Goal: Task Accomplishment & Management: Manage account settings

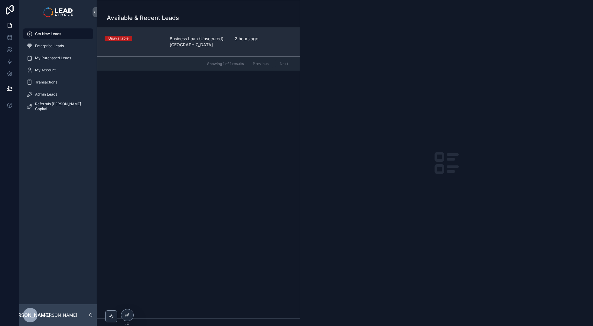
click at [182, 47] on span "Business Loan (Unsecured), [GEOGRAPHIC_DATA]" at bounding box center [199, 42] width 58 height 12
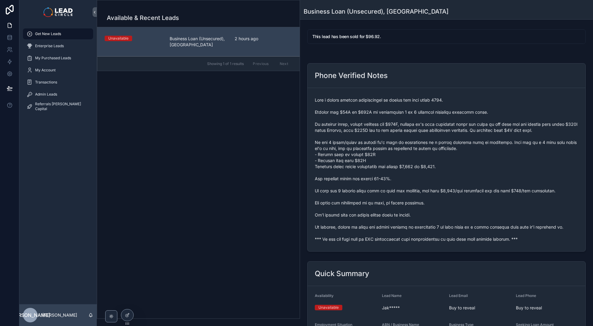
click at [366, 238] on span "scrollable content" at bounding box center [447, 169] width 264 height 145
copy span "*** If you buy this lead an SMS introduction will automatically be sent with yo…"
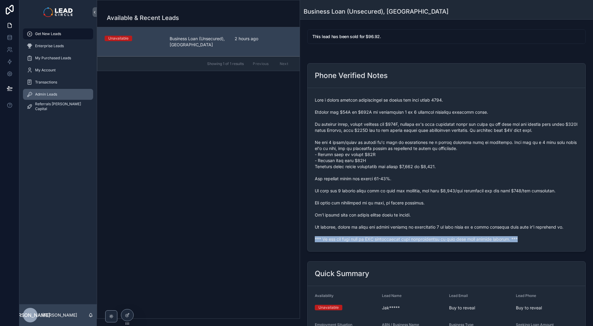
click at [56, 90] on div "Admin Leads" at bounding box center [58, 95] width 63 height 10
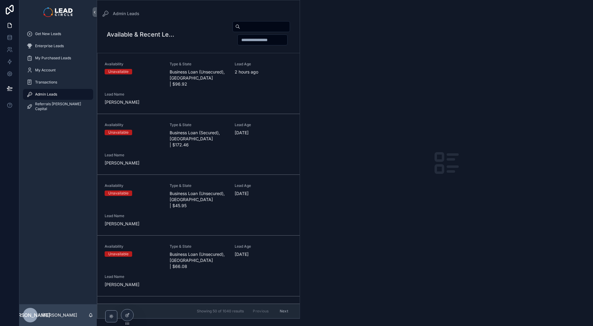
click at [178, 41] on div "scrollable content" at bounding box center [233, 33] width 113 height 25
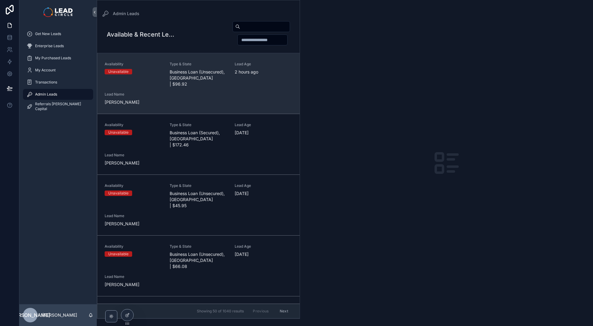
click at [149, 69] on div "Unavailable" at bounding box center [134, 71] width 58 height 5
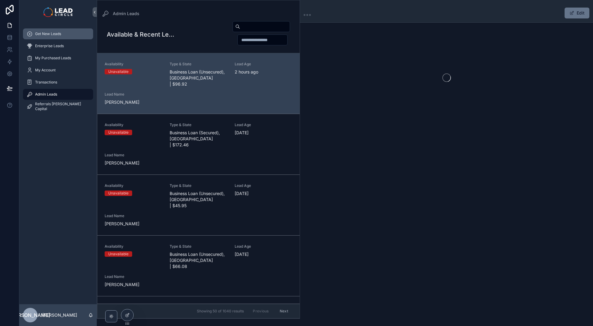
click at [69, 28] on link "Get New Leads" at bounding box center [58, 33] width 70 height 11
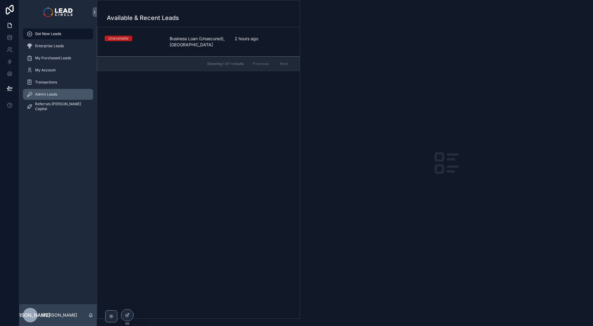
click at [61, 93] on div "Admin Leads" at bounding box center [58, 95] width 63 height 10
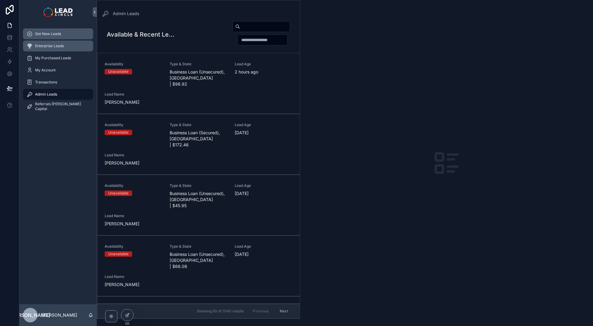
click at [47, 33] on span "Get New Leads" at bounding box center [48, 33] width 26 height 5
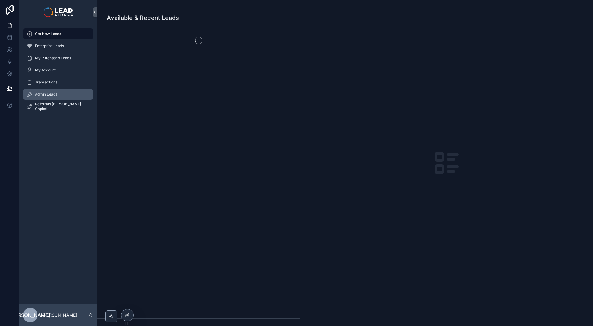
click at [45, 93] on span "Admin Leads" at bounding box center [46, 94] width 22 height 5
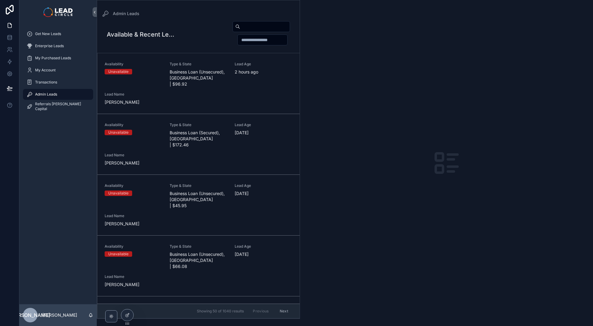
click at [202, 69] on span "Business Loan (Unsecured), [GEOGRAPHIC_DATA] | $96.92" at bounding box center [199, 78] width 58 height 18
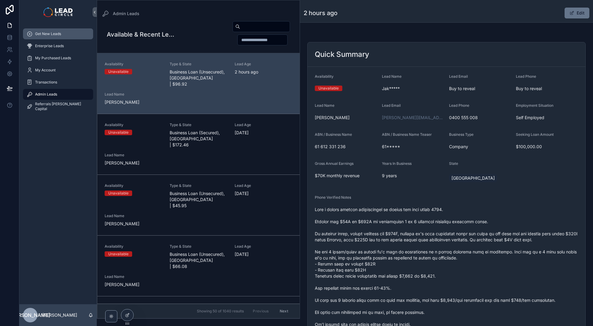
click at [57, 33] on span "Get New Leads" at bounding box center [48, 33] width 26 height 5
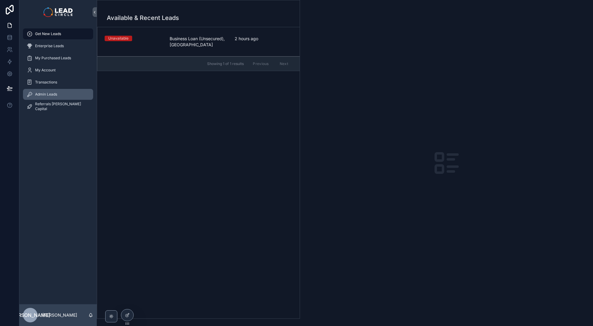
click at [81, 95] on div "Admin Leads" at bounding box center [58, 95] width 63 height 10
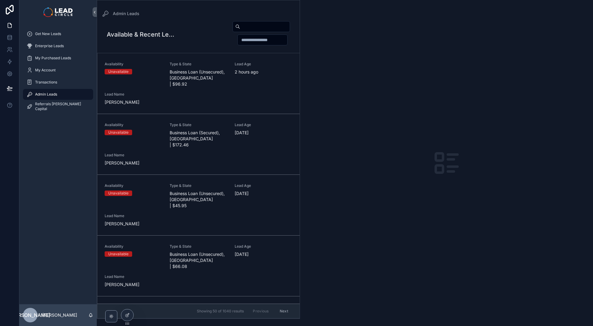
click at [203, 85] on div "Availability Unavailable Type & State Business Loan (Unsecured), [GEOGRAPHIC_DA…" at bounding box center [199, 84] width 188 height 44
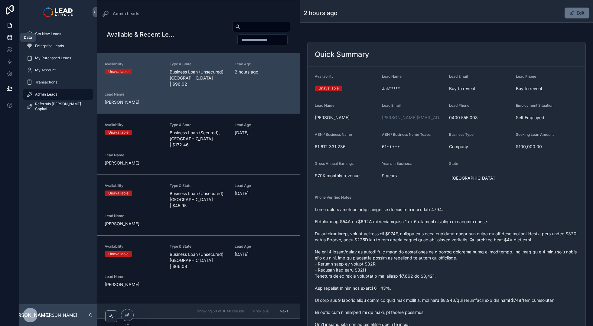
click at [13, 38] on link at bounding box center [9, 37] width 19 height 12
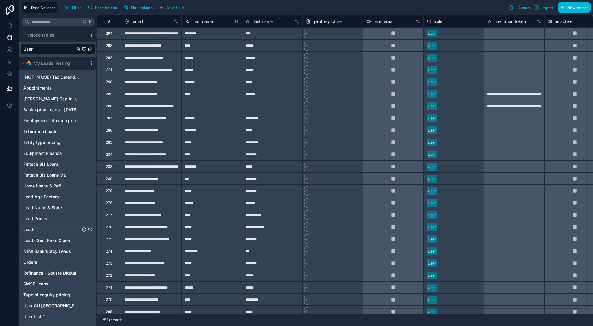
click at [35, 231] on span "Leads" at bounding box center [29, 230] width 12 height 6
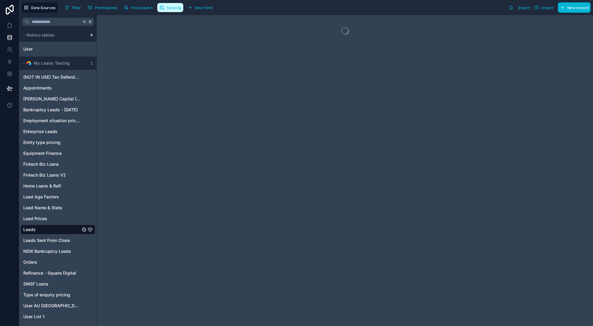
click at [175, 10] on button "Syncing" at bounding box center [170, 7] width 26 height 9
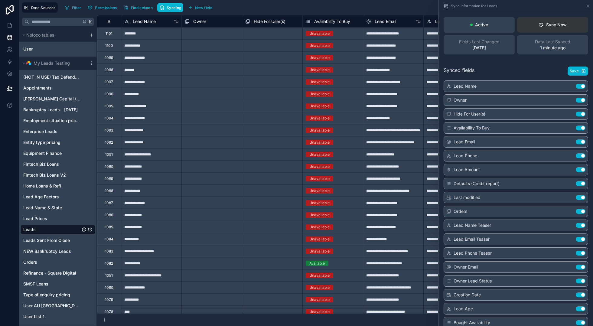
click at [561, 25] on div "Sync Now" at bounding box center [553, 25] width 28 height 6
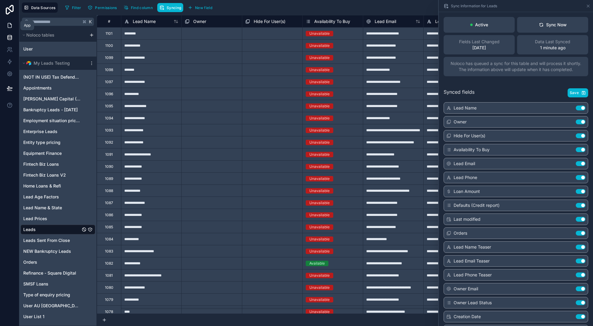
click at [11, 25] on icon at bounding box center [10, 25] width 4 height 5
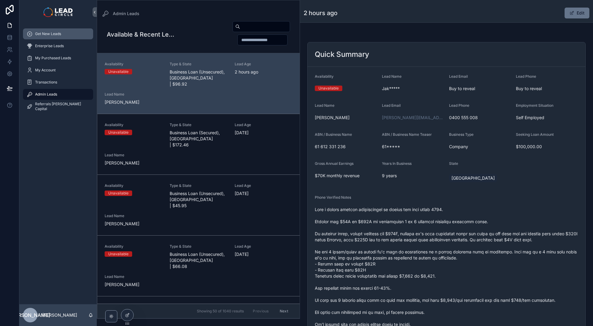
click at [50, 32] on span "Get New Leads" at bounding box center [48, 33] width 26 height 5
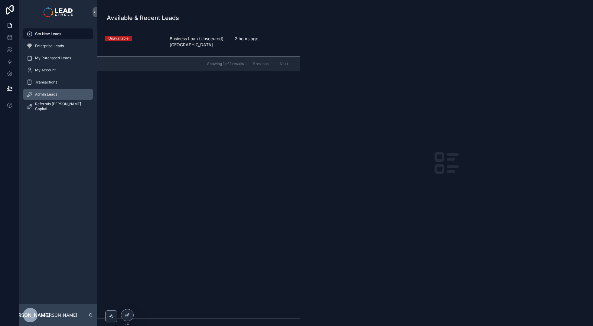
click at [56, 95] on span "Admin Leads" at bounding box center [46, 94] width 22 height 5
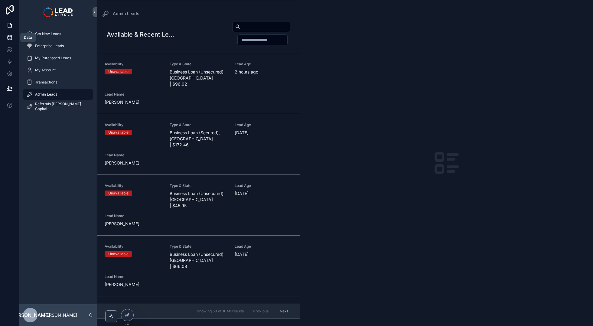
click at [10, 39] on icon at bounding box center [10, 39] width 4 height 2
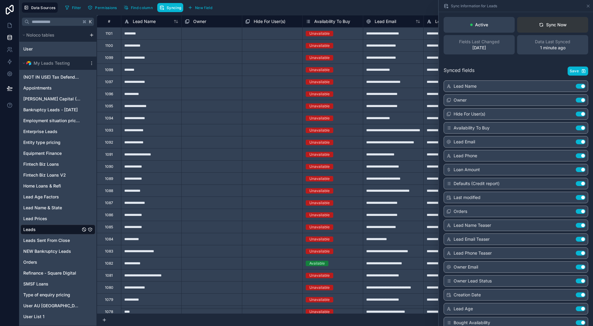
click at [546, 28] on div "Sync Now" at bounding box center [553, 25] width 28 height 6
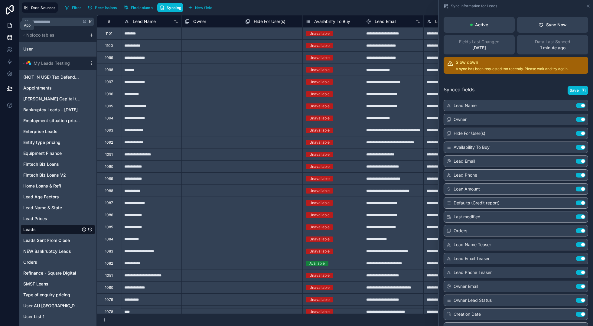
click at [16, 27] on link at bounding box center [9, 25] width 19 height 12
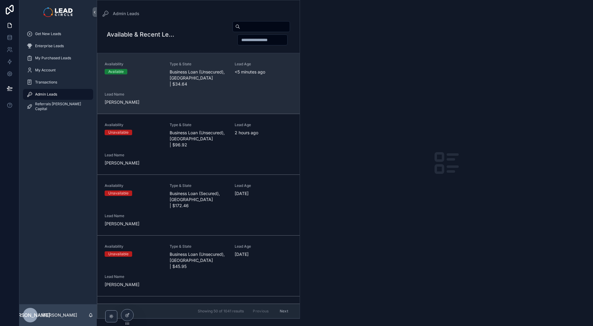
click at [217, 98] on div "Availability Available Type & State Business Loan (Unsecured), [GEOGRAPHIC_DATA…" at bounding box center [199, 84] width 188 height 44
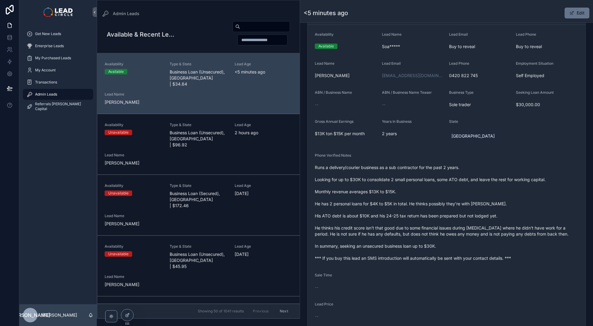
scroll to position [105, 0]
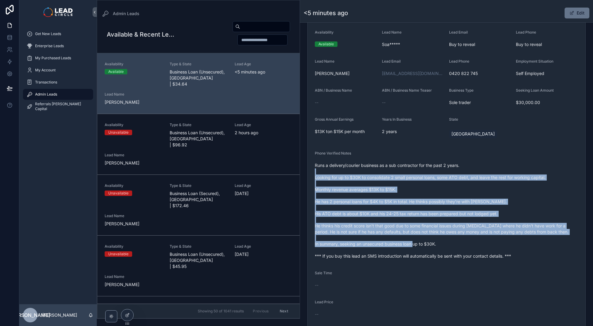
drag, startPoint x: 375, startPoint y: 173, endPoint x: 431, endPoint y: 251, distance: 96.6
click at [431, 251] on span "Runs a delivery/courier business as a sub contractor for the past 2 years. Look…" at bounding box center [447, 210] width 264 height 97
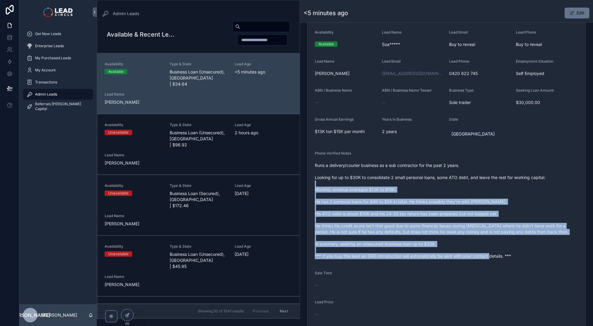
drag, startPoint x: 461, startPoint y: 261, endPoint x: 384, endPoint y: 172, distance: 117.7
click at [385, 173] on form "Availability Available Lead Name Soa***** Lead Email Buy to reveal Lead Phone B…" at bounding box center [447, 189] width 278 height 333
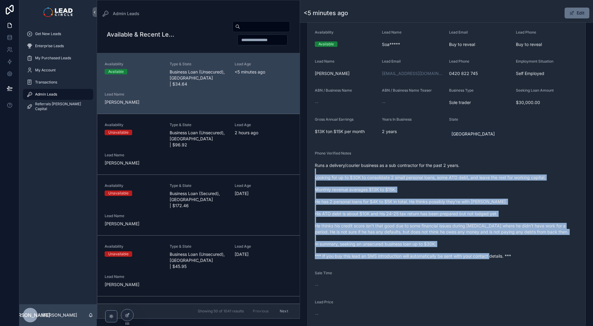
click at [384, 172] on span "Runs a delivery/courier business as a sub contractor for the past 2 years. Look…" at bounding box center [447, 210] width 264 height 97
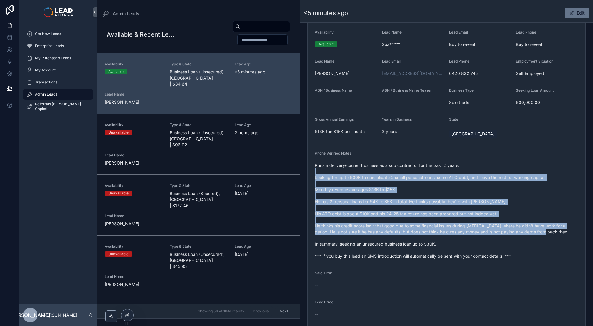
drag, startPoint x: 397, startPoint y: 182, endPoint x: 459, endPoint y: 248, distance: 90.1
click at [459, 248] on span "Runs a delivery/courier business as a sub contractor for the past 2 years. Look…" at bounding box center [447, 210] width 264 height 97
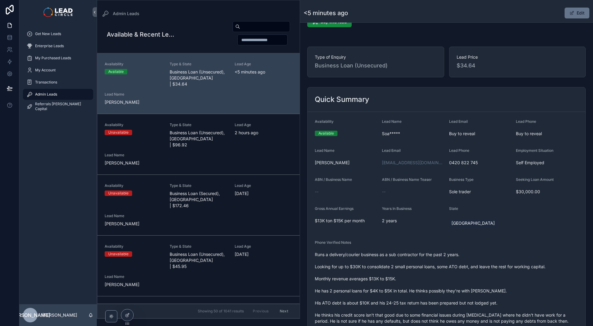
scroll to position [0, 0]
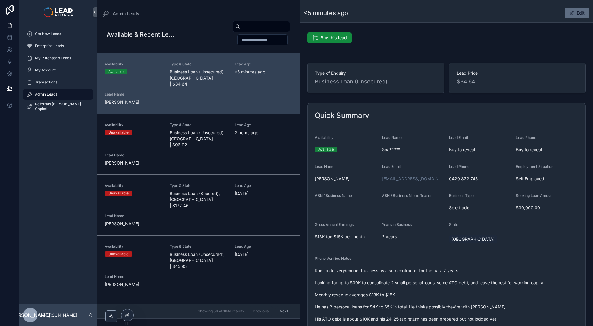
click at [573, 14] on button "Edit" at bounding box center [577, 13] width 25 height 11
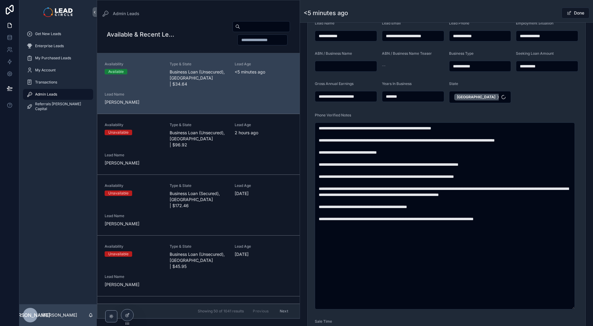
scroll to position [297, 0]
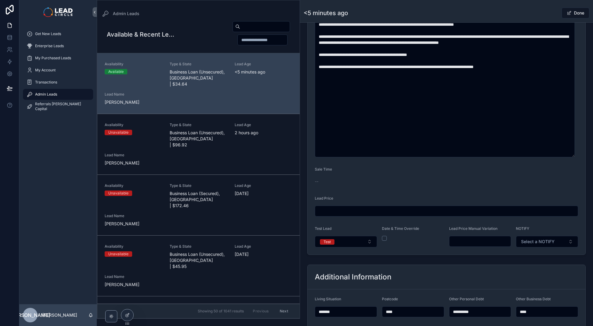
click at [479, 241] on input "scrollable content" at bounding box center [481, 241] width 62 height 8
type input "*****"
click at [470, 253] on form "**********" at bounding box center [447, 43] width 278 height 424
click at [570, 14] on button "Done" at bounding box center [576, 13] width 28 height 11
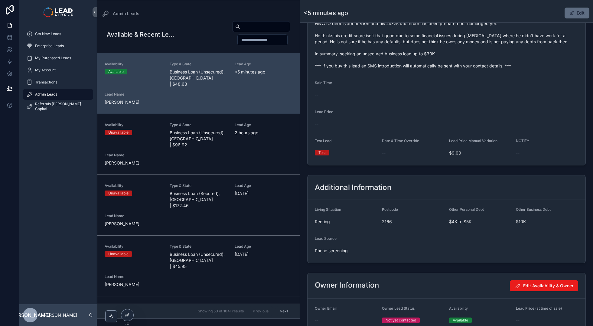
click at [578, 9] on button "Edit" at bounding box center [577, 13] width 25 height 11
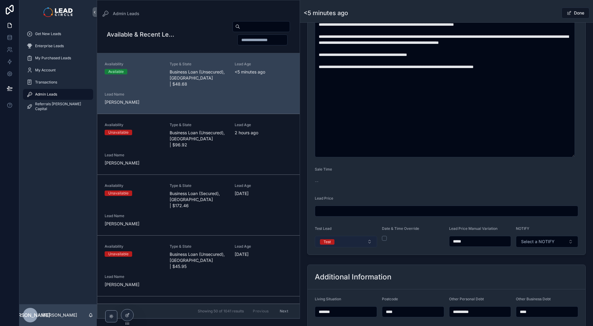
click at [345, 242] on button "Test" at bounding box center [346, 241] width 62 height 11
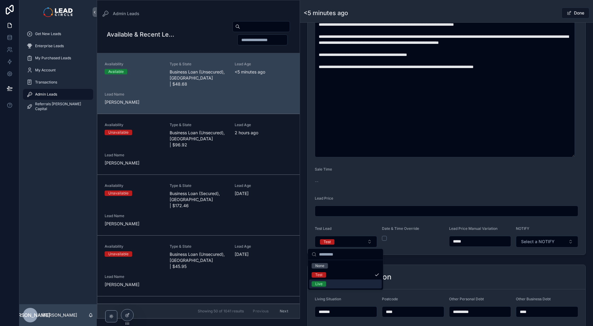
click at [342, 283] on div "Live" at bounding box center [345, 284] width 73 height 9
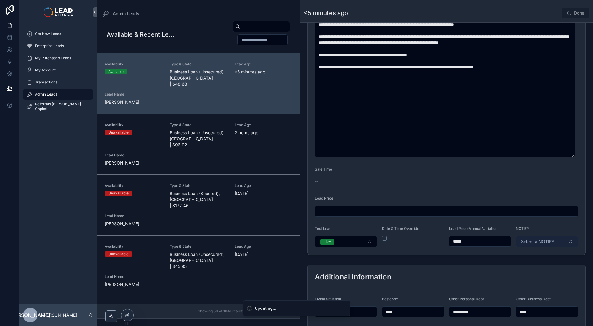
click at [545, 240] on span "Select a NOTIFY" at bounding box center [538, 242] width 34 height 6
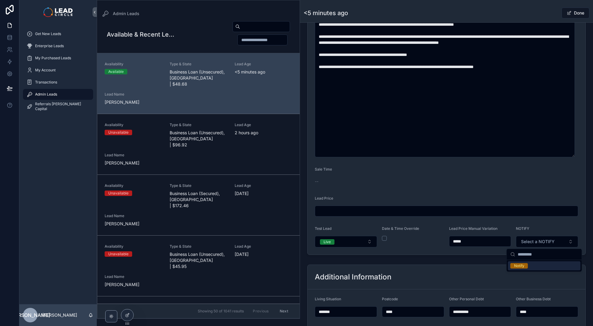
click at [542, 267] on div "Notify" at bounding box center [544, 265] width 73 height 9
click at [520, 271] on div "Additional Information" at bounding box center [447, 277] width 278 height 25
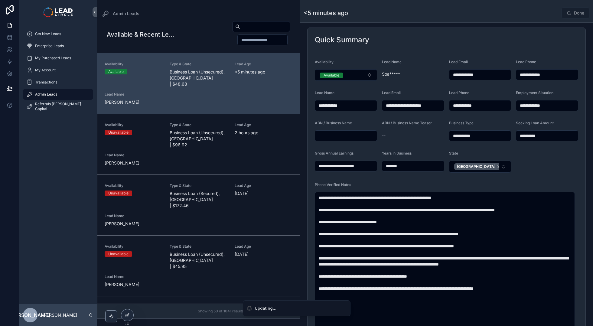
scroll to position [0, 0]
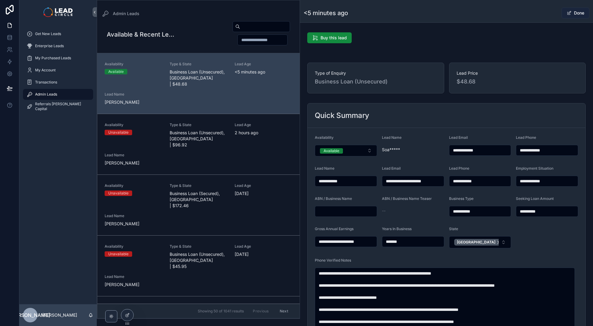
click at [575, 15] on button "Done" at bounding box center [576, 13] width 28 height 11
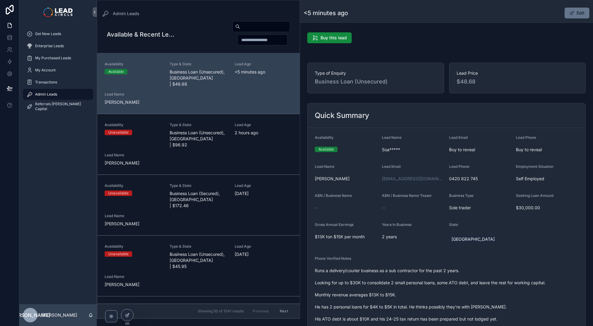
scroll to position [117, 0]
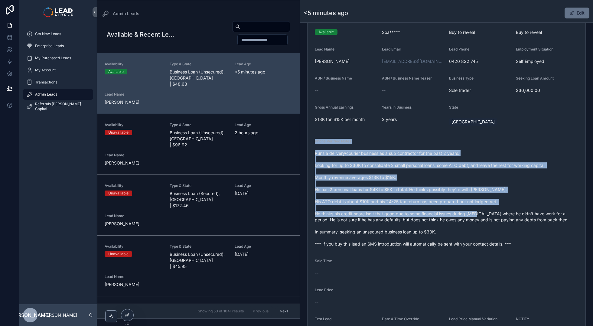
drag, startPoint x: 483, startPoint y: 211, endPoint x: 486, endPoint y: 215, distance: 4.7
click at [486, 215] on form "Availability Available Lead Name Soa***** Lead Email Buy to reveal Lead Phone B…" at bounding box center [447, 177] width 278 height 333
drag, startPoint x: 486, startPoint y: 215, endPoint x: 522, endPoint y: 236, distance: 41.7
click at [490, 218] on span "Runs a delivery/courier business as a sub contractor for the past 2 years. Look…" at bounding box center [447, 198] width 264 height 97
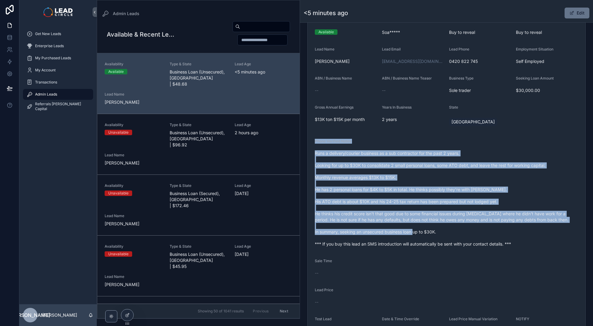
drag, startPoint x: 522, startPoint y: 236, endPoint x: 447, endPoint y: 134, distance: 126.6
click at [449, 135] on form "Availability Available Lead Name Soa***** Lead Email Buy to reveal Lead Phone B…" at bounding box center [447, 177] width 278 height 333
click at [447, 134] on form "Availability Available Lead Name Soa***** Lead Email Buy to reveal Lead Phone B…" at bounding box center [447, 177] width 278 height 333
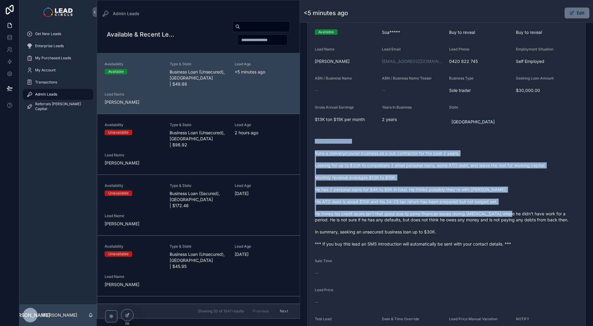
drag, startPoint x: 460, startPoint y: 154, endPoint x: 517, endPoint y: 216, distance: 84.4
click at [517, 216] on form "Availability Available Lead Name Soa***** Lead Email Buy to reveal Lead Phone B…" at bounding box center [447, 177] width 278 height 333
click at [517, 216] on span "Runs a delivery/courier business as a sub contractor for the past 2 years. Look…" at bounding box center [447, 198] width 264 height 97
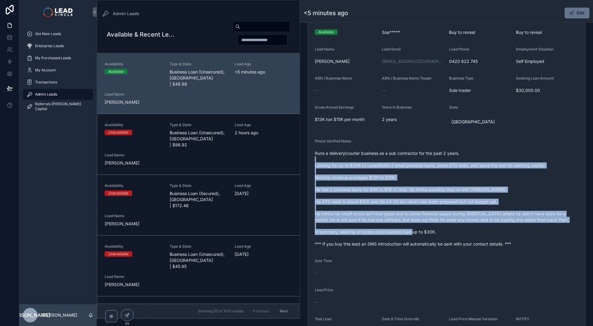
drag, startPoint x: 554, startPoint y: 237, endPoint x: 452, endPoint y: 152, distance: 132.7
click at [452, 152] on span "Runs a delivery/courier business as a sub contractor for the past 2 years. Look…" at bounding box center [447, 198] width 264 height 97
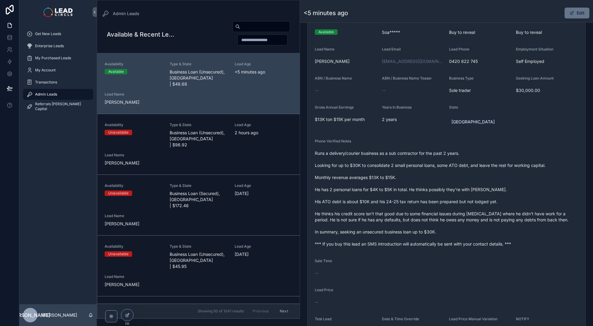
click at [438, 145] on div "Phone Verified Notes" at bounding box center [447, 142] width 264 height 7
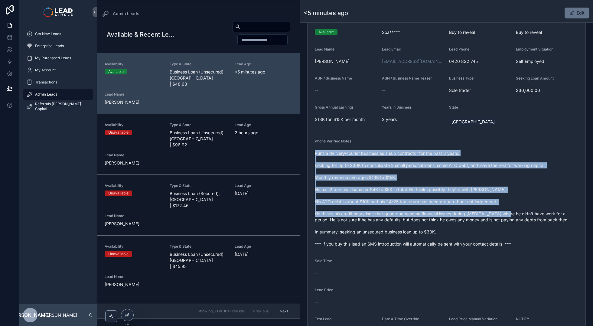
drag, startPoint x: 440, startPoint y: 146, endPoint x: 516, endPoint y: 213, distance: 101.3
click at [515, 213] on div "Phone Verified Notes Runs a delivery/courier business as a sub contractor for t…" at bounding box center [447, 194] width 264 height 110
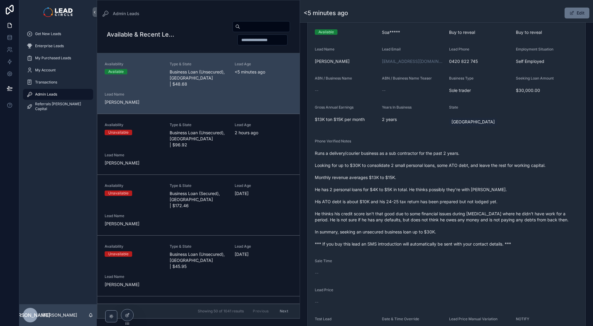
drag, startPoint x: 516, startPoint y: 213, endPoint x: 522, endPoint y: 216, distance: 6.8
click at [518, 214] on span "Runs a delivery/courier business as a sub contractor for the past 2 years. Look…" at bounding box center [447, 198] width 264 height 97
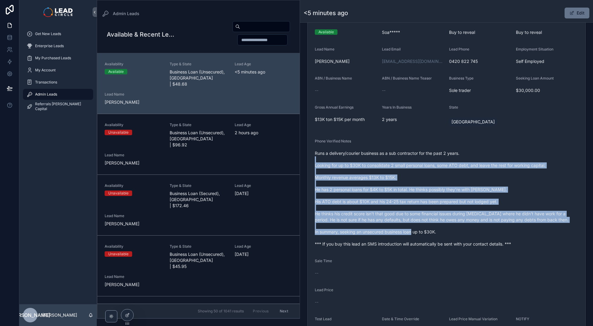
drag, startPoint x: 544, startPoint y: 226, endPoint x: 448, endPoint y: 160, distance: 116.2
click at [451, 162] on span "Runs a delivery/courier business as a sub contractor for the past 2 years. Look…" at bounding box center [447, 198] width 264 height 97
click at [446, 159] on span "Runs a delivery/courier business as a sub contractor for the past 2 years. Look…" at bounding box center [447, 198] width 264 height 97
drag, startPoint x: 446, startPoint y: 159, endPoint x: 520, endPoint y: 225, distance: 100.0
click at [520, 225] on span "Runs a delivery/courier business as a sub contractor for the past 2 years. Look…" at bounding box center [447, 198] width 264 height 97
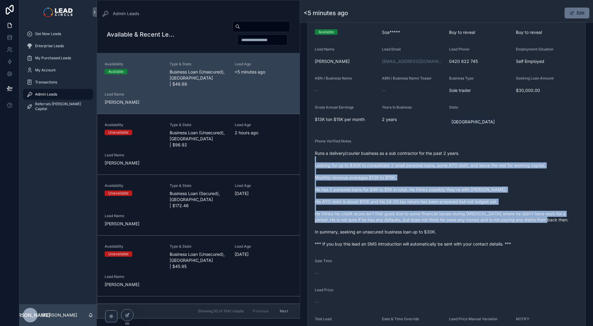
drag, startPoint x: 520, startPoint y: 225, endPoint x: 534, endPoint y: 232, distance: 15.7
click at [523, 227] on span "Runs a delivery/courier business as a sub contractor for the past 2 years. Look…" at bounding box center [447, 198] width 264 height 97
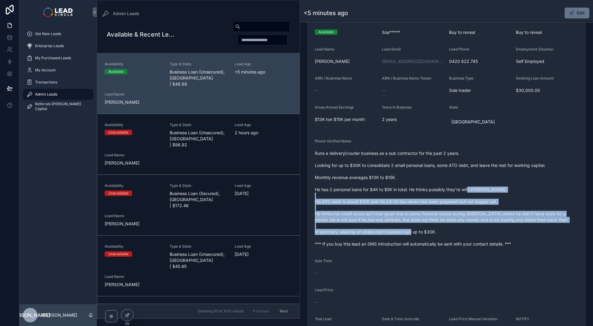
drag, startPoint x: 534, startPoint y: 232, endPoint x: 433, endPoint y: 167, distance: 120.2
click at [439, 171] on span "Runs a delivery/courier business as a sub contractor for the past 2 years. Look…" at bounding box center [447, 198] width 264 height 97
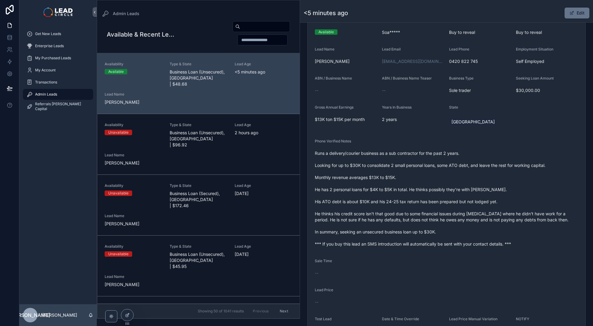
click at [433, 167] on span "Runs a delivery/courier business as a sub contractor for the past 2 years. Look…" at bounding box center [447, 198] width 264 height 97
drag, startPoint x: 321, startPoint y: 178, endPoint x: 456, endPoint y: 189, distance: 136.0
click at [456, 189] on span "Runs a delivery/courier business as a sub contractor for the past 2 years. Look…" at bounding box center [447, 198] width 264 height 97
click at [457, 189] on span "Runs a delivery/courier business as a sub contractor for the past 2 years. Look…" at bounding box center [447, 198] width 264 height 97
click at [398, 185] on span "Runs a delivery/courier business as a sub contractor for the past 2 years. Look…" at bounding box center [447, 198] width 264 height 97
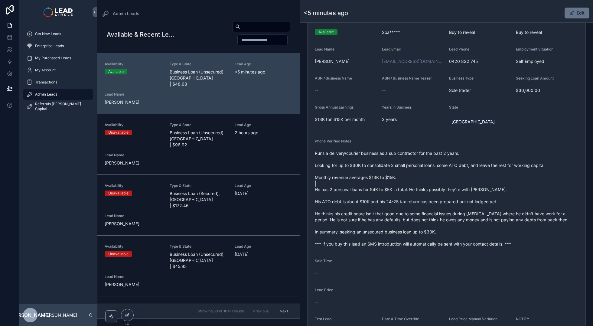
click at [398, 185] on span "Runs a delivery/courier business as a sub contractor for the past 2 years. Look…" at bounding box center [447, 198] width 264 height 97
click at [406, 188] on span "Runs a delivery/courier business as a sub contractor for the past 2 years. Look…" at bounding box center [447, 198] width 264 height 97
click at [405, 188] on span "Runs a delivery/courier business as a sub contractor for the past 2 years. Look…" at bounding box center [447, 198] width 264 height 97
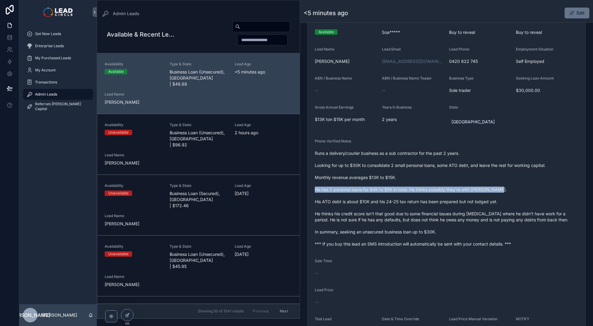
click at [405, 188] on span "Runs a delivery/courier business as a sub contractor for the past 2 years. Look…" at bounding box center [447, 198] width 264 height 97
click at [429, 173] on span "Runs a delivery/courier business as a sub contractor for the past 2 years. Look…" at bounding box center [447, 198] width 264 height 97
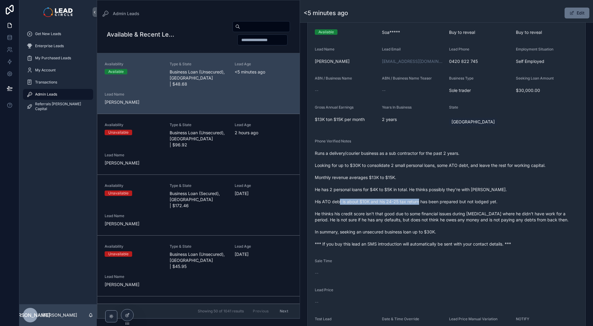
drag, startPoint x: 343, startPoint y: 203, endPoint x: 461, endPoint y: 202, distance: 118.0
click at [455, 203] on span "Runs a delivery/courier business as a sub contractor for the past 2 years. Look…" at bounding box center [447, 198] width 264 height 97
click at [461, 202] on span "Runs a delivery/courier business as a sub contractor for the past 2 years. Look…" at bounding box center [447, 198] width 264 height 97
drag, startPoint x: 434, startPoint y: 202, endPoint x: 378, endPoint y: 201, distance: 56.3
click at [378, 201] on span "Runs a delivery/courier business as a sub contractor for the past 2 years. Look…" at bounding box center [447, 198] width 264 height 97
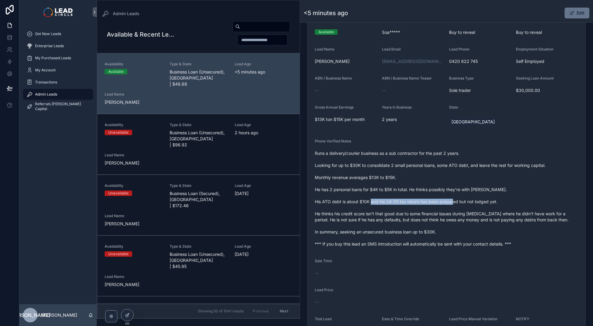
click at [377, 201] on span "Runs a delivery/courier business as a sub contractor for the past 2 years. Look…" at bounding box center [447, 198] width 264 height 97
drag, startPoint x: 410, startPoint y: 204, endPoint x: 516, endPoint y: 202, distance: 105.9
click at [516, 202] on span "Runs a delivery/courier business as a sub contractor for the past 2 years. Look…" at bounding box center [447, 198] width 264 height 97
drag, startPoint x: 516, startPoint y: 202, endPoint x: 412, endPoint y: 203, distance: 104.1
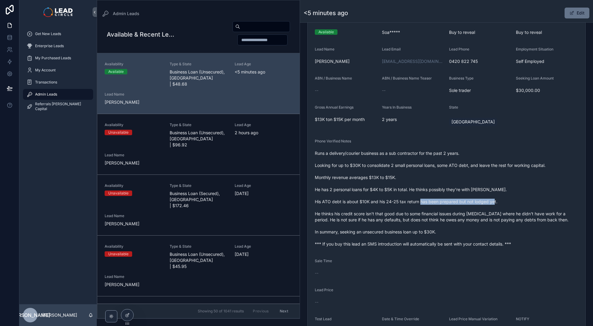
click at [416, 203] on span "Runs a delivery/courier business as a sub contractor for the past 2 years. Look…" at bounding box center [447, 198] width 264 height 97
click at [410, 202] on span "Runs a delivery/courier business as a sub contractor for the past 2 years. Look…" at bounding box center [447, 198] width 264 height 97
drag, startPoint x: 402, startPoint y: 204, endPoint x: 520, endPoint y: 201, distance: 118.6
click at [519, 201] on span "Runs a delivery/courier business as a sub contractor for the past 2 years. Look…" at bounding box center [447, 198] width 264 height 97
drag, startPoint x: 520, startPoint y: 201, endPoint x: 457, endPoint y: 208, distance: 63.6
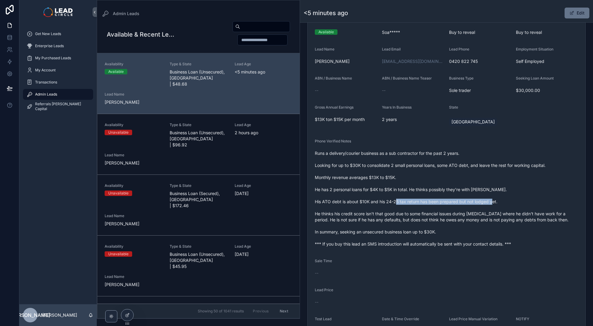
click at [516, 203] on span "Runs a delivery/courier business as a sub contractor for the past 2 years. Look…" at bounding box center [447, 198] width 264 height 97
drag, startPoint x: 340, startPoint y: 213, endPoint x: 493, endPoint y: 208, distance: 152.8
click at [491, 209] on span "Runs a delivery/courier business as a sub contractor for the past 2 years. Look…" at bounding box center [447, 198] width 264 height 97
click at [495, 208] on span "Runs a delivery/courier business as a sub contractor for the past 2 years. Look…" at bounding box center [447, 198] width 264 height 97
drag, startPoint x: 462, startPoint y: 219, endPoint x: 394, endPoint y: 218, distance: 67.5
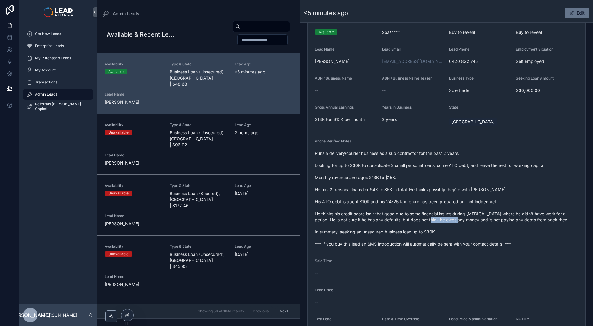
click at [401, 219] on span "Runs a delivery/courier business as a sub contractor for the past 2 years. Look…" at bounding box center [447, 198] width 264 height 97
click at [394, 218] on span "Runs a delivery/courier business as a sub contractor for the past 2 years. Look…" at bounding box center [447, 198] width 264 height 97
drag, startPoint x: 394, startPoint y: 218, endPoint x: 479, endPoint y: 212, distance: 85.0
click at [479, 212] on span "Runs a delivery/courier business as a sub contractor for the past 2 years. Look…" at bounding box center [447, 198] width 264 height 97
click at [480, 212] on span "Runs a delivery/courier business as a sub contractor for the past 2 years. Look…" at bounding box center [447, 198] width 264 height 97
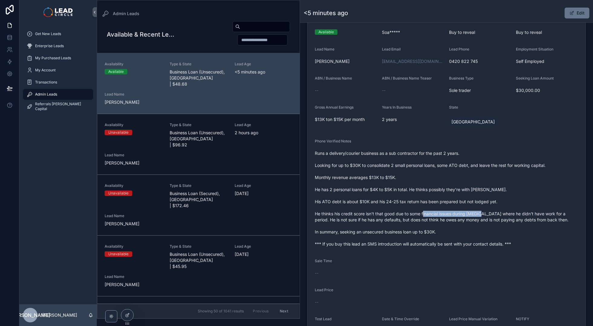
drag, startPoint x: 491, startPoint y: 213, endPoint x: 411, endPoint y: 212, distance: 80.5
click at [414, 213] on span "Runs a delivery/courier business as a sub contractor for the past 2 years. Look…" at bounding box center [447, 198] width 264 height 97
click at [410, 212] on span "Runs a delivery/courier business as a sub contractor for the past 2 years. Look…" at bounding box center [447, 198] width 264 height 97
drag, startPoint x: 410, startPoint y: 212, endPoint x: 508, endPoint y: 211, distance: 98.0
click at [505, 212] on span "Runs a delivery/courier business as a sub contractor for the past 2 years. Look…" at bounding box center [447, 198] width 264 height 97
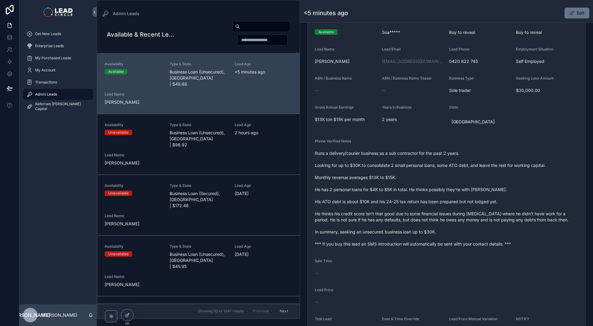
click at [520, 211] on span "Runs a delivery/courier business as a sub contractor for the past 2 years. Look…" at bounding box center [447, 198] width 264 height 97
drag, startPoint x: 322, startPoint y: 221, endPoint x: 416, endPoint y: 221, distance: 94.1
click at [398, 221] on span "Runs a delivery/courier business as a sub contractor for the past 2 years. Look…" at bounding box center [447, 198] width 264 height 97
click at [416, 221] on span "Runs a delivery/courier business as a sub contractor for the past 2 years. Look…" at bounding box center [447, 198] width 264 height 97
drag, startPoint x: 429, startPoint y: 224, endPoint x: 400, endPoint y: 224, distance: 29.3
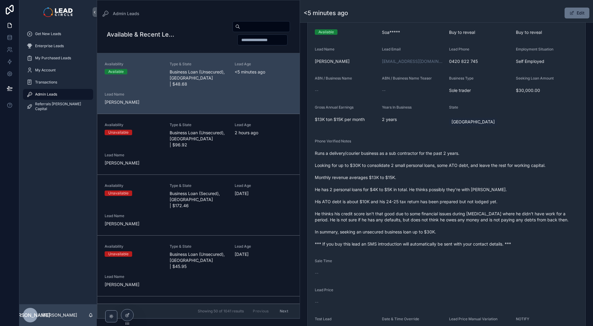
click at [400, 224] on span "Runs a delivery/courier business as a sub contractor for the past 2 years. Look…" at bounding box center [447, 198] width 264 height 97
drag, startPoint x: 400, startPoint y: 220, endPoint x: 470, endPoint y: 219, distance: 70.2
click at [469, 219] on span "Runs a delivery/courier business as a sub contractor for the past 2 years. Look…" at bounding box center [447, 198] width 264 height 97
click at [470, 219] on span "Runs a delivery/courier business as a sub contractor for the past 2 years. Look…" at bounding box center [447, 198] width 264 height 97
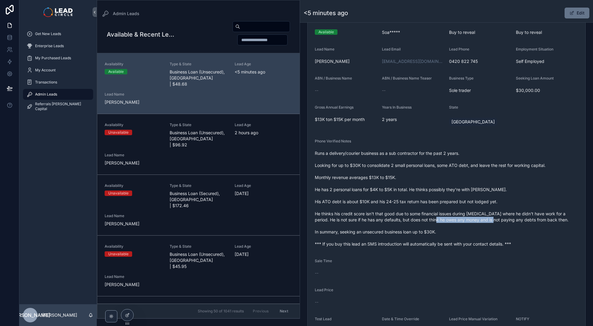
drag, startPoint x: 493, startPoint y: 218, endPoint x: 438, endPoint y: 221, distance: 54.8
click at [438, 221] on span "Runs a delivery/courier business as a sub contractor for the past 2 years. Look…" at bounding box center [447, 198] width 264 height 97
drag
click at [503, 223] on span "Runs a delivery/courier business as a sub contractor for the past 2 years. Look…" at bounding box center [447, 198] width 264 height 97
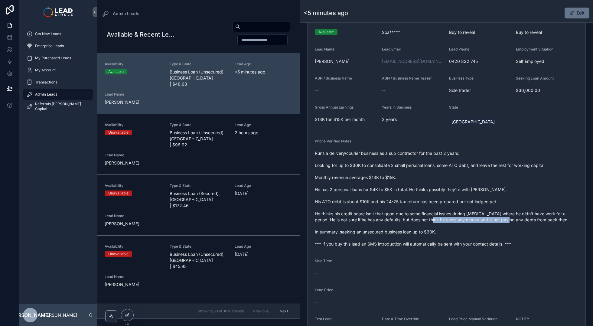
click at [503, 223] on span "Runs a delivery/courier business as a sub contractor for the past 2 years. Look…" at bounding box center [447, 198] width 264 height 97
click at [447, 222] on span "Runs a delivery/courier business as a sub contractor for the past 2 years. Look…" at bounding box center [447, 198] width 264 height 97
click at [511, 224] on span "Runs a delivery/courier business as a sub contractor for the past 2 years. Look…" at bounding box center [447, 198] width 264 height 97
click at [513, 225] on span "Runs a delivery/courier business as a sub contractor for the past 2 years. Look…" at bounding box center [447, 198] width 264 height 97
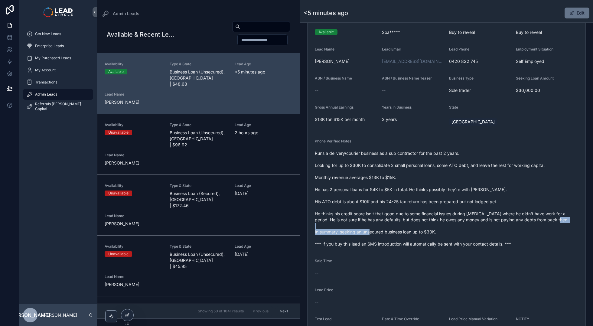
click at [403, 234] on span "Runs a delivery/courier business as a sub contractor for the past 2 years. Look…" at bounding box center [447, 198] width 264 height 97
click at [407, 234] on span "Runs a delivery/courier business as a sub contractor for the past 2 years. Look…" at bounding box center [447, 198] width 264 height 97
click at [361, 232] on span "Runs a delivery/courier business as a sub contractor for the past 2 years. Look…" at bounding box center [447, 198] width 264 height 97
click at [360, 232] on span "Runs a delivery/courier business as a sub contractor for the past 2 years. Look…" at bounding box center [447, 198] width 264 height 97
click at [424, 239] on span "Runs a delivery/courier business as a sub contractor for the past 2 years. Look…" at bounding box center [447, 198] width 264 height 97
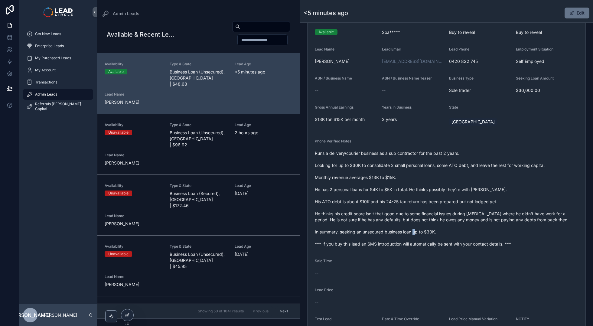
click at [441, 239] on span "Runs a delivery/courier business as a sub contractor for the past 2 years. Look…" at bounding box center [447, 198] width 264 height 97
click at [407, 246] on span "Runs a delivery/courier business as a sub contractor for the past 2 years. Look…" at bounding box center [447, 198] width 264 height 97
click at [450, 244] on span "Runs a delivery/courier business as a sub contractor for the past 2 years. Look…" at bounding box center [447, 198] width 264 height 97
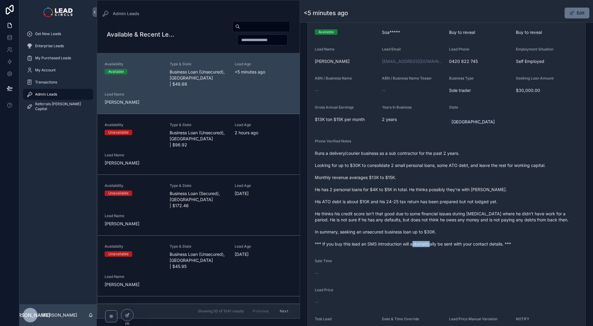
click at [403, 245] on span "Runs a delivery/courier business as a sub contractor for the past 2 years. Look…" at bounding box center [447, 198] width 264 height 97
click at [401, 245] on span "Runs a delivery/courier business as a sub contractor for the past 2 years. Look…" at bounding box center [447, 198] width 264 height 97
click at [450, 248] on div "Runs a delivery/courier business as a sub contractor for the past 2 years. Look…" at bounding box center [447, 199] width 264 height 100
click at [452, 247] on div "Runs a delivery/courier business as a sub contractor for the past 2 years. Look…" at bounding box center [447, 199] width 264 height 100
click at [398, 244] on span "Runs a delivery/courier business as a sub contractor for the past 2 years. Look…" at bounding box center [447, 198] width 264 height 97
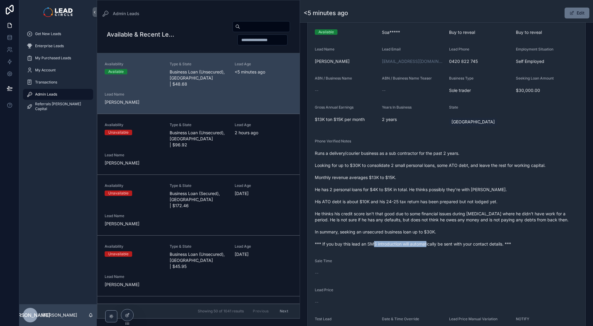
click at [398, 244] on span "Runs a delivery/courier business as a sub contractor for the past 2 years. Look…" at bounding box center [447, 198] width 264 height 97
click at [443, 244] on span "Runs a delivery/courier business as a sub contractor for the past 2 years. Look…" at bounding box center [447, 198] width 264 height 97
click at [444, 244] on span "Runs a delivery/courier business as a sub contractor for the past 2 years. Look…" at bounding box center [447, 198] width 264 height 97
click at [403, 244] on span "Runs a delivery/courier business as a sub contractor for the past 2 years. Look…" at bounding box center [447, 198] width 264 height 97
click at [400, 244] on span "Runs a delivery/courier business as a sub contractor for the past 2 years. Look…" at bounding box center [447, 198] width 264 height 97
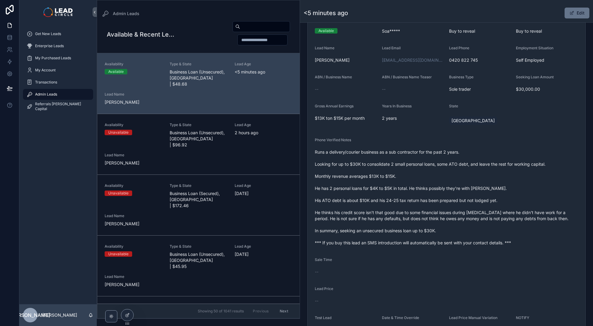
scroll to position [0, 0]
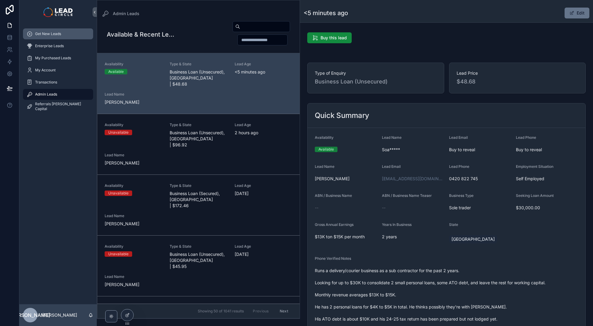
click at [64, 32] on div "Get New Leads" at bounding box center [58, 34] width 63 height 10
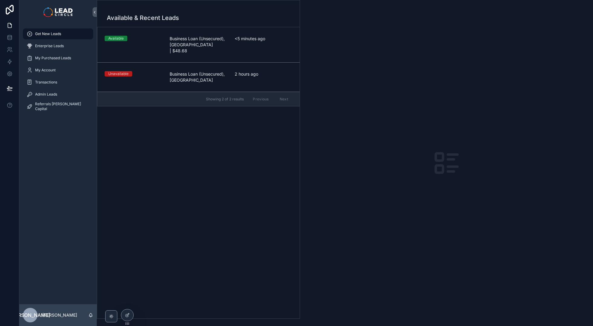
click at [207, 39] on span "Business Loan (Unsecured), [GEOGRAPHIC_DATA] | $48.68" at bounding box center [199, 45] width 58 height 18
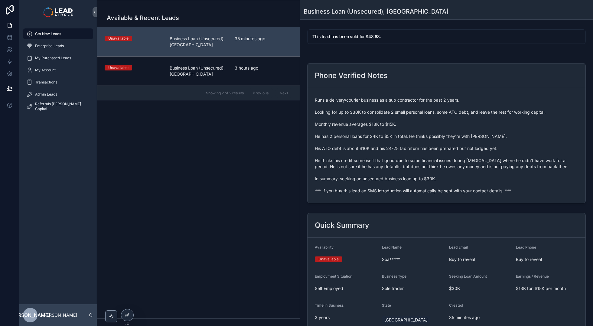
click at [342, 194] on span "Runs a delivery/courier business as a sub contractor for the past 2 years. Look…" at bounding box center [447, 145] width 264 height 97
copy span "*** If you buy this lead an SMS introduction will automatically be sent with yo…"
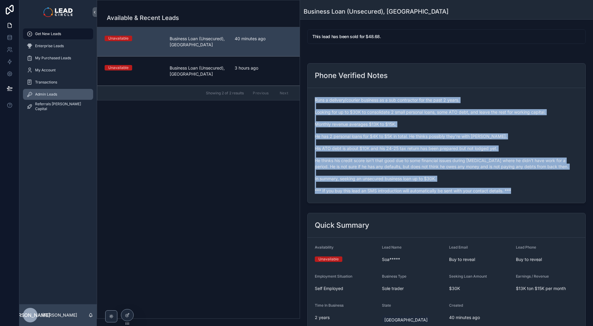
click at [57, 97] on div "Admin Leads" at bounding box center [58, 95] width 63 height 10
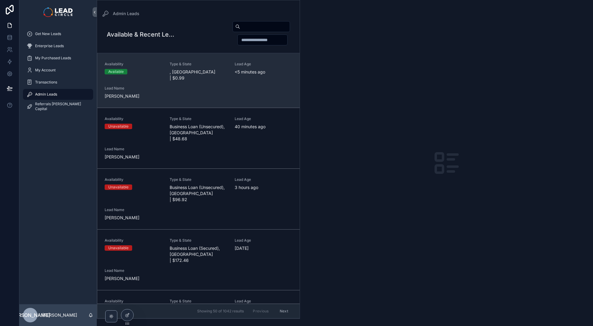
click at [214, 77] on div "Availability Available Type & State , [US_STATE] | $0.99 Lead Age <[DEMOGRAPHIC…" at bounding box center [199, 81] width 188 height 38
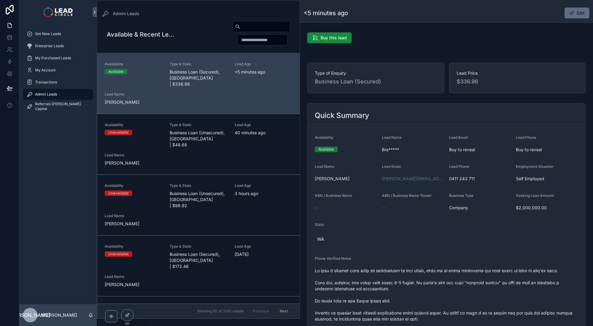
click at [578, 14] on button "Edit" at bounding box center [577, 13] width 25 height 11
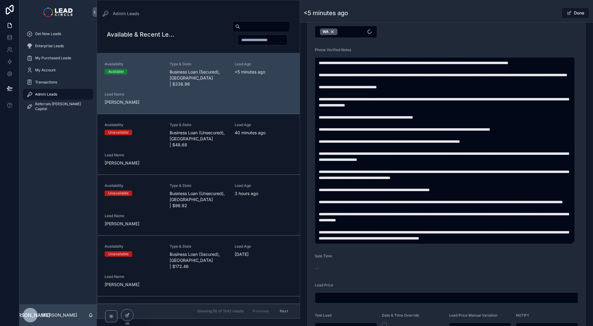
scroll to position [399, 0]
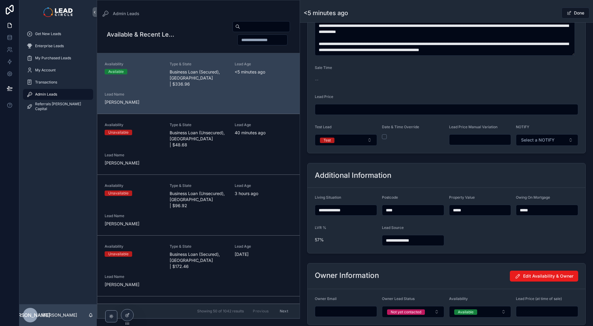
click at [471, 142] on input "scrollable content" at bounding box center [481, 140] width 62 height 8
type input "*******"
click at [569, 15] on span "Done" at bounding box center [576, 13] width 28 height 11
click at [539, 12] on div "<5 minutes ago Done" at bounding box center [447, 12] width 286 height 11
click at [544, 13] on div "Done" at bounding box center [566, 12] width 45 height 11
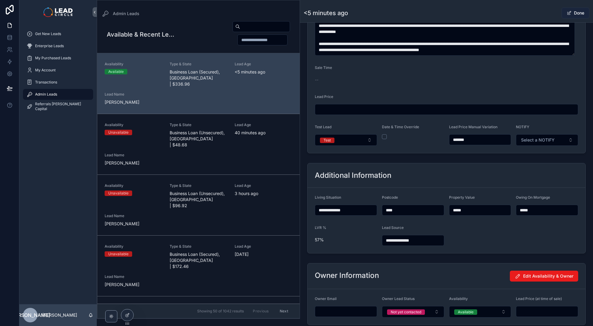
click at [577, 13] on button "Done" at bounding box center [576, 13] width 28 height 11
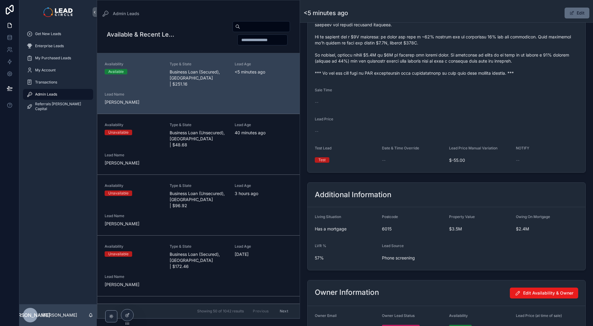
click at [578, 13] on button "Edit" at bounding box center [577, 13] width 25 height 11
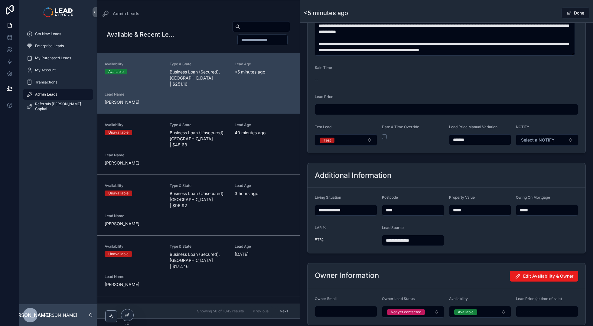
drag, startPoint x: 461, startPoint y: 141, endPoint x: 469, endPoint y: 142, distance: 7.3
click at [461, 141] on input "*******" at bounding box center [481, 140] width 62 height 8
click at [458, 141] on input "*******" at bounding box center [481, 140] width 62 height 8
type input "*******"
click at [544, 10] on div "Done" at bounding box center [566, 12] width 45 height 11
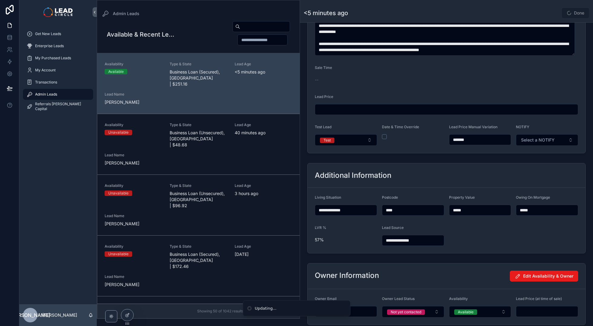
click at [552, 12] on div "Done" at bounding box center [566, 12] width 45 height 11
click at [582, 14] on button "Done" at bounding box center [576, 13] width 28 height 11
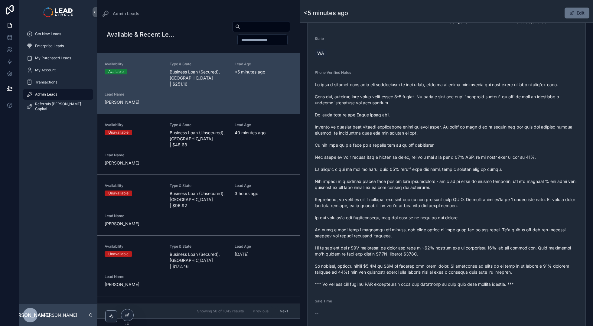
scroll to position [197, 0]
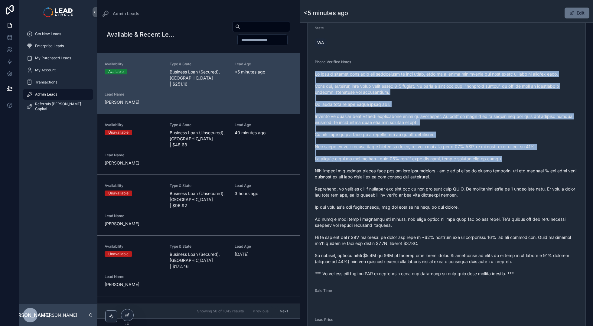
drag, startPoint x: 514, startPoint y: 158, endPoint x: 522, endPoint y: 182, distance: 24.6
click at [522, 181] on div "scrollable content" at bounding box center [447, 173] width 264 height 209
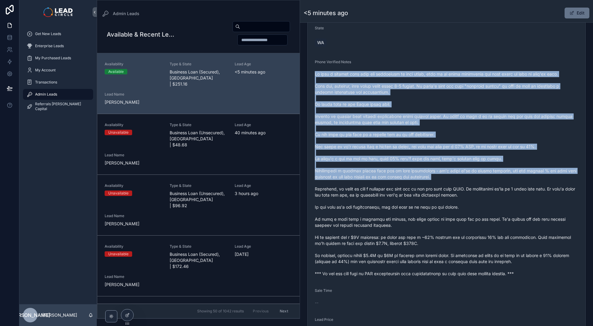
click at [522, 182] on span "scrollable content" at bounding box center [447, 174] width 264 height 206
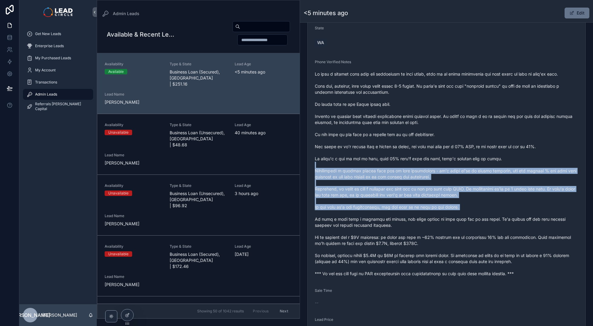
drag, startPoint x: 542, startPoint y: 211, endPoint x: 490, endPoint y: 127, distance: 97.8
click at [491, 129] on span "scrollable content" at bounding box center [447, 174] width 264 height 206
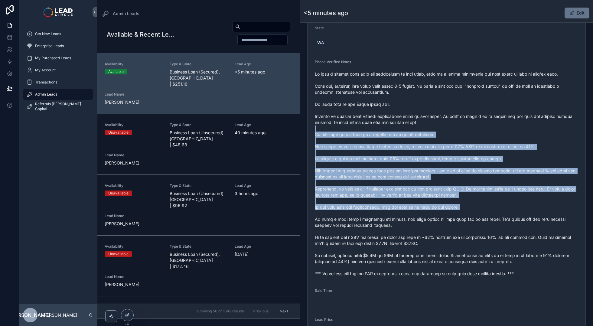
click at [490, 127] on span "scrollable content" at bounding box center [447, 174] width 264 height 206
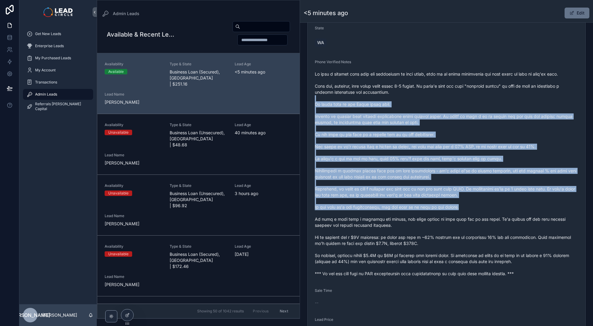
drag, startPoint x: 481, startPoint y: 97, endPoint x: 529, endPoint y: 216, distance: 129.2
click at [529, 216] on span "scrollable content" at bounding box center [447, 174] width 264 height 206
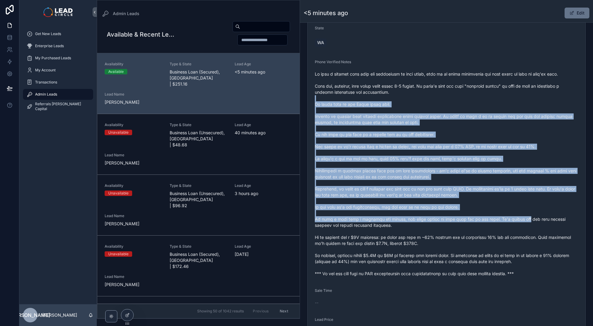
click at [529, 216] on span "scrollable content" at bounding box center [447, 174] width 264 height 206
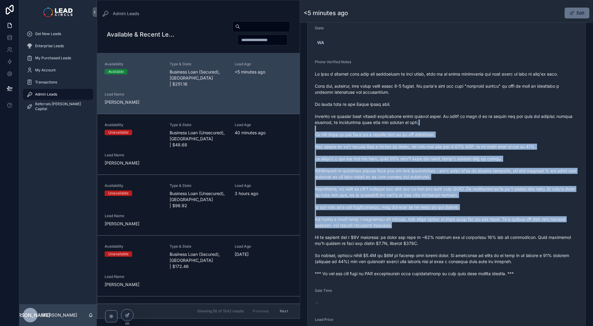
drag, startPoint x: 546, startPoint y: 220, endPoint x: 473, endPoint y: 114, distance: 128.6
click at [473, 114] on span "scrollable content" at bounding box center [447, 174] width 264 height 206
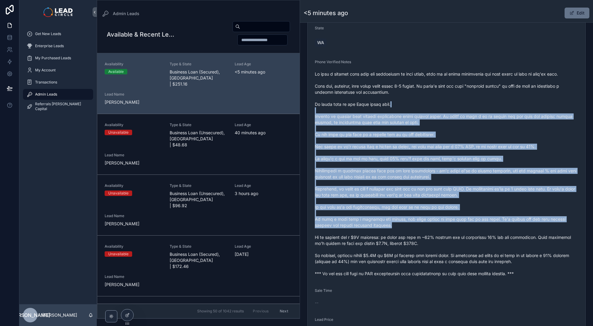
drag, startPoint x: 471, startPoint y: 103, endPoint x: 546, endPoint y: 227, distance: 145.5
click at [546, 227] on span "scrollable content" at bounding box center [447, 174] width 264 height 206
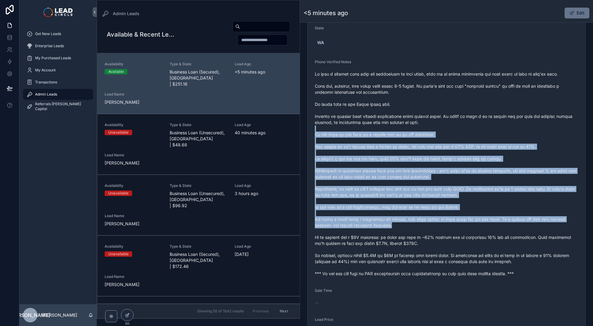
drag, startPoint x: 546, startPoint y: 223, endPoint x: 487, endPoint y: 127, distance: 112.7
click at [487, 127] on span "scrollable content" at bounding box center [447, 174] width 264 height 206
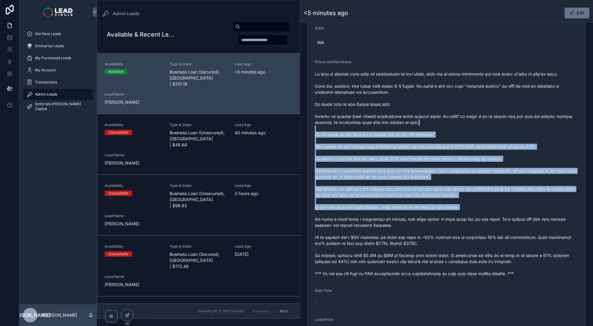
drag, startPoint x: 490, startPoint y: 122, endPoint x: 529, endPoint y: 212, distance: 97.6
click at [529, 212] on span "scrollable content" at bounding box center [447, 174] width 264 height 206
drag, startPoint x: 532, startPoint y: 201, endPoint x: 476, endPoint y: 137, distance: 85.3
click at [478, 138] on span "scrollable content" at bounding box center [447, 174] width 264 height 206
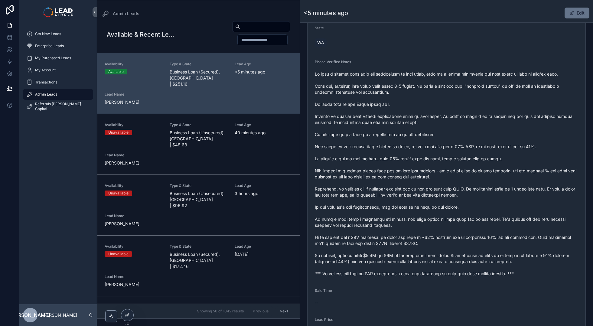
drag, startPoint x: 476, startPoint y: 137, endPoint x: 467, endPoint y: 99, distance: 38.6
click at [476, 136] on span "scrollable content" at bounding box center [447, 174] width 264 height 206
click at [470, 75] on span "scrollable content" at bounding box center [447, 174] width 264 height 206
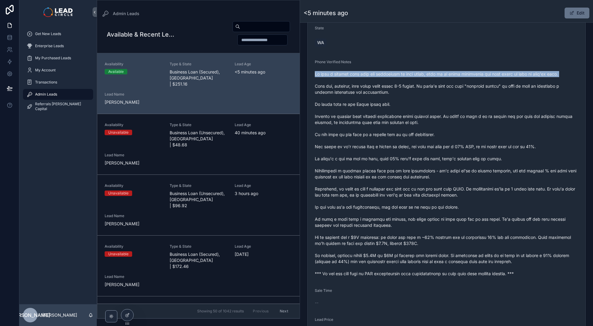
click at [470, 75] on span "scrollable content" at bounding box center [447, 174] width 264 height 206
click at [471, 75] on span "scrollable content" at bounding box center [447, 174] width 264 height 206
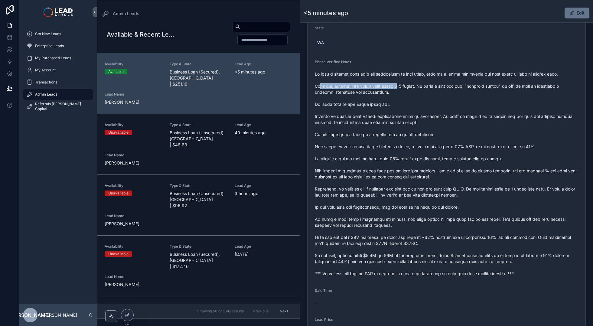
drag, startPoint x: 323, startPoint y: 85, endPoint x: 417, endPoint y: 87, distance: 93.5
click at [414, 88] on span "scrollable content" at bounding box center [447, 174] width 264 height 206
click at [417, 87] on span "scrollable content" at bounding box center [447, 174] width 264 height 206
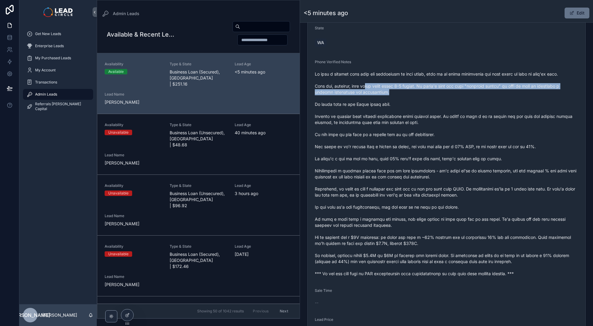
drag, startPoint x: 416, startPoint y: 93, endPoint x: 367, endPoint y: 87, distance: 49.4
click at [369, 87] on span "scrollable content" at bounding box center [447, 174] width 264 height 206
click at [367, 87] on span "scrollable content" at bounding box center [447, 174] width 264 height 206
drag, startPoint x: 369, startPoint y: 86, endPoint x: 428, endPoint y: 92, distance: 59.3
click at [424, 92] on span "scrollable content" at bounding box center [447, 174] width 264 height 206
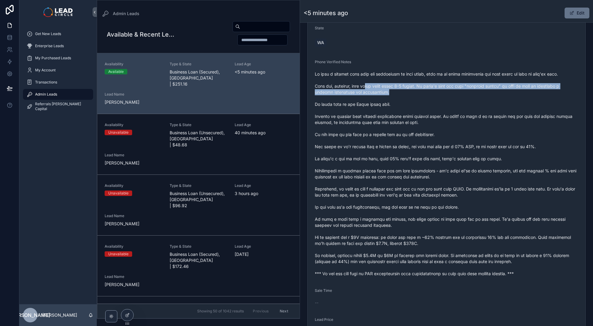
click at [427, 93] on span "scrollable content" at bounding box center [447, 174] width 264 height 206
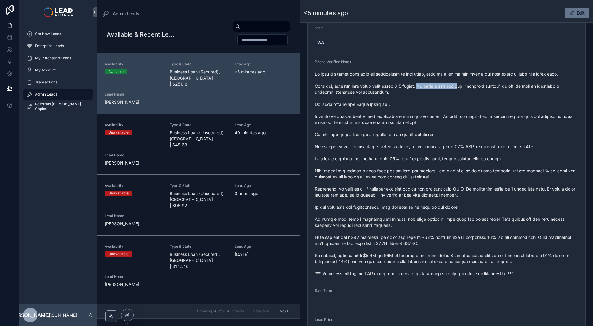
drag, startPoint x: 433, startPoint y: 88, endPoint x: 483, endPoint y: 88, distance: 49.3
click at [476, 88] on span "scrollable content" at bounding box center [447, 174] width 264 height 206
click at [483, 88] on span "scrollable content" at bounding box center [447, 174] width 264 height 206
drag, startPoint x: 506, startPoint y: 88, endPoint x: 449, endPoint y: 81, distance: 57.3
click at [458, 82] on span "scrollable content" at bounding box center [447, 174] width 264 height 206
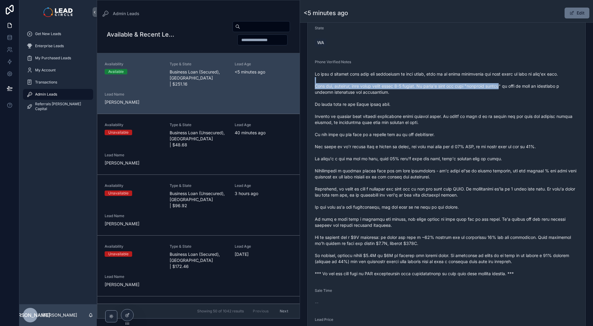
click at [449, 81] on span "scrollable content" at bounding box center [447, 174] width 264 height 206
drag, startPoint x: 322, startPoint y: 92, endPoint x: 386, endPoint y: 90, distance: 64.5
click at [376, 91] on span "scrollable content" at bounding box center [447, 174] width 264 height 206
click at [386, 90] on span "scrollable content" at bounding box center [447, 174] width 264 height 206
drag, startPoint x: 352, startPoint y: 91, endPoint x: 328, endPoint y: 91, distance: 24.2
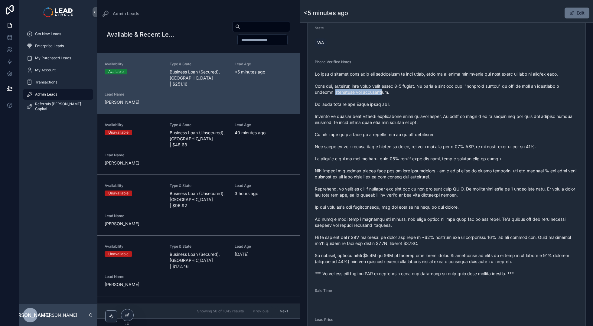
click at [330, 91] on span "scrollable content" at bounding box center [447, 174] width 264 height 206
click at [328, 91] on span "scrollable content" at bounding box center [447, 174] width 264 height 206
drag, startPoint x: 323, startPoint y: 105, endPoint x: 385, endPoint y: 109, distance: 61.8
click at [385, 109] on span "scrollable content" at bounding box center [447, 174] width 264 height 206
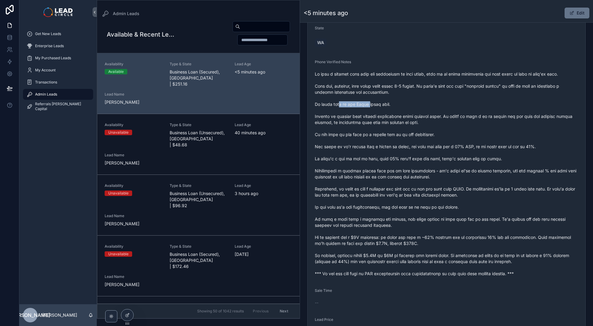
drag, startPoint x: 368, startPoint y: 106, endPoint x: 323, endPoint y: 103, distance: 44.9
click at [327, 104] on span "scrollable content" at bounding box center [447, 174] width 264 height 206
click at [322, 103] on span "scrollable content" at bounding box center [447, 174] width 264 height 206
drag, startPoint x: 322, startPoint y: 103, endPoint x: 397, endPoint y: 105, distance: 75.0
click at [396, 105] on span "scrollable content" at bounding box center [447, 174] width 264 height 206
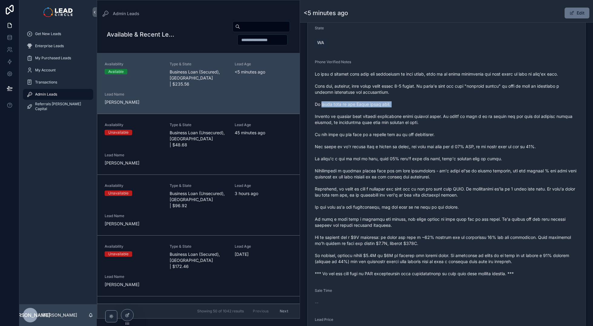
click at [397, 105] on span "scrollable content" at bounding box center [447, 174] width 264 height 206
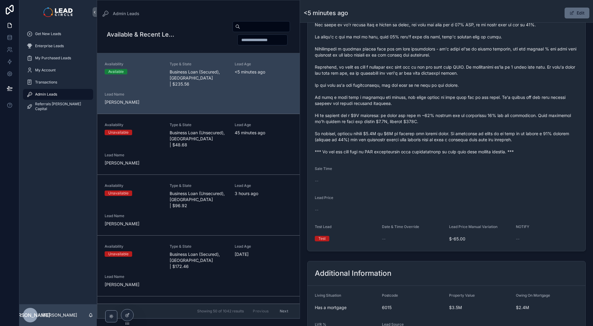
click at [573, 15] on button "Edit" at bounding box center [577, 13] width 25 height 11
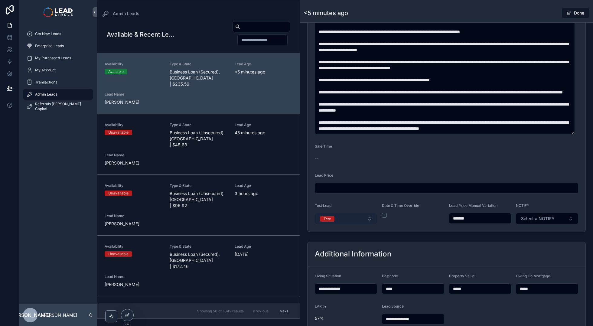
click at [348, 218] on button "Test" at bounding box center [346, 218] width 62 height 11
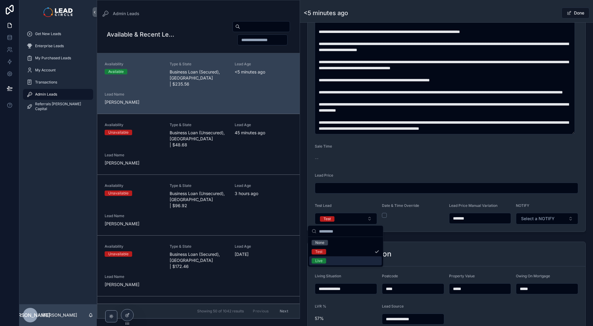
click at [336, 259] on div "Live" at bounding box center [345, 261] width 73 height 9
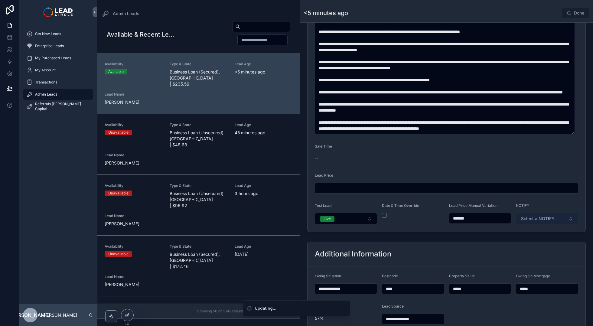
click at [556, 218] on button "Select a NOTIFY" at bounding box center [547, 218] width 62 height 11
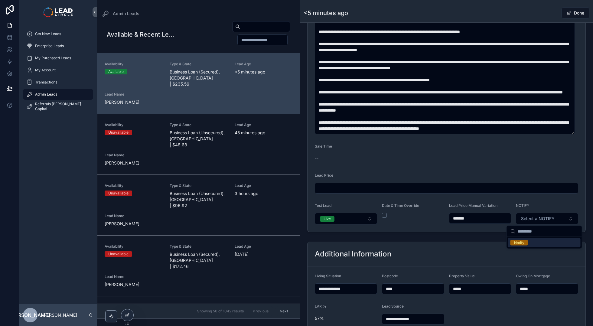
click at [536, 244] on div "Notify" at bounding box center [544, 242] width 73 height 9
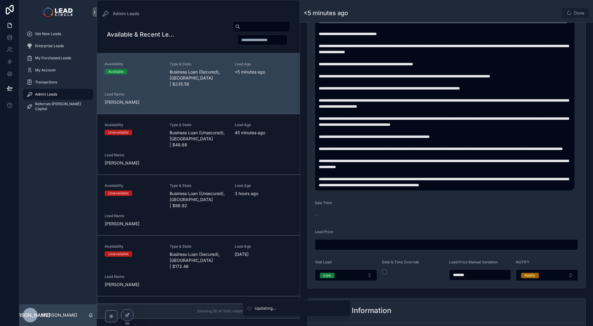
scroll to position [264, 0]
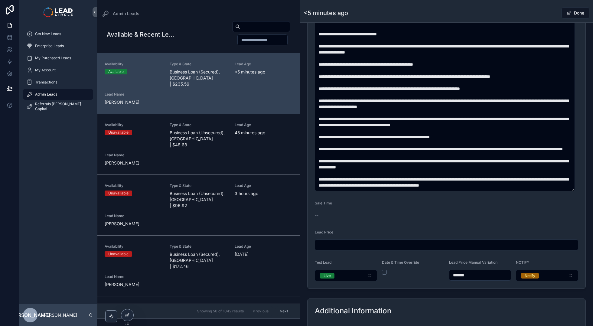
click at [548, 14] on div "Done" at bounding box center [566, 12] width 45 height 11
click at [567, 12] on span "scrollable content" at bounding box center [569, 13] width 5 height 5
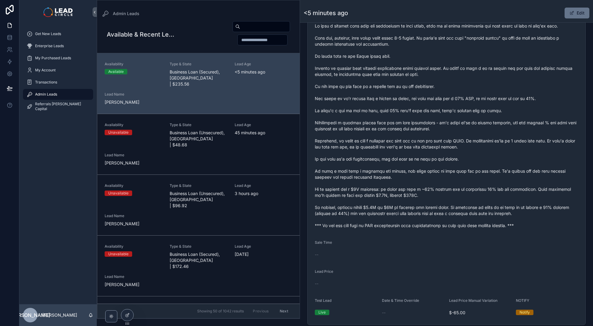
scroll to position [217, 0]
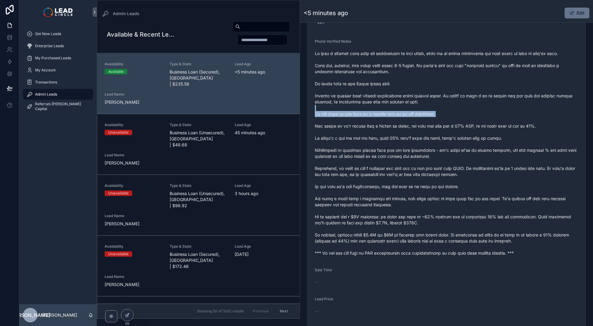
drag, startPoint x: 372, startPoint y: 111, endPoint x: 509, endPoint y: 122, distance: 137.5
click at [509, 122] on span "scrollable content" at bounding box center [447, 154] width 264 height 206
click at [499, 126] on span "scrollable content" at bounding box center [447, 154] width 264 height 206
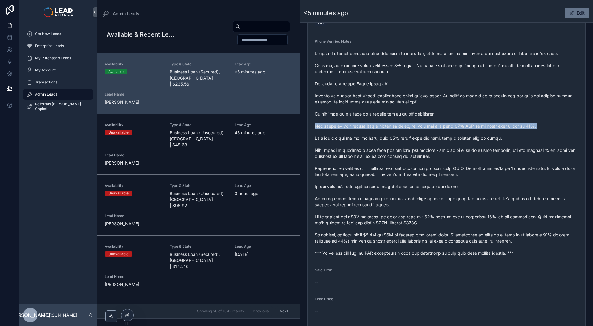
click at [499, 126] on span "scrollable content" at bounding box center [447, 154] width 264 height 206
drag, startPoint x: 412, startPoint y: 125, endPoint x: 404, endPoint y: 125, distance: 7.9
click at [412, 125] on span "scrollable content" at bounding box center [447, 154] width 264 height 206
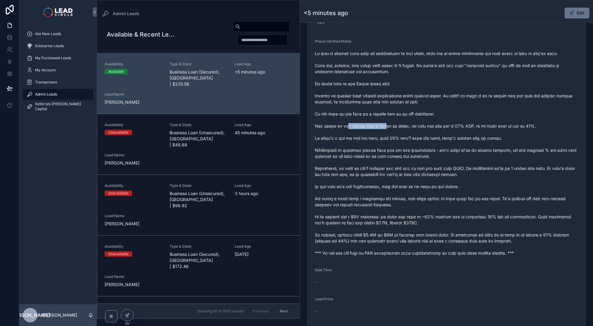
drag, startPoint x: 378, startPoint y: 128, endPoint x: 397, endPoint y: 127, distance: 18.5
click at [394, 128] on span "scrollable content" at bounding box center [447, 154] width 264 height 206
click at [397, 127] on span "scrollable content" at bounding box center [447, 154] width 264 height 206
drag, startPoint x: 419, startPoint y: 128, endPoint x: 484, endPoint y: 127, distance: 64.7
click at [481, 127] on span "scrollable content" at bounding box center [447, 154] width 264 height 206
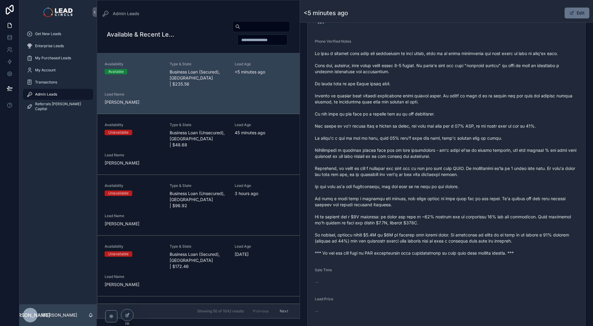
click at [484, 127] on span "scrollable content" at bounding box center [447, 154] width 264 height 206
drag, startPoint x: 491, startPoint y: 128, endPoint x: 448, endPoint y: 127, distance: 42.7
click at [448, 127] on span "scrollable content" at bounding box center [447, 154] width 264 height 206
click at [447, 127] on span "scrollable content" at bounding box center [447, 154] width 264 height 206
drag, startPoint x: 446, startPoint y: 127, endPoint x: 485, endPoint y: 127, distance: 39.6
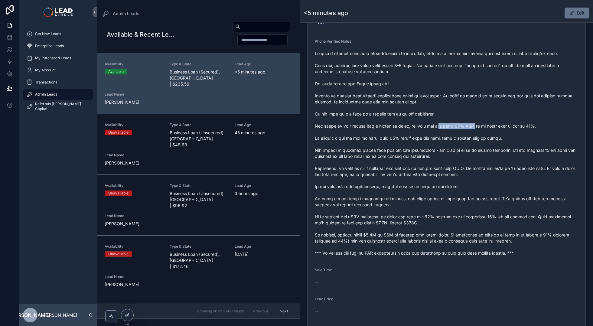
click at [485, 127] on span "scrollable content" at bounding box center [447, 154] width 264 height 206
click at [479, 130] on span "scrollable content" at bounding box center [447, 154] width 264 height 206
drag, startPoint x: 486, startPoint y: 126, endPoint x: 545, endPoint y: 126, distance: 59.6
click at [533, 126] on span "scrollable content" at bounding box center [447, 154] width 264 height 206
click at [546, 126] on span "scrollable content" at bounding box center [447, 154] width 264 height 206
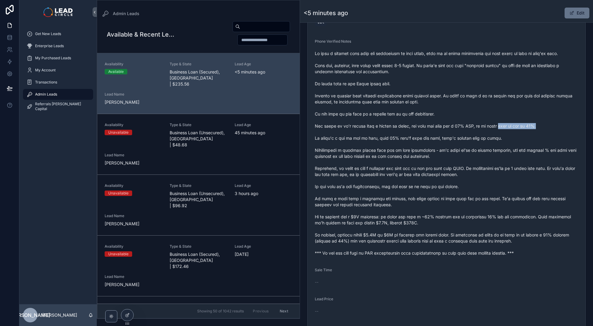
drag, startPoint x: 546, startPoint y: 126, endPoint x: 499, endPoint y: 124, distance: 46.9
click at [504, 125] on span "scrollable content" at bounding box center [447, 154] width 264 height 206
click at [499, 124] on span "scrollable content" at bounding box center [447, 154] width 264 height 206
drag, startPoint x: 357, startPoint y: 138, endPoint x: 414, endPoint y: 141, distance: 56.6
click at [406, 141] on span "scrollable content" at bounding box center [447, 154] width 264 height 206
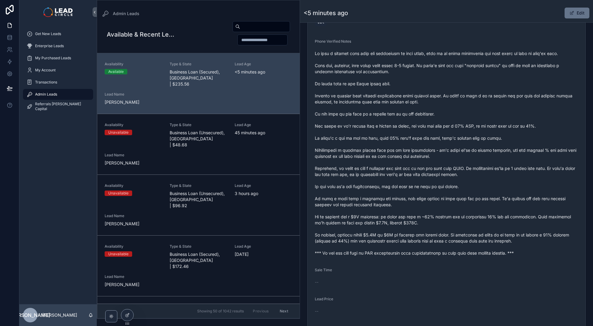
click at [414, 141] on span "scrollable content" at bounding box center [447, 154] width 264 height 206
drag, startPoint x: 422, startPoint y: 140, endPoint x: 382, endPoint y: 140, distance: 39.3
click at [388, 140] on span "scrollable content" at bounding box center [447, 154] width 264 height 206
click at [382, 140] on span "scrollable content" at bounding box center [447, 154] width 264 height 206
click at [422, 140] on span "scrollable content" at bounding box center [447, 154] width 264 height 206
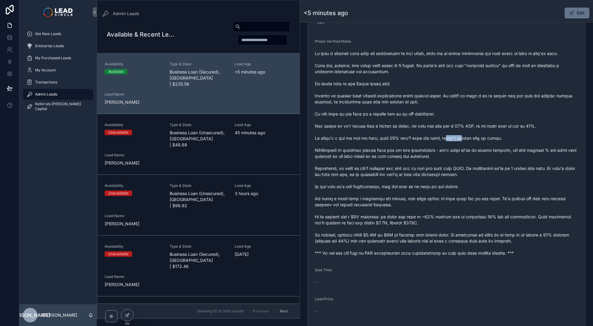
click at [495, 139] on span "scrollable content" at bounding box center [447, 154] width 264 height 206
click at [501, 139] on span "scrollable content" at bounding box center [447, 154] width 264 height 206
click at [575, 11] on button "Edit" at bounding box center [577, 13] width 25 height 11
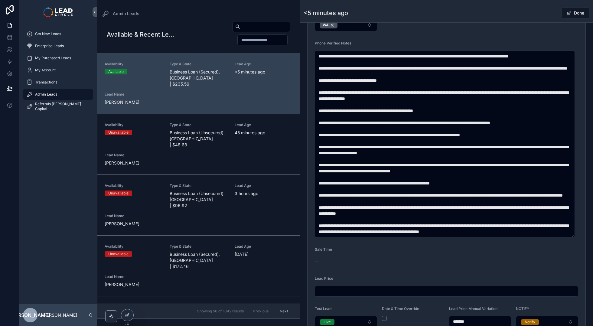
scroll to position [221, 0]
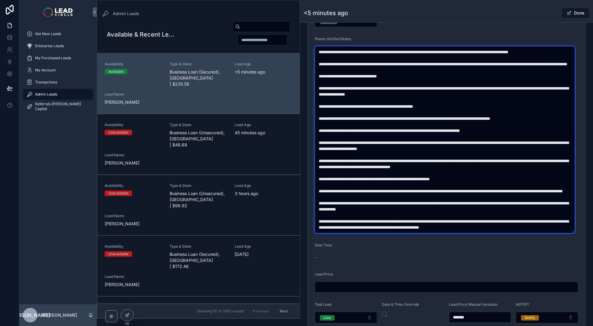
click at [511, 141] on textarea "scrollable content" at bounding box center [445, 139] width 260 height 187
click at [532, 159] on textarea "scrollable content" at bounding box center [445, 139] width 260 height 187
type textarea "**********"
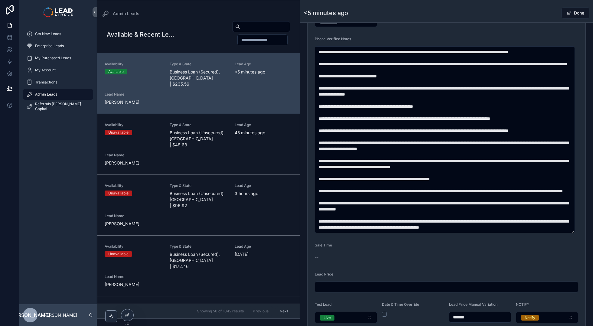
click at [544, 14] on div "Done" at bounding box center [566, 12] width 45 height 11
click at [575, 16] on button "Done" at bounding box center [576, 13] width 28 height 11
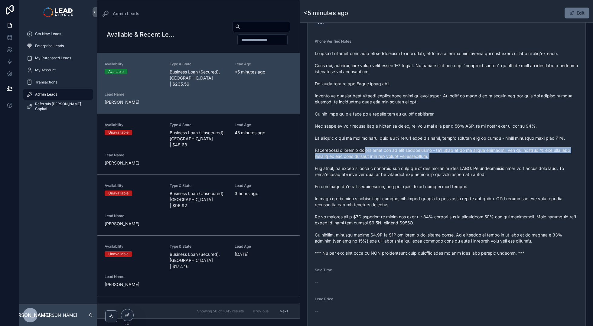
click at [440, 165] on span "scrollable content" at bounding box center [447, 154] width 264 height 206
click at [444, 163] on span "scrollable content" at bounding box center [447, 154] width 264 height 206
click at [384, 146] on span "scrollable content" at bounding box center [447, 154] width 264 height 206
click at [499, 162] on span "scrollable content" at bounding box center [447, 154] width 264 height 206
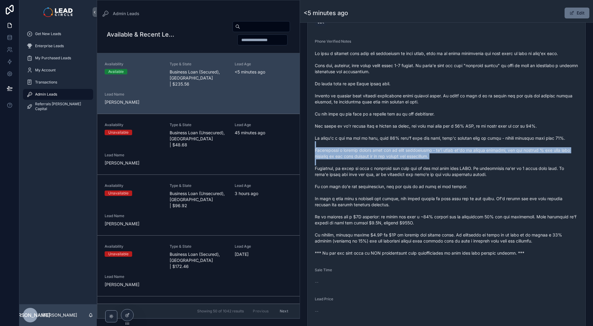
click at [503, 162] on span "scrollable content" at bounding box center [447, 154] width 264 height 206
click at [469, 158] on span "scrollable content" at bounding box center [447, 154] width 264 height 206
click at [472, 158] on span "scrollable content" at bounding box center [447, 154] width 264 height 206
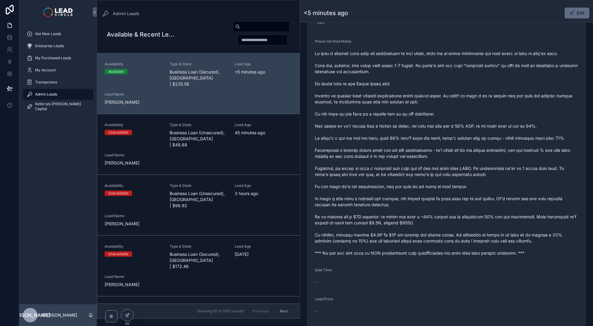
click at [575, 14] on button "Edit" at bounding box center [577, 13] width 25 height 11
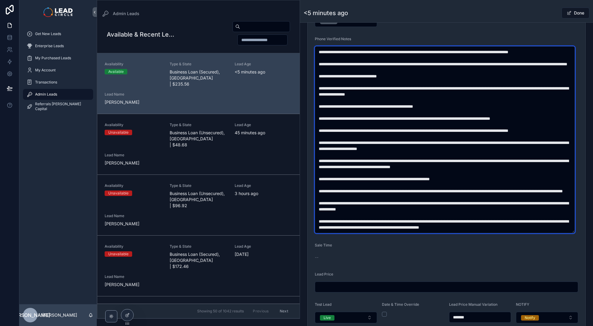
click at [339, 154] on textarea "scrollable content" at bounding box center [445, 139] width 260 height 187
type textarea "**********"
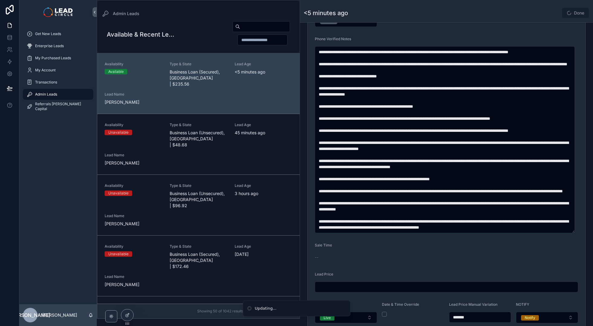
click at [547, 14] on div "Done" at bounding box center [566, 12] width 45 height 11
click at [576, 14] on button "Done" at bounding box center [576, 13] width 28 height 11
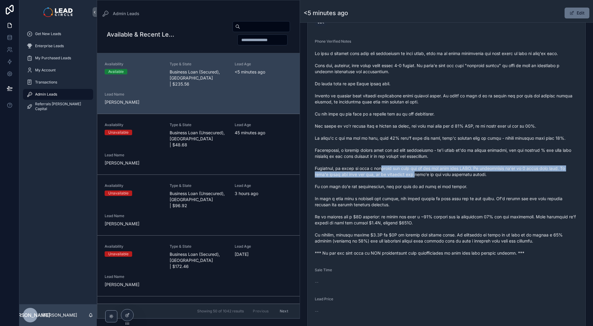
click at [426, 175] on span "scrollable content" at bounding box center [447, 154] width 264 height 206
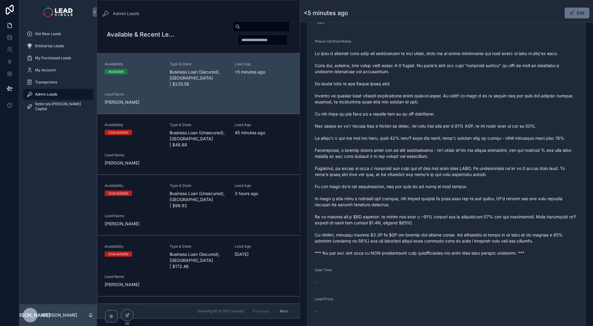
click at [430, 174] on span "scrollable content" at bounding box center [447, 154] width 264 height 206
click at [455, 152] on span "scrollable content" at bounding box center [447, 154] width 264 height 206
click at [457, 152] on span "scrollable content" at bounding box center [447, 154] width 264 height 206
click at [450, 152] on span "scrollable content" at bounding box center [447, 154] width 264 height 206
click at [449, 152] on span "scrollable content" at bounding box center [447, 154] width 264 height 206
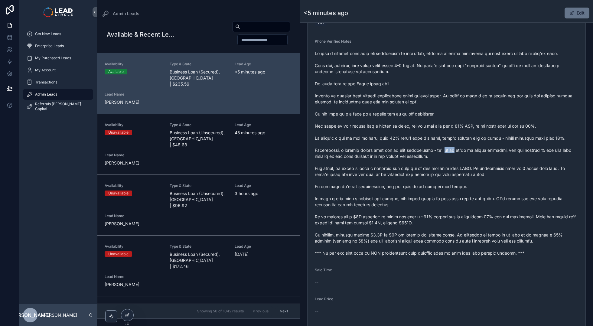
click at [449, 152] on span "scrollable content" at bounding box center [447, 154] width 264 height 206
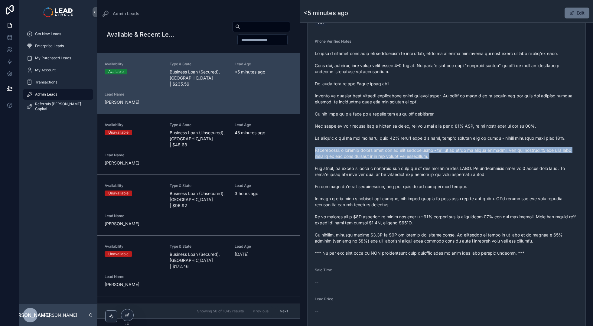
click at [449, 152] on span "scrollable content" at bounding box center [447, 154] width 264 height 206
click at [501, 152] on span "scrollable content" at bounding box center [447, 154] width 264 height 206
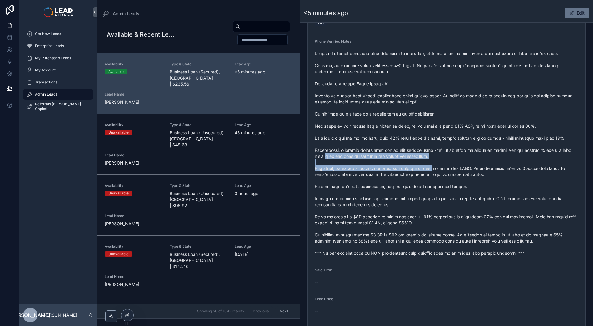
click at [428, 165] on span "scrollable content" at bounding box center [447, 154] width 264 height 206
click at [432, 165] on span "scrollable content" at bounding box center [447, 154] width 264 height 206
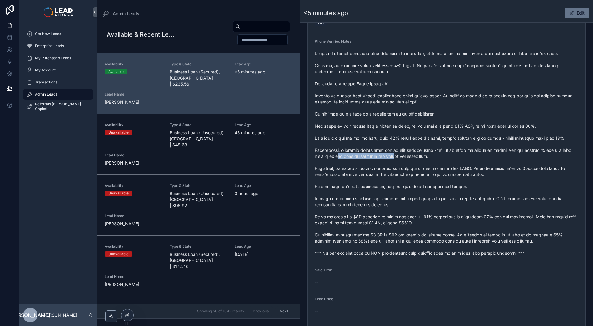
click at [408, 159] on span "scrollable content" at bounding box center [447, 154] width 264 height 206
click at [412, 159] on span "scrollable content" at bounding box center [447, 154] width 264 height 206
click at [366, 159] on span "scrollable content" at bounding box center [447, 154] width 264 height 206
click at [364, 159] on span "scrollable content" at bounding box center [447, 154] width 264 height 206
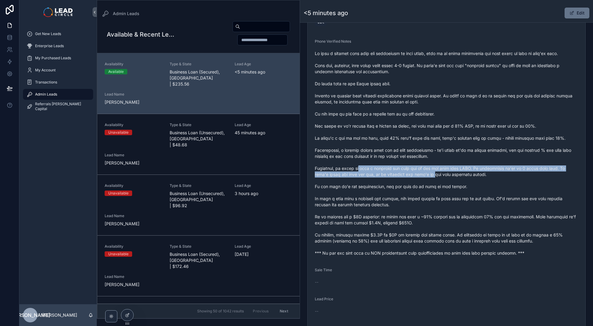
click at [457, 175] on span "scrollable content" at bounding box center [447, 154] width 264 height 206
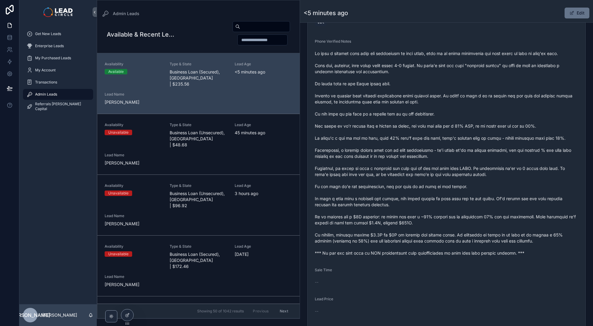
click at [465, 172] on span "scrollable content" at bounding box center [447, 154] width 264 height 206
click at [457, 170] on span "scrollable content" at bounding box center [447, 154] width 264 height 206
click at [448, 170] on span "scrollable content" at bounding box center [447, 154] width 264 height 206
click at [496, 173] on span "scrollable content" at bounding box center [447, 154] width 264 height 206
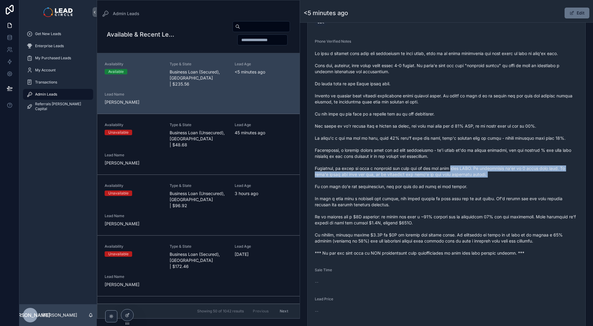
click at [507, 173] on span "scrollable content" at bounding box center [447, 154] width 264 height 206
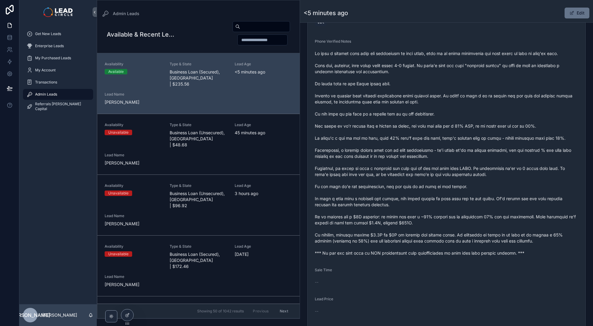
click at [530, 165] on span "scrollable content" at bounding box center [447, 154] width 264 height 206
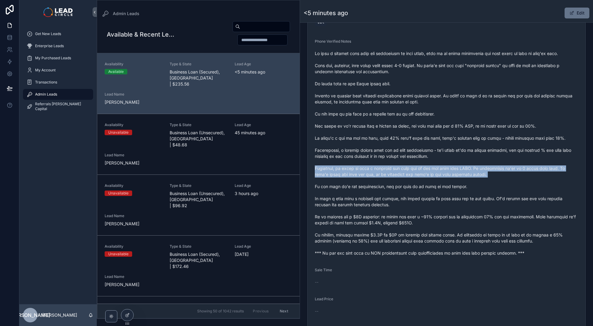
click at [530, 165] on span "scrollable content" at bounding box center [447, 154] width 264 height 206
click at [385, 172] on span "scrollable content" at bounding box center [447, 154] width 264 height 206
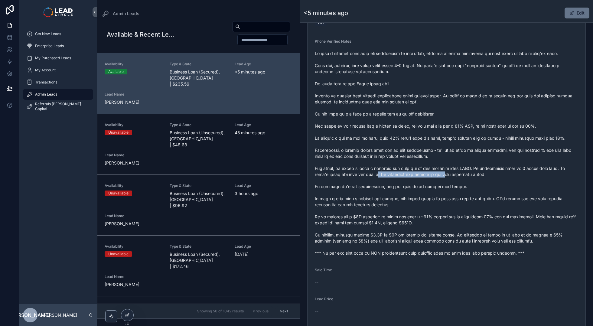
click at [431, 175] on span "scrollable content" at bounding box center [447, 154] width 264 height 206
click at [434, 175] on span "scrollable content" at bounding box center [447, 154] width 264 height 206
click at [380, 175] on span "scrollable content" at bounding box center [447, 154] width 264 height 206
click at [376, 174] on span "scrollable content" at bounding box center [447, 154] width 264 height 206
drag, startPoint x: 343, startPoint y: 187, endPoint x: 419, endPoint y: 188, distance: 76.2
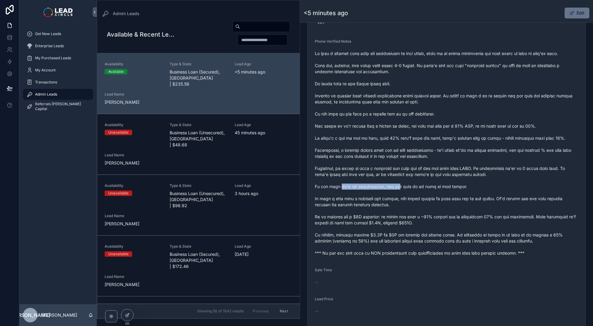
click at [412, 189] on span "scrollable content" at bounding box center [447, 154] width 264 height 206
click at [419, 188] on span "scrollable content" at bounding box center [447, 154] width 264 height 206
click at [369, 186] on span "scrollable content" at bounding box center [447, 154] width 264 height 206
click at [364, 186] on span "scrollable content" at bounding box center [447, 154] width 264 height 206
click at [442, 186] on span "scrollable content" at bounding box center [447, 154] width 264 height 206
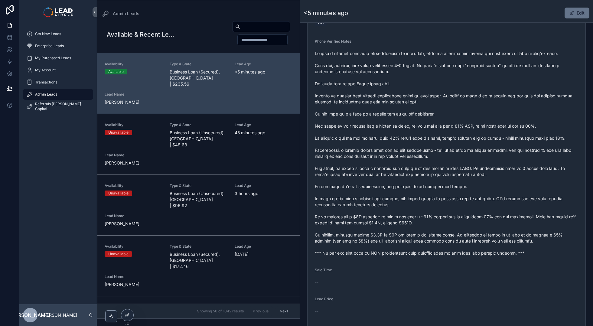
click at [447, 185] on span "scrollable content" at bounding box center [447, 154] width 264 height 206
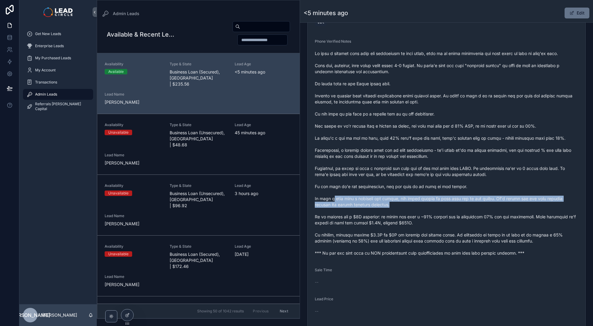
drag, startPoint x: 336, startPoint y: 198, endPoint x: 429, endPoint y: 204, distance: 93.3
click at [402, 204] on span "scrollable content" at bounding box center [447, 154] width 264 height 206
click at [429, 204] on span "scrollable content" at bounding box center [447, 154] width 264 height 206
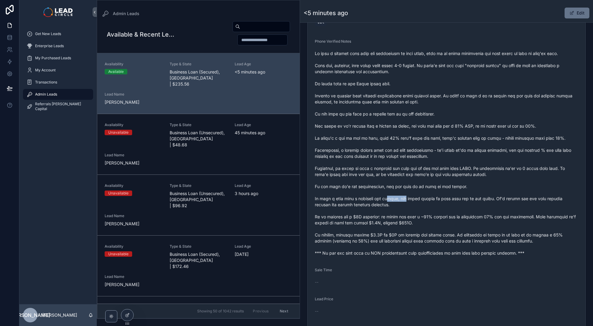
click at [376, 200] on span "scrollable content" at bounding box center [447, 154] width 264 height 206
click at [366, 200] on span "scrollable content" at bounding box center [447, 154] width 264 height 206
click at [406, 200] on span "scrollable content" at bounding box center [447, 154] width 264 height 206
click at [409, 200] on span "scrollable content" at bounding box center [447, 154] width 264 height 206
click at [363, 200] on span "scrollable content" at bounding box center [447, 154] width 264 height 206
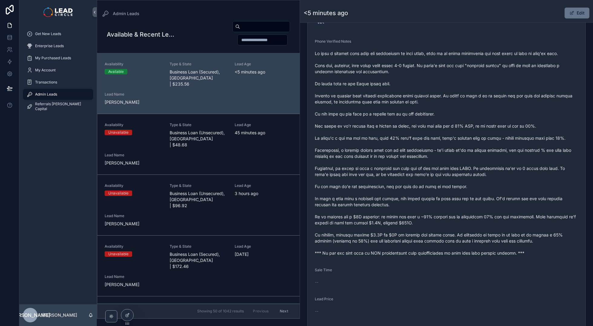
click at [362, 200] on span "scrollable content" at bounding box center [447, 154] width 264 height 206
click at [476, 198] on span "scrollable content" at bounding box center [447, 154] width 264 height 206
click at [483, 198] on span "scrollable content" at bounding box center [447, 154] width 264 height 206
click at [434, 198] on span "scrollable content" at bounding box center [447, 154] width 264 height 206
click at [431, 197] on span "scrollable content" at bounding box center [447, 154] width 264 height 206
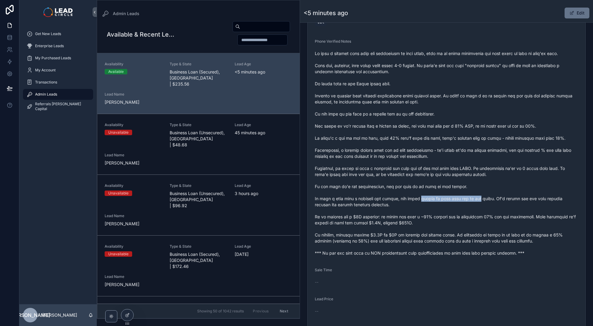
click at [483, 201] on span "scrollable content" at bounding box center [447, 154] width 264 height 206
click at [487, 182] on span "scrollable content" at bounding box center [447, 154] width 264 height 206
click at [553, 196] on span "scrollable content" at bounding box center [447, 154] width 264 height 206
click at [357, 204] on span "scrollable content" at bounding box center [447, 154] width 264 height 206
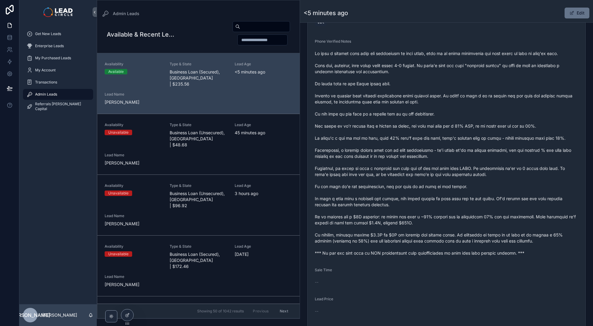
click at [364, 198] on span "scrollable content" at bounding box center [447, 154] width 264 height 206
click at [386, 216] on span "scrollable content" at bounding box center [447, 154] width 264 height 206
click at [398, 214] on span "scrollable content" at bounding box center [447, 154] width 264 height 206
click at [444, 221] on span "scrollable content" at bounding box center [447, 154] width 264 height 206
click at [447, 221] on span "scrollable content" at bounding box center [447, 154] width 264 height 206
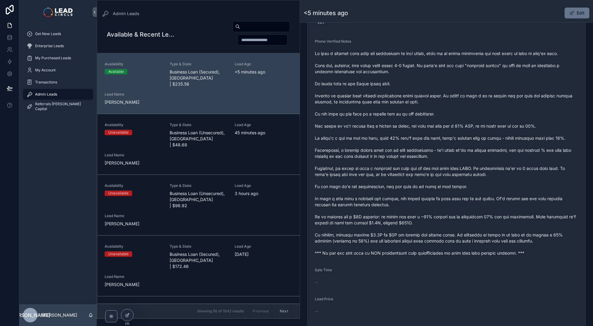
click at [466, 217] on span "scrollable content" at bounding box center [447, 154] width 264 height 206
click at [431, 214] on span "scrollable content" at bounding box center [447, 154] width 264 height 206
click at [421, 214] on span "scrollable content" at bounding box center [447, 154] width 264 height 206
click at [499, 216] on span "scrollable content" at bounding box center [447, 154] width 264 height 206
click at [502, 215] on span "scrollable content" at bounding box center [447, 154] width 264 height 206
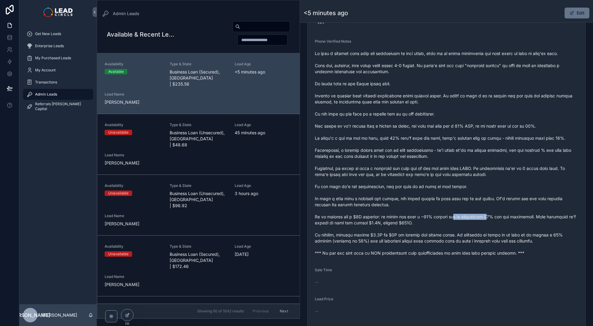
click at [448, 216] on span "scrollable content" at bounding box center [447, 154] width 264 height 206
click at [442, 216] on span "scrollable content" at bounding box center [447, 154] width 264 height 206
click at [504, 218] on span "scrollable content" at bounding box center [447, 154] width 264 height 206
click at [506, 218] on span "scrollable content" at bounding box center [447, 154] width 264 height 206
click at [478, 218] on span "scrollable content" at bounding box center [447, 154] width 264 height 206
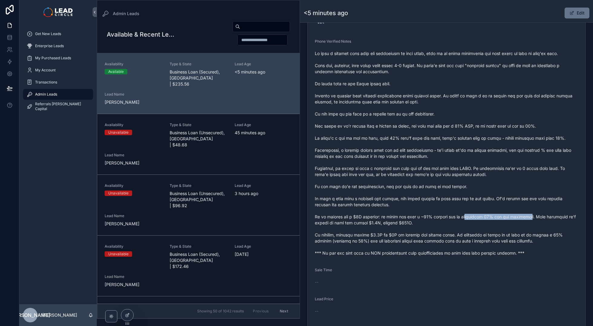
click at [477, 218] on span "scrollable content" at bounding box center [447, 154] width 264 height 206
click at [378, 226] on span "scrollable content" at bounding box center [447, 154] width 264 height 206
click at [408, 226] on span "scrollable content" at bounding box center [447, 154] width 264 height 206
click at [361, 224] on span "scrollable content" at bounding box center [447, 154] width 264 height 206
click at [360, 224] on span "scrollable content" at bounding box center [447, 154] width 264 height 206
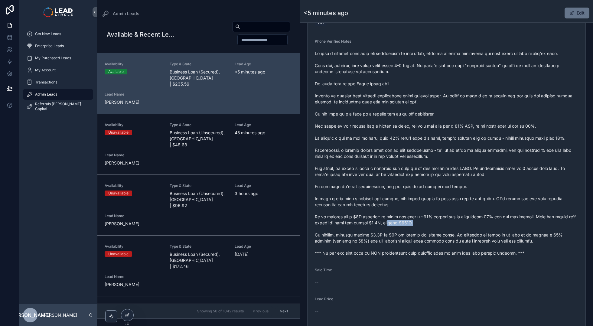
click at [456, 226] on span "scrollable content" at bounding box center [447, 154] width 264 height 206
click at [468, 226] on span "scrollable content" at bounding box center [447, 154] width 264 height 206
click at [412, 234] on span "scrollable content" at bounding box center [447, 154] width 264 height 206
click at [429, 233] on span "scrollable content" at bounding box center [447, 154] width 264 height 206
click at [383, 235] on span "scrollable content" at bounding box center [447, 154] width 264 height 206
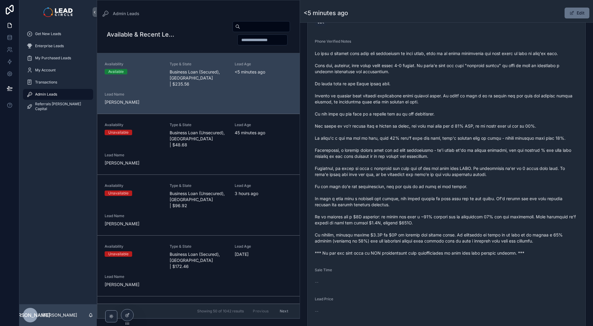
click at [381, 235] on span "scrollable content" at bounding box center [447, 154] width 264 height 206
click at [428, 234] on span "scrollable content" at bounding box center [447, 154] width 264 height 206
click at [431, 234] on span "scrollable content" at bounding box center [447, 154] width 264 height 206
click at [534, 234] on span "scrollable content" at bounding box center [447, 154] width 264 height 206
click at [535, 233] on span "scrollable content" at bounding box center [447, 154] width 264 height 206
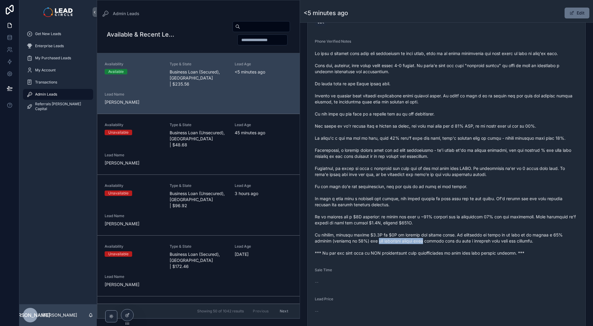
click at [440, 242] on span "scrollable content" at bounding box center [447, 154] width 264 height 206
click at [447, 242] on span "scrollable content" at bounding box center [447, 154] width 264 height 206
click at [408, 240] on span "scrollable content" at bounding box center [447, 154] width 264 height 206
click at [465, 242] on span "scrollable content" at bounding box center [447, 154] width 264 height 206
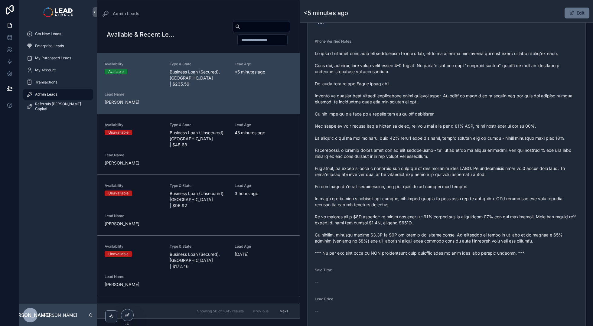
click at [479, 254] on span "scrollable content" at bounding box center [447, 154] width 264 height 206
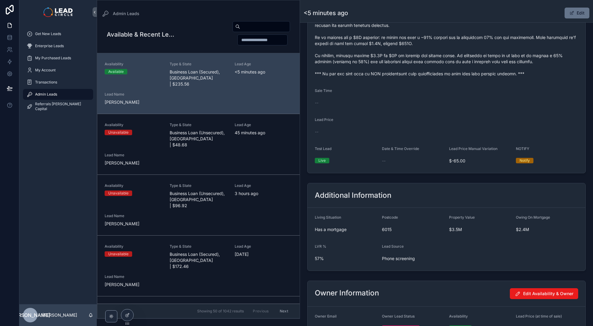
scroll to position [431, 0]
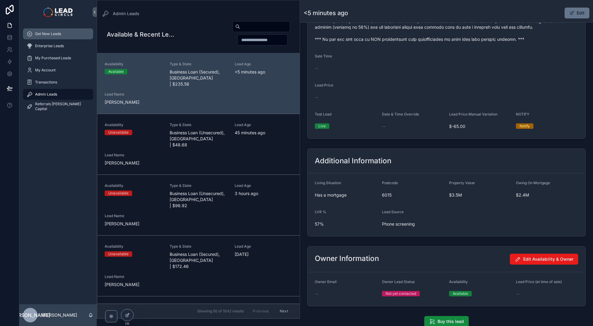
click at [53, 36] on span "Get New Leads" at bounding box center [48, 33] width 26 height 5
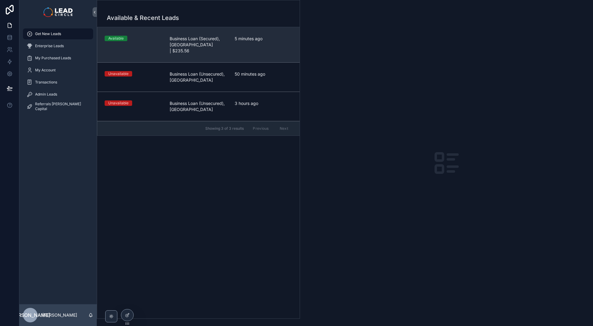
click at [234, 54] on link "Available Business Loan (Secured), [GEOGRAPHIC_DATA] | $235.56 5 minutes ago" at bounding box center [198, 44] width 202 height 35
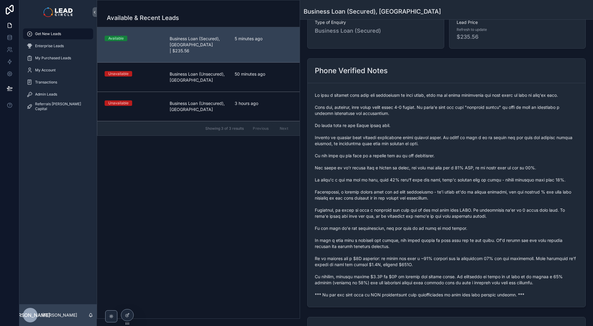
scroll to position [125, 0]
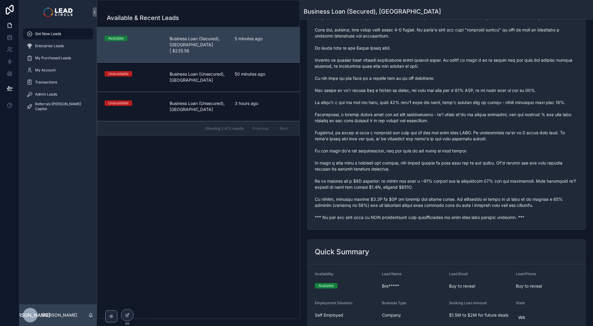
click at [353, 221] on div "scrollable content" at bounding box center [447, 117] width 264 height 209
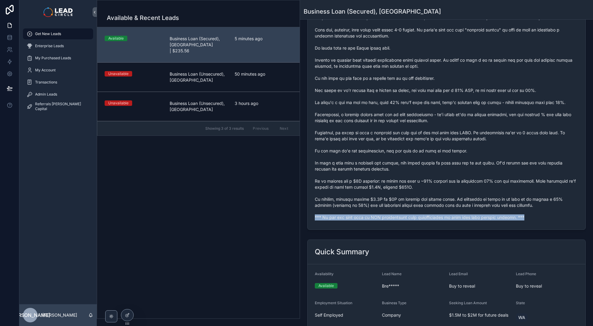
click at [353, 221] on div "scrollable content" at bounding box center [447, 117] width 264 height 209
copy span "*** If you buy this lead an SMS introduction will automatically be sent with yo…"
drag, startPoint x: 57, startPoint y: 92, endPoint x: 69, endPoint y: 92, distance: 12.1
click at [57, 92] on span "Admin Leads" at bounding box center [46, 94] width 22 height 5
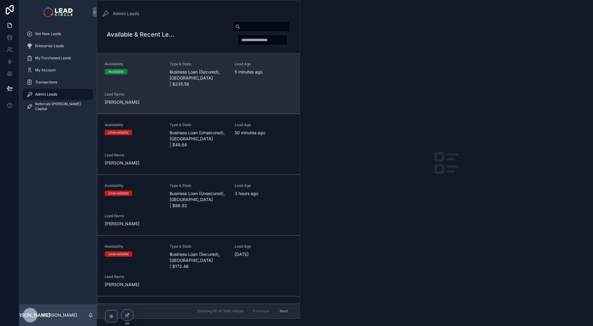
click at [199, 76] on span "Business Loan (Secured), [GEOGRAPHIC_DATA] | $235.56" at bounding box center [199, 78] width 58 height 18
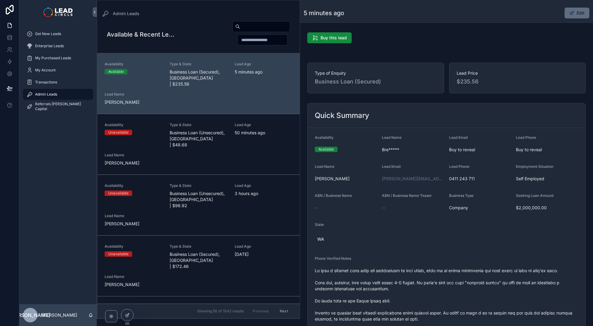
click at [581, 15] on button "Edit" at bounding box center [577, 13] width 25 height 11
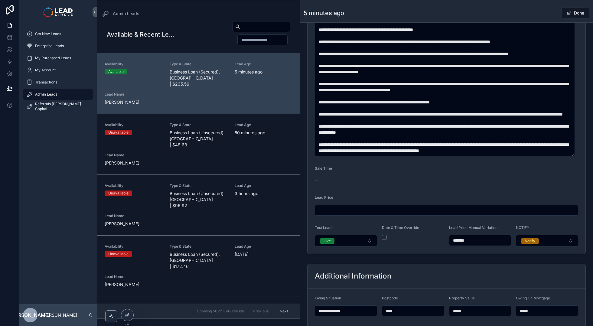
scroll to position [424, 0]
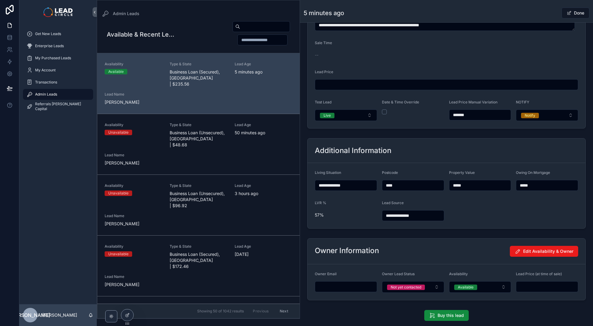
click at [459, 114] on input "*******" at bounding box center [481, 115] width 62 height 8
type input "*******"
click at [469, 140] on div "Additional Information" at bounding box center [447, 151] width 278 height 25
click at [544, 11] on div "Done" at bounding box center [566, 12] width 45 height 11
click at [577, 12] on button "Done" at bounding box center [576, 13] width 28 height 11
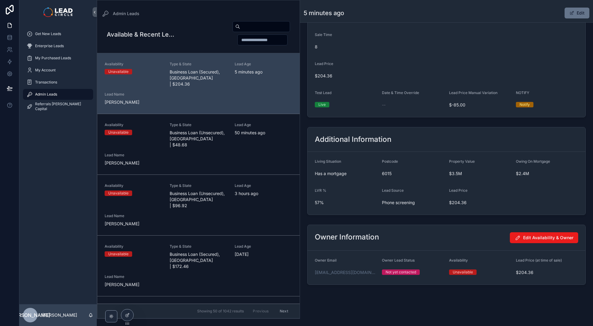
scroll to position [361, 0]
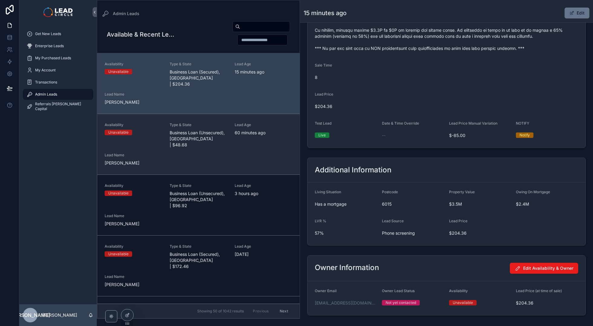
click at [227, 154] on link "Availability Unavailable Type & State Business Loan (Unsecured), [GEOGRAPHIC_DA…" at bounding box center [198, 144] width 202 height 61
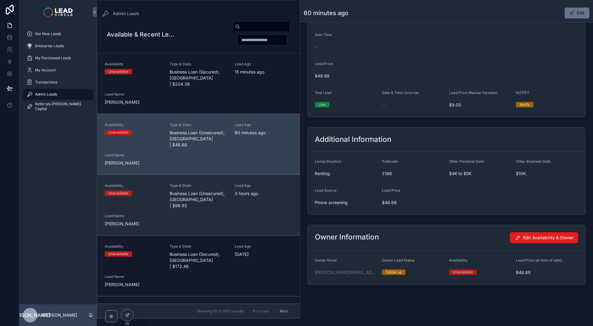
scroll to position [283, 0]
click at [228, 193] on div "Availability Unavailable Type & State Business Loan (Unsecured), [GEOGRAPHIC_DA…" at bounding box center [199, 205] width 188 height 44
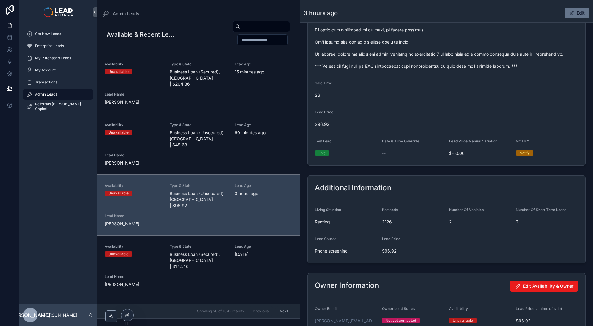
scroll to position [331, 0]
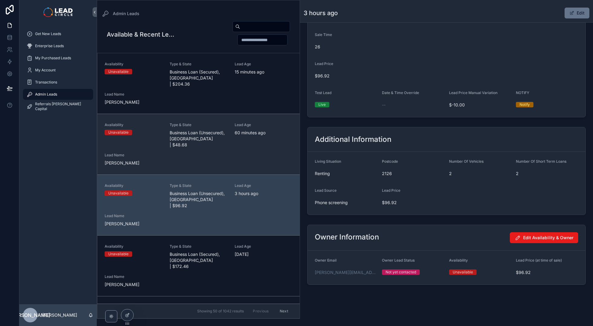
click at [227, 152] on div "Availability Unavailable Type & State Business Loan (Unsecured), [GEOGRAPHIC_DA…" at bounding box center [199, 145] width 188 height 44
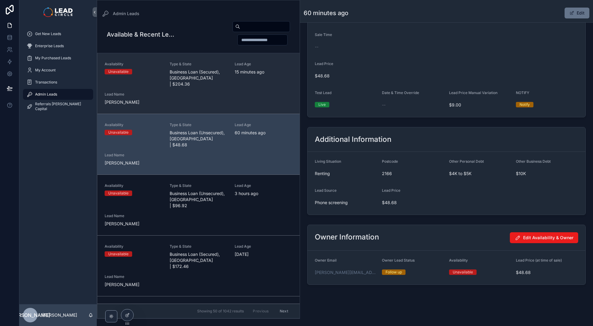
click at [224, 91] on div "Availability Unavailable Type & State Business Loan (Secured), [GEOGRAPHIC_DATA…" at bounding box center [199, 84] width 188 height 44
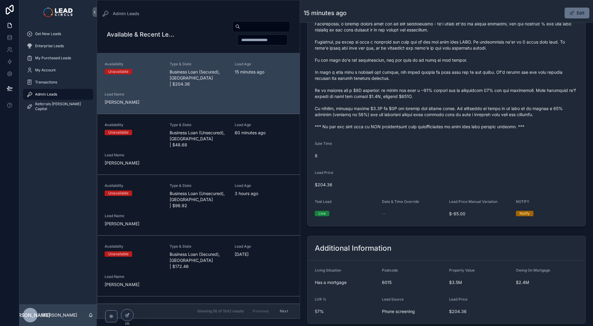
scroll to position [361, 0]
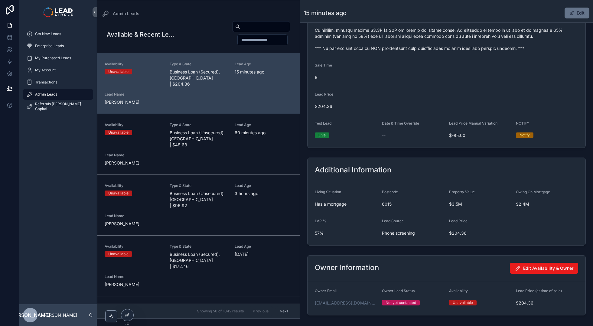
click at [350, 94] on div "Lead Price" at bounding box center [447, 95] width 264 height 7
click at [59, 35] on span "Get New Leads" at bounding box center [48, 33] width 26 height 5
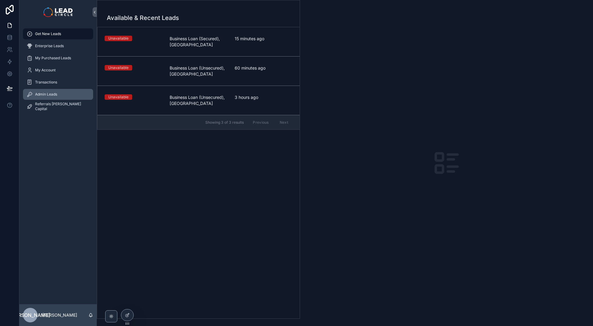
click at [64, 94] on div "Admin Leads" at bounding box center [58, 95] width 63 height 10
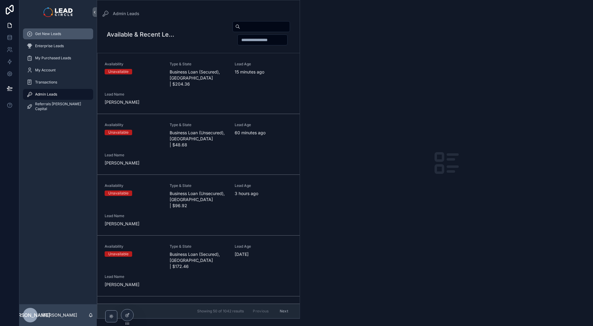
click at [59, 32] on span "Get New Leads" at bounding box center [48, 33] width 26 height 5
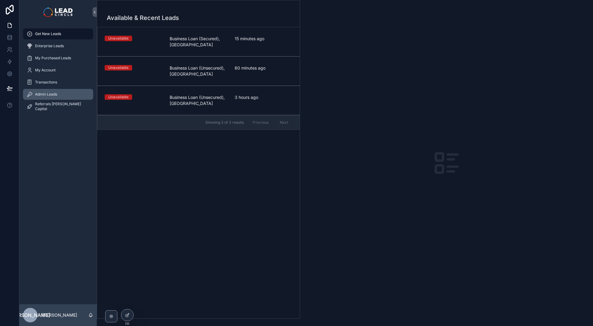
click at [87, 95] on div "Admin Leads" at bounding box center [58, 95] width 63 height 10
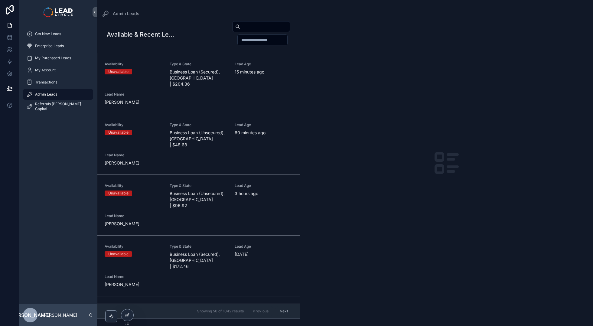
click at [67, 153] on div "Get New Leads Enterprise Leads My Purchased Leads My Account Transactions Admin…" at bounding box center [57, 164] width 77 height 280
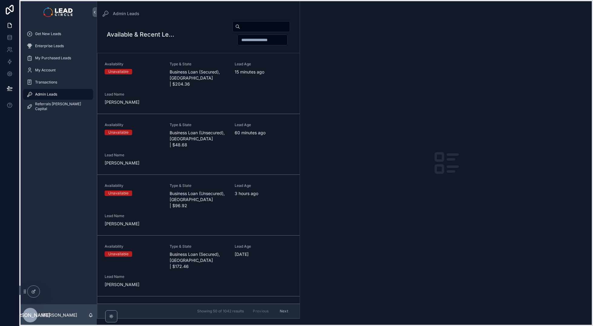
drag, startPoint x: 127, startPoint y: 323, endPoint x: 28, endPoint y: 299, distance: 101.8
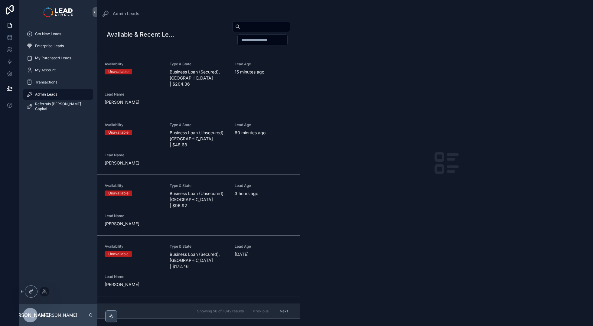
click at [113, 317] on icon "scrollable content" at bounding box center [111, 316] width 5 height 5
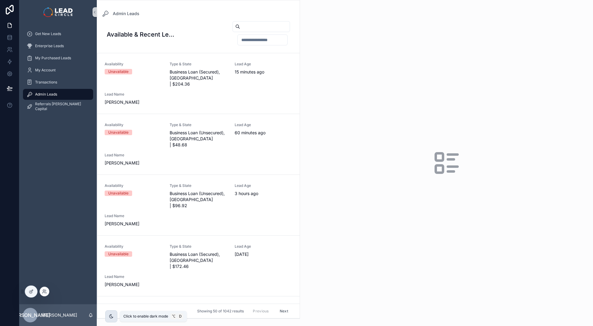
click at [113, 317] on icon "scrollable content" at bounding box center [111, 316] width 5 height 5
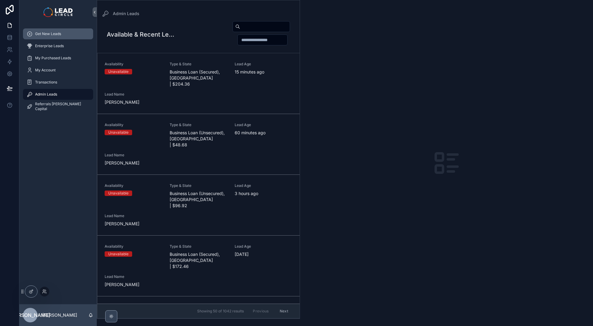
click at [56, 34] on span "Get New Leads" at bounding box center [48, 33] width 26 height 5
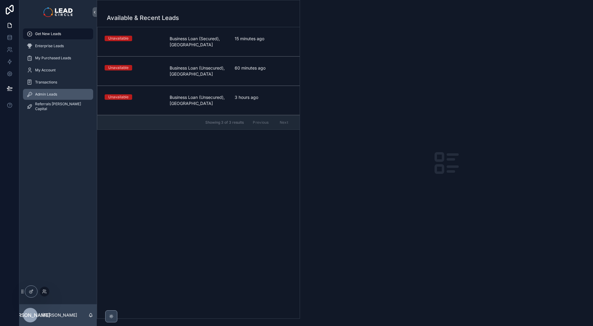
click at [51, 95] on span "Admin Leads" at bounding box center [46, 94] width 22 height 5
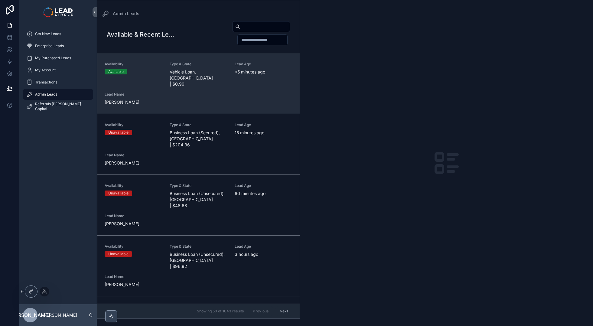
click at [189, 85] on div "Availability Available Type & State Vehicle Loan, [GEOGRAPHIC_DATA] | $0.99 Lea…" at bounding box center [199, 84] width 188 height 44
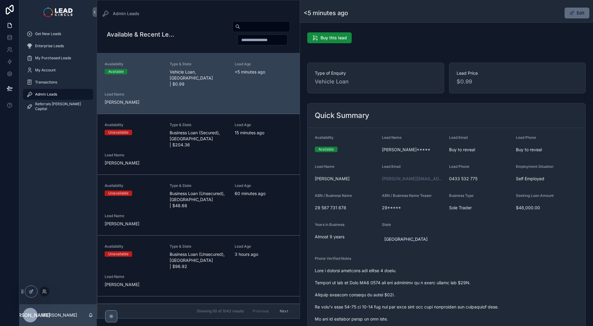
click at [570, 11] on span "scrollable content" at bounding box center [572, 13] width 5 height 5
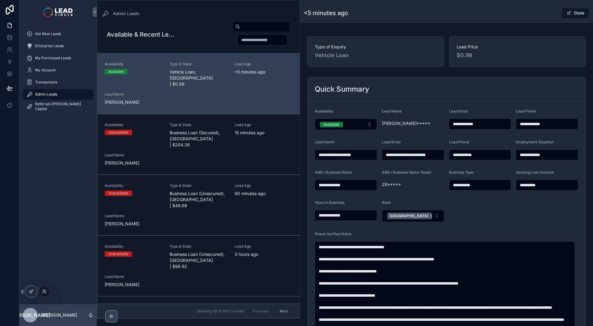
scroll to position [52, 0]
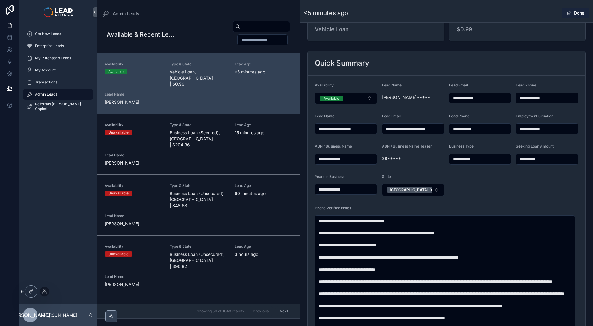
click at [578, 15] on button "Done" at bounding box center [576, 13] width 28 height 11
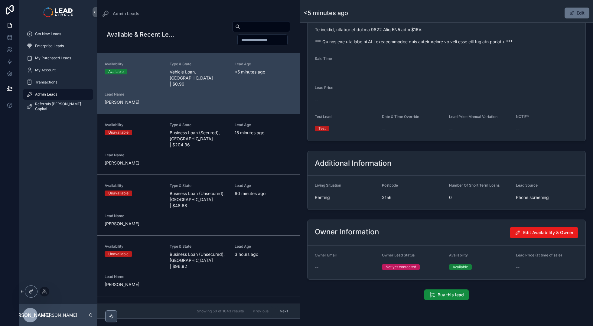
scroll to position [390, 0]
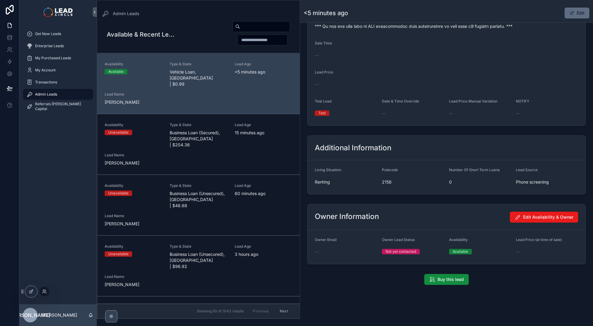
click at [566, 15] on button "Edit" at bounding box center [577, 13] width 25 height 11
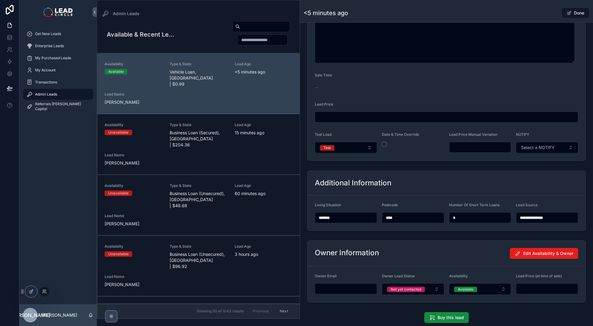
click at [465, 146] on input "scrollable content" at bounding box center [481, 147] width 62 height 8
click at [470, 148] on input "******" at bounding box center [481, 147] width 62 height 8
type input "******"
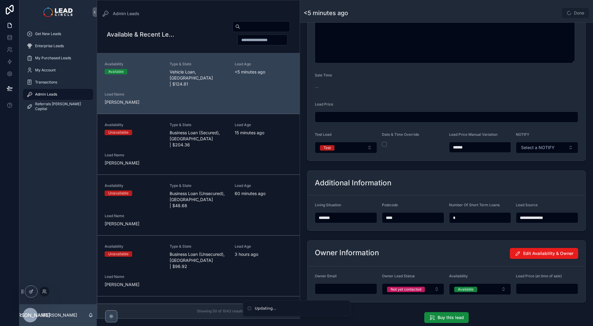
click at [541, 6] on div "Admin Leads <5 minutes ago Done" at bounding box center [447, 11] width 286 height 22
click at [567, 14] on span "scrollable content" at bounding box center [569, 13] width 5 height 5
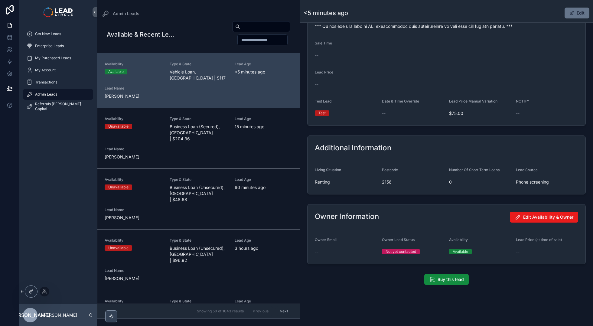
click at [570, 19] on div "Admin Leads <5 minutes ago Edit" at bounding box center [447, 11] width 286 height 22
click at [573, 13] on button "Edit" at bounding box center [577, 13] width 25 height 11
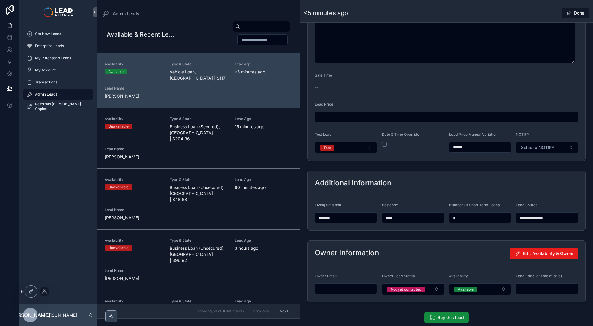
drag, startPoint x: 461, startPoint y: 149, endPoint x: 474, endPoint y: 148, distance: 13.3
click at [474, 148] on input "******" at bounding box center [481, 147] width 62 height 8
type input "******"
click at [534, 12] on div "<5 minutes ago Done" at bounding box center [447, 12] width 286 height 11
click at [548, 12] on div "Done" at bounding box center [566, 12] width 45 height 11
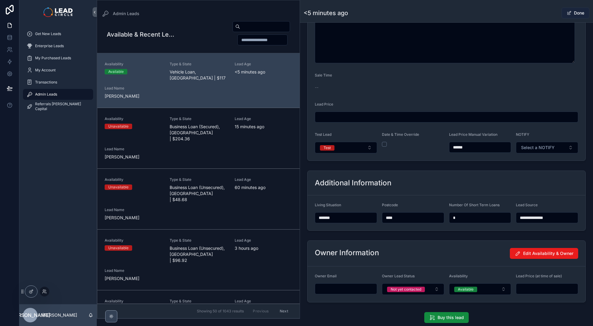
click at [572, 14] on button "Done" at bounding box center [576, 13] width 28 height 11
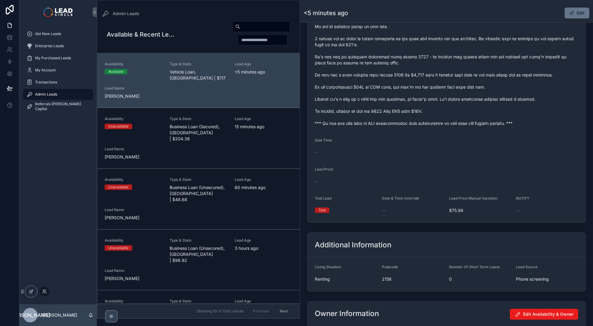
scroll to position [181, 0]
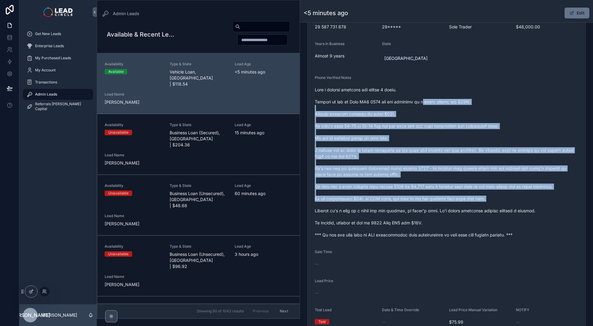
drag, startPoint x: 431, startPoint y: 123, endPoint x: 491, endPoint y: 221, distance: 115.6
click at [491, 222] on span "scrollable content" at bounding box center [447, 162] width 264 height 151
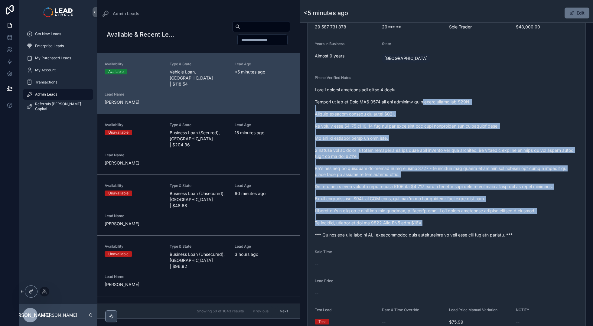
click at [491, 221] on span "scrollable content" at bounding box center [447, 162] width 264 height 151
drag, startPoint x: 495, startPoint y: 223, endPoint x: 428, endPoint y: 115, distance: 127.0
click at [428, 116] on span "scrollable content" at bounding box center [447, 162] width 264 height 151
click at [428, 115] on span "scrollable content" at bounding box center [447, 162] width 264 height 151
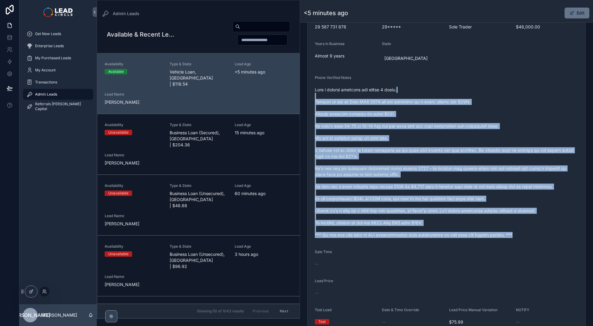
drag, startPoint x: 427, startPoint y: 92, endPoint x: 519, endPoint y: 249, distance: 181.6
click at [519, 249] on form "Availability Available Lead Name [PERSON_NAME]***** Lead Email Buy to reveal Le…" at bounding box center [447, 140] width 278 height 387
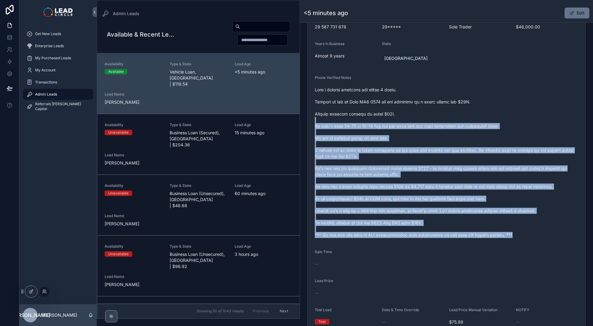
drag, startPoint x: 526, startPoint y: 235, endPoint x: 429, endPoint y: 110, distance: 158.5
click at [429, 110] on form "Availability Available Lead Name [PERSON_NAME]***** Lead Email Buy to reveal Le…" at bounding box center [447, 140] width 278 height 387
click at [429, 110] on span "scrollable content" at bounding box center [447, 162] width 264 height 151
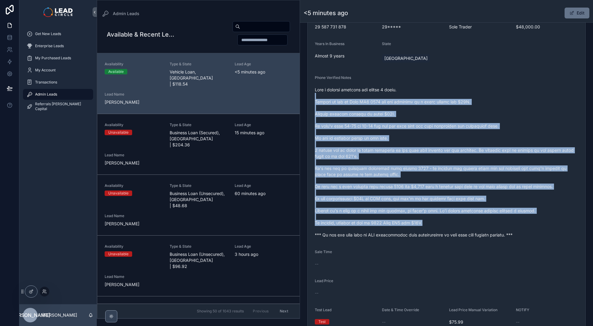
drag, startPoint x: 428, startPoint y: 99, endPoint x: 509, endPoint y: 228, distance: 153.2
click at [509, 228] on span "scrollable content" at bounding box center [447, 162] width 264 height 151
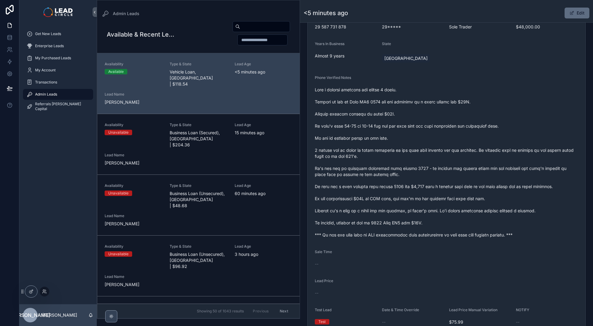
click at [575, 15] on button "Edit" at bounding box center [577, 13] width 25 height 11
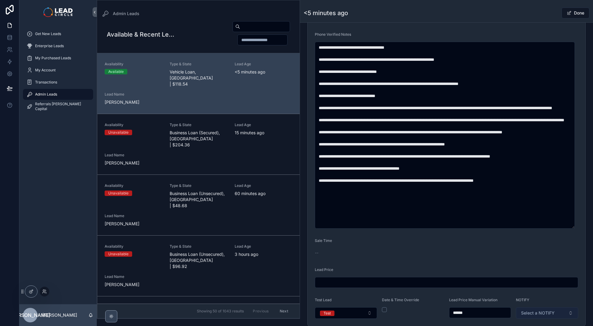
scroll to position [388, 0]
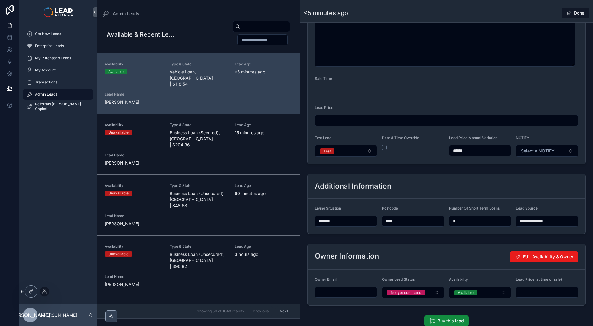
click at [459, 152] on input "******" at bounding box center [481, 150] width 62 height 8
type input "******"
click at [548, 12] on div "Done" at bounding box center [566, 12] width 45 height 11
click at [545, 11] on div "Done" at bounding box center [566, 12] width 45 height 11
click at [548, 14] on div "Done" at bounding box center [566, 12] width 45 height 11
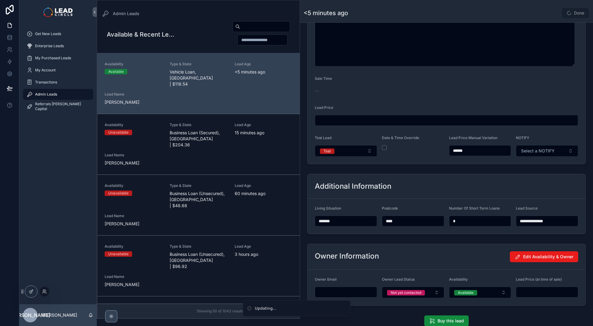
click at [564, 14] on span "Done" at bounding box center [576, 13] width 28 height 11
click at [546, 13] on div "Done" at bounding box center [566, 12] width 45 height 11
click at [571, 12] on button "Done" at bounding box center [576, 13] width 28 height 11
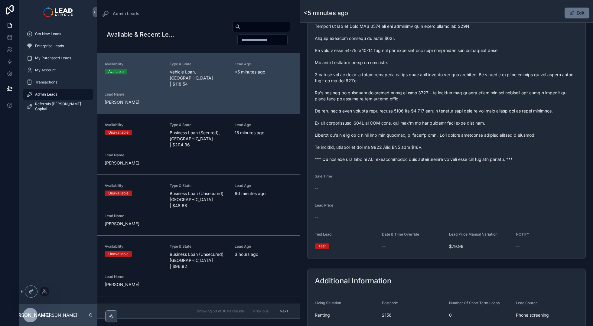
drag, startPoint x: 453, startPoint y: 58, endPoint x: 476, endPoint y: 105, distance: 52.2
click at [486, 125] on span "scrollable content" at bounding box center [447, 86] width 264 height 151
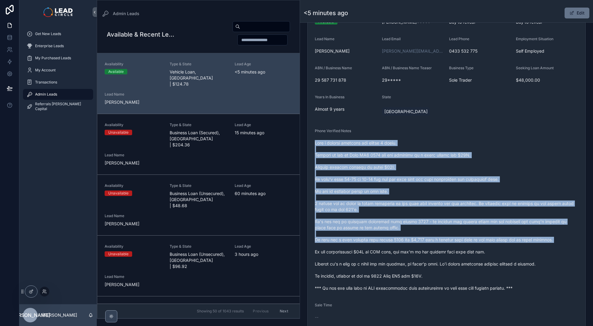
drag, startPoint x: 411, startPoint y: 139, endPoint x: 469, endPoint y: 244, distance: 120.7
click at [469, 244] on div "scrollable content" at bounding box center [447, 215] width 264 height 155
click at [469, 244] on span "scrollable content" at bounding box center [447, 215] width 264 height 151
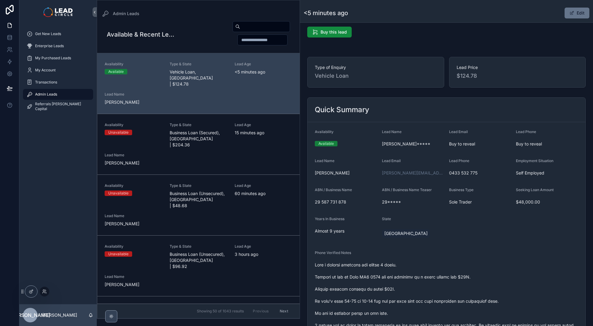
scroll to position [61, 0]
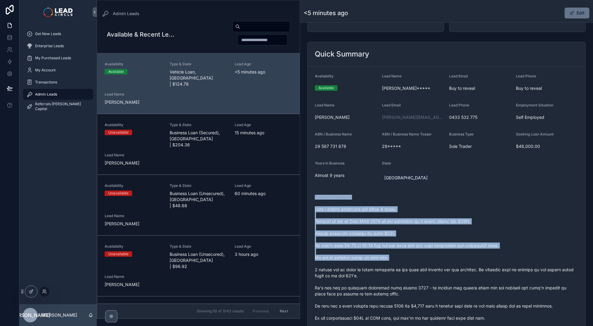
drag, startPoint x: 401, startPoint y: 215, endPoint x: 434, endPoint y: 265, distance: 59.3
click at [434, 265] on form "Availability Available Lead Name [PERSON_NAME]***** Lead Email Buy to reveal Le…" at bounding box center [447, 260] width 278 height 387
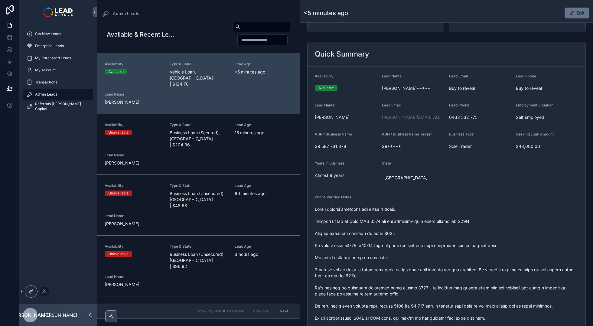
click at [434, 264] on span "scrollable content" at bounding box center [447, 281] width 264 height 151
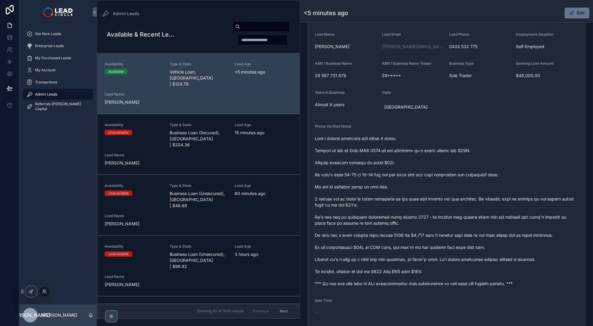
scroll to position [258, 0]
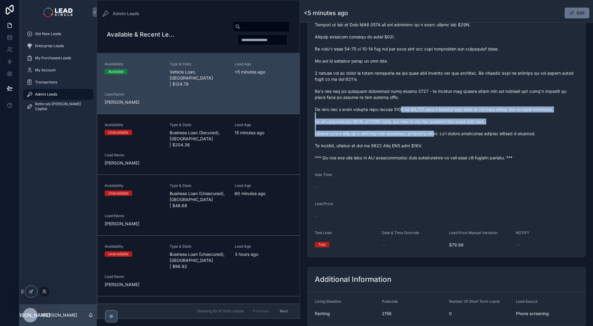
drag, startPoint x: 409, startPoint y: 110, endPoint x: 480, endPoint y: 159, distance: 86.3
click at [477, 159] on span "scrollable content" at bounding box center [447, 85] width 264 height 151
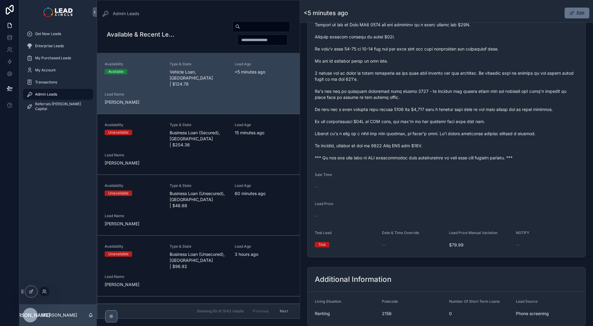
click at [483, 159] on span "scrollable content" at bounding box center [447, 85] width 264 height 151
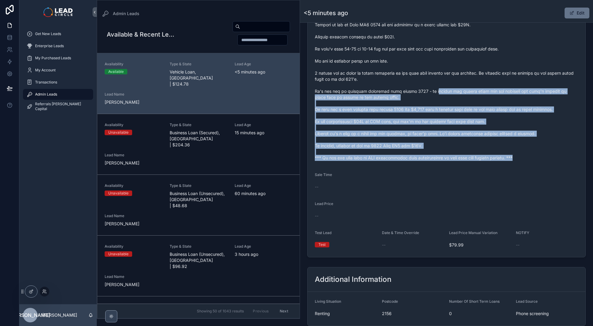
drag, startPoint x: 524, startPoint y: 153, endPoint x: 418, endPoint y: 80, distance: 129.4
click at [429, 86] on form "Availability Available Lead Name [PERSON_NAME]***** Lead Email Buy to reveal Le…" at bounding box center [447, 63] width 278 height 387
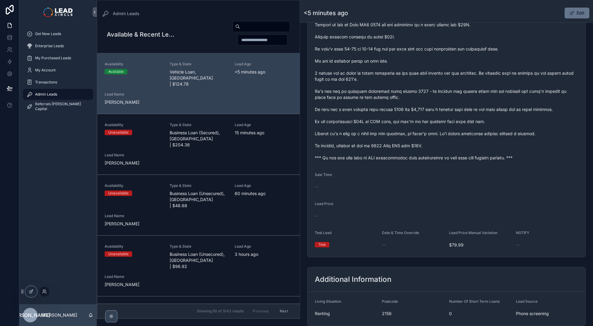
click at [418, 80] on span "scrollable content" at bounding box center [447, 85] width 264 height 151
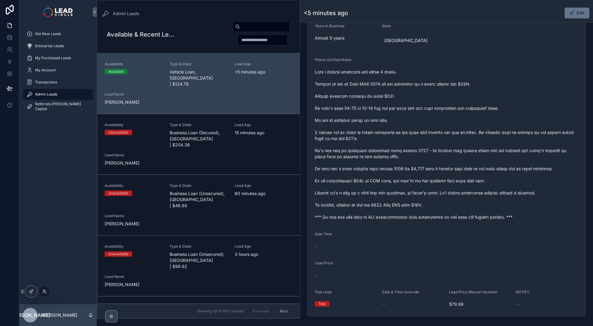
scroll to position [198, 0]
click at [578, 15] on button "Edit" at bounding box center [577, 13] width 25 height 11
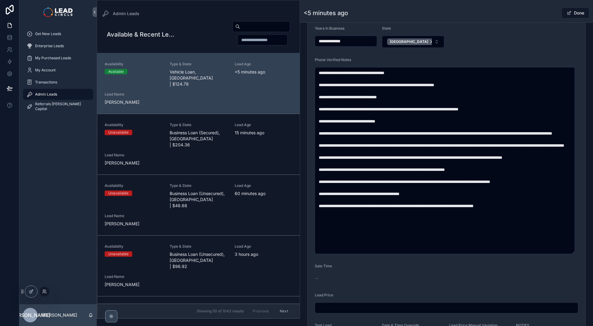
scroll to position [329, 0]
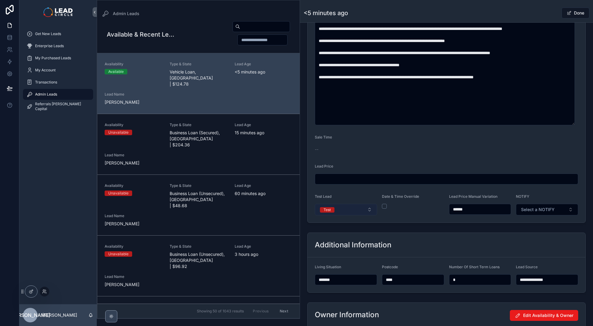
click at [340, 210] on button "Test" at bounding box center [346, 209] width 62 height 11
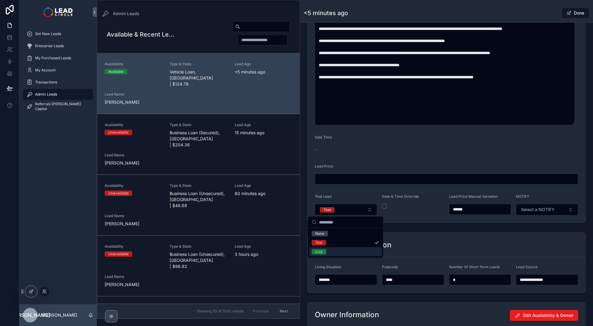
click at [332, 251] on div "Live" at bounding box center [345, 251] width 73 height 9
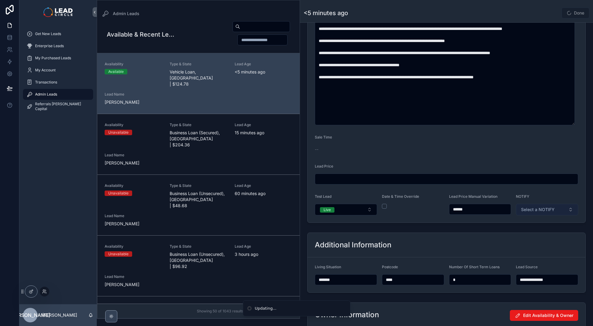
click at [543, 209] on span "Select a NOTIFY" at bounding box center [538, 210] width 34 height 6
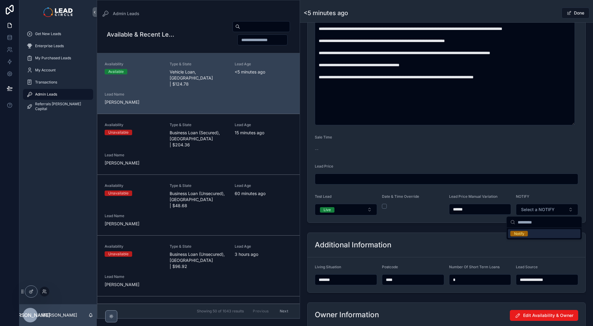
click at [531, 233] on div "Notify" at bounding box center [544, 233] width 73 height 9
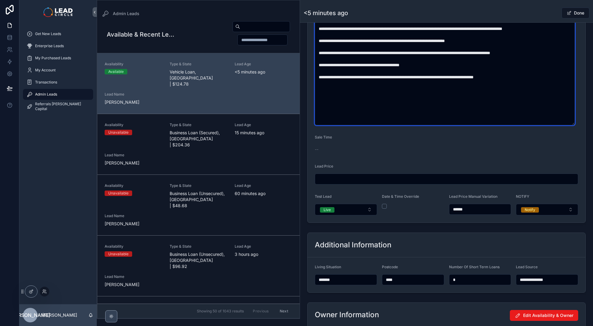
click at [397, 83] on textarea "scrollable content" at bounding box center [445, 31] width 260 height 187
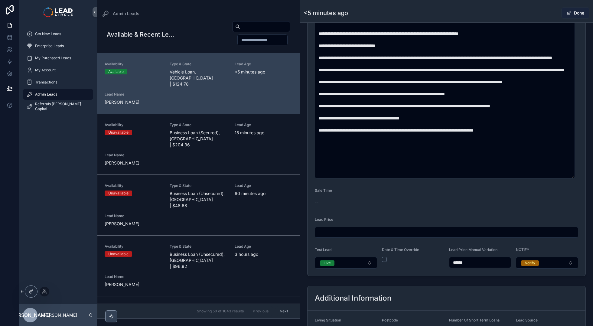
click at [572, 13] on button "Done" at bounding box center [576, 13] width 28 height 11
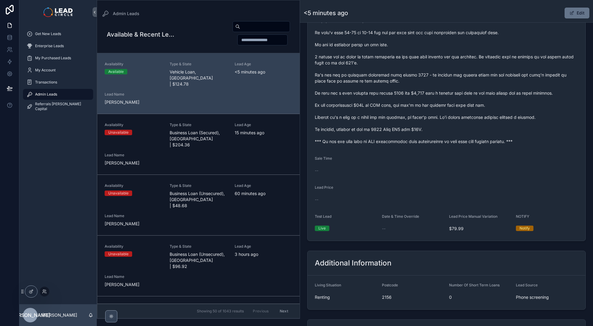
scroll to position [146, 0]
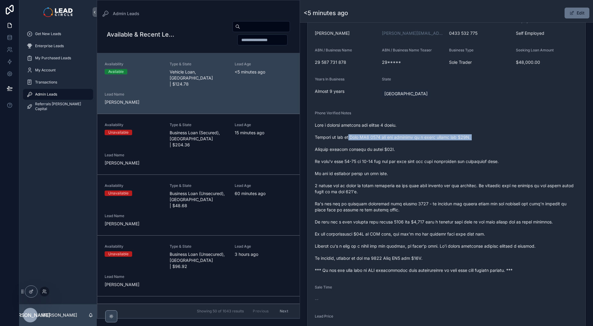
drag, startPoint x: 349, startPoint y: 139, endPoint x: 437, endPoint y: 142, distance: 87.8
click at [437, 142] on span "scrollable content" at bounding box center [447, 197] width 264 height 151
click at [430, 139] on span "scrollable content" at bounding box center [447, 197] width 264 height 151
click at [374, 139] on span "scrollable content" at bounding box center [447, 197] width 264 height 151
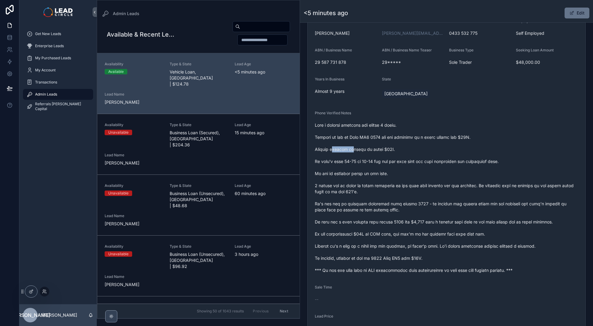
drag, startPoint x: 335, startPoint y: 150, endPoint x: 378, endPoint y: 151, distance: 43.6
click at [372, 151] on span "scrollable content" at bounding box center [447, 197] width 264 height 151
click at [378, 151] on span "scrollable content" at bounding box center [447, 197] width 264 height 151
drag, startPoint x: 353, startPoint y: 164, endPoint x: 400, endPoint y: 163, distance: 47.2
click at [391, 163] on span "scrollable content" at bounding box center [447, 197] width 264 height 151
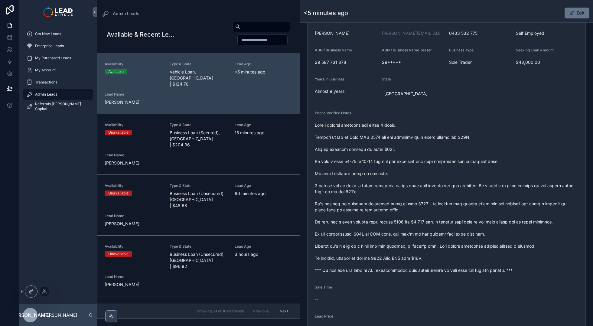
click at [400, 163] on span "scrollable content" at bounding box center [447, 197] width 264 height 151
drag, startPoint x: 416, startPoint y: 165, endPoint x: 380, endPoint y: 161, distance: 36.2
click at [382, 161] on span "scrollable content" at bounding box center [447, 197] width 264 height 151
click at [380, 161] on span "scrollable content" at bounding box center [447, 197] width 264 height 151
drag, startPoint x: 409, startPoint y: 161, endPoint x: 433, endPoint y: 161, distance: 23.9
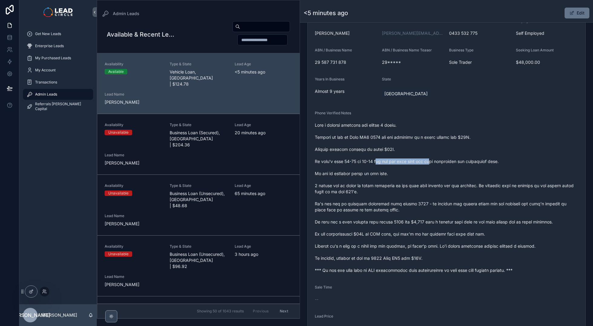
click at [433, 161] on span "scrollable content" at bounding box center [447, 197] width 264 height 151
click at [436, 161] on span "scrollable content" at bounding box center [447, 197] width 264 height 151
drag, startPoint x: 443, startPoint y: 161, endPoint x: 391, endPoint y: 160, distance: 51.4
click at [391, 160] on span "scrollable content" at bounding box center [447, 197] width 264 height 151
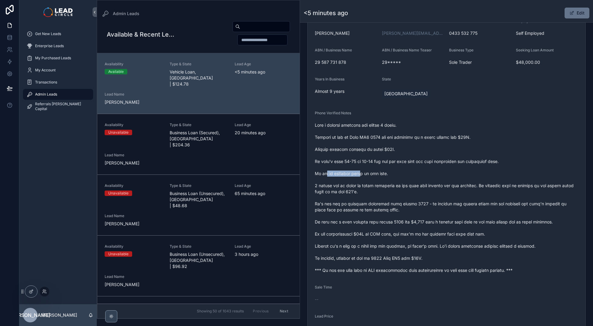
drag, startPoint x: 327, startPoint y: 174, endPoint x: 368, endPoint y: 172, distance: 41.8
click at [364, 172] on span "scrollable content" at bounding box center [447, 197] width 264 height 151
click at [368, 172] on span "scrollable content" at bounding box center [447, 197] width 264 height 151
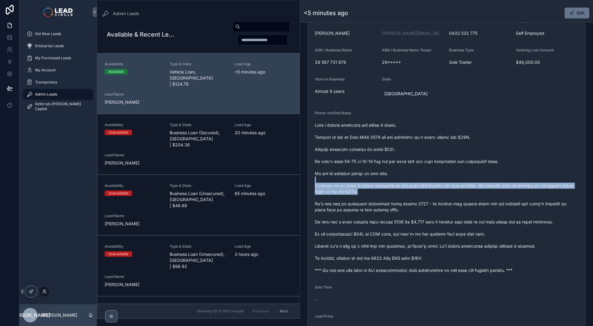
drag, startPoint x: 525, startPoint y: 189, endPoint x: 534, endPoint y: 190, distance: 9.1
click at [534, 190] on span "scrollable content" at bounding box center [447, 197] width 264 height 151
drag, startPoint x: 497, startPoint y: 186, endPoint x: 440, endPoint y: 179, distance: 58.1
click at [440, 179] on span "scrollable content" at bounding box center [447, 197] width 264 height 151
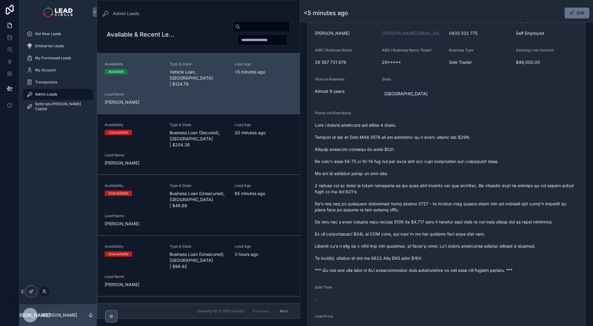
click at [440, 179] on span "scrollable content" at bounding box center [447, 197] width 264 height 151
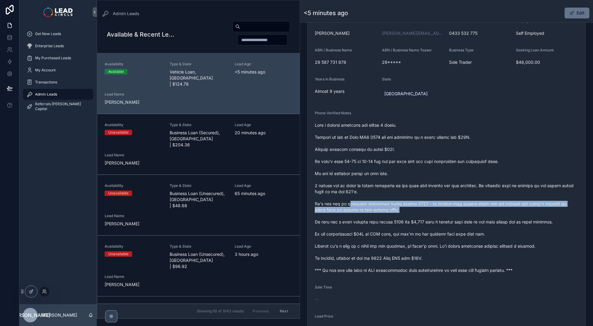
drag, startPoint x: 347, startPoint y: 204, endPoint x: 427, endPoint y: 208, distance: 80.6
click at [415, 208] on span "scrollable content" at bounding box center [447, 197] width 264 height 151
click at [427, 208] on span "scrollable content" at bounding box center [447, 197] width 264 height 151
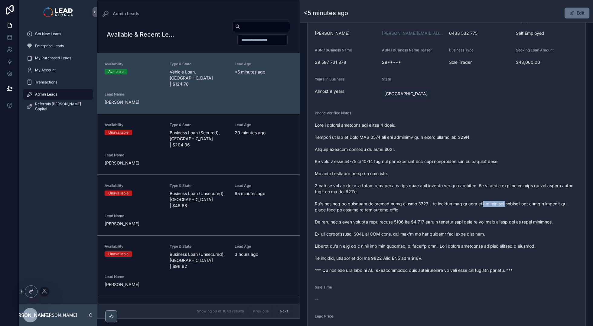
click at [448, 203] on span "scrollable content" at bounding box center [447, 197] width 264 height 151
click at [444, 203] on span "scrollable content" at bounding box center [447, 197] width 264 height 151
drag, startPoint x: 444, startPoint y: 203, endPoint x: 544, endPoint y: 205, distance: 100.2
click at [533, 205] on span "scrollable content" at bounding box center [447, 197] width 264 height 151
click at [544, 205] on span "scrollable content" at bounding box center [447, 197] width 264 height 151
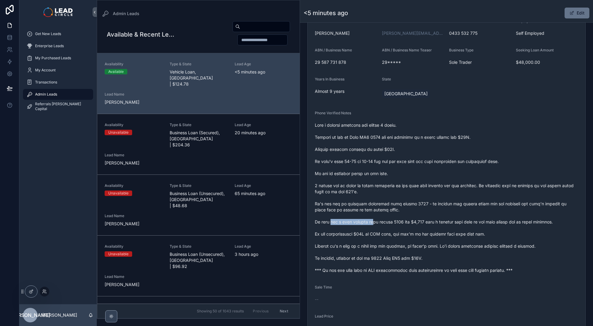
drag, startPoint x: 332, startPoint y: 224, endPoint x: 399, endPoint y: 222, distance: 66.9
click at [379, 222] on span "scrollable content" at bounding box center [447, 197] width 264 height 151
click at [399, 222] on span "scrollable content" at bounding box center [447, 197] width 264 height 151
drag, startPoint x: 414, startPoint y: 224, endPoint x: 355, endPoint y: 222, distance: 59.0
click at [356, 222] on span "scrollable content" at bounding box center [447, 197] width 264 height 151
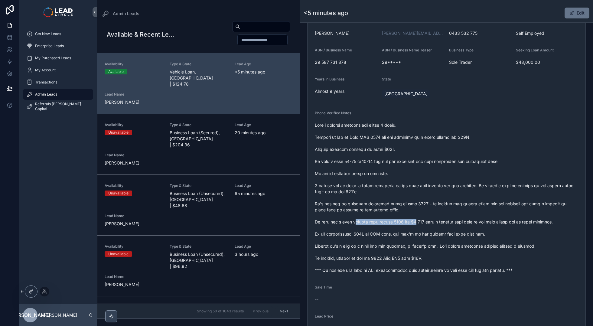
click at [355, 222] on span "scrollable content" at bounding box center [447, 197] width 264 height 151
drag, startPoint x: 352, startPoint y: 222, endPoint x: 419, endPoint y: 221, distance: 66.9
click at [411, 221] on span "scrollable content" at bounding box center [447, 197] width 264 height 151
drag, startPoint x: 419, startPoint y: 221, endPoint x: 444, endPoint y: 223, distance: 24.9
click at [420, 221] on span "scrollable content" at bounding box center [447, 197] width 264 height 151
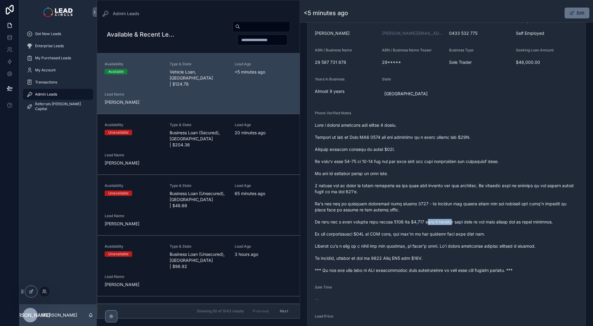
drag, startPoint x: 449, startPoint y: 222, endPoint x: 400, endPoint y: 222, distance: 49.0
click at [401, 222] on span "scrollable content" at bounding box center [447, 197] width 264 height 151
click at [400, 222] on span "scrollable content" at bounding box center [447, 197] width 264 height 151
drag, startPoint x: 419, startPoint y: 222, endPoint x: 485, endPoint y: 221, distance: 66.3
click at [480, 221] on span "scrollable content" at bounding box center [447, 197] width 264 height 151
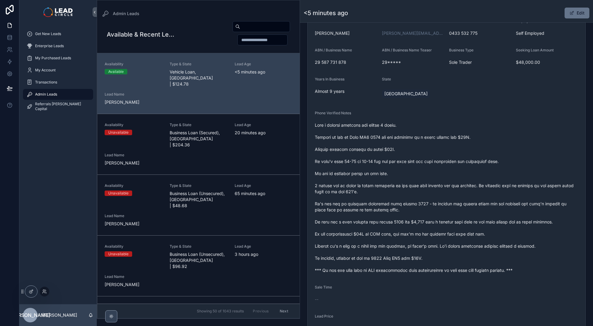
click at [485, 221] on span "scrollable content" at bounding box center [447, 197] width 264 height 151
click at [565, 14] on button "Edit" at bounding box center [577, 13] width 25 height 11
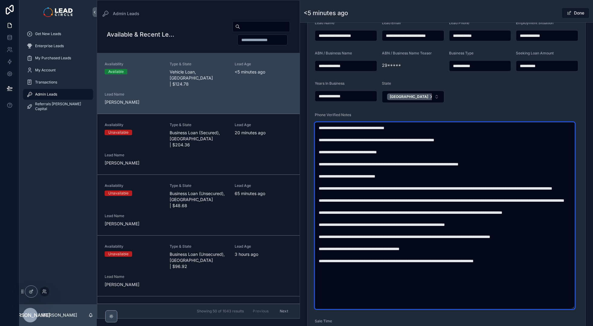
click at [451, 249] on textarea "scrollable content" at bounding box center [445, 215] width 260 height 187
click at [453, 250] on textarea "scrollable content" at bounding box center [445, 215] width 260 height 187
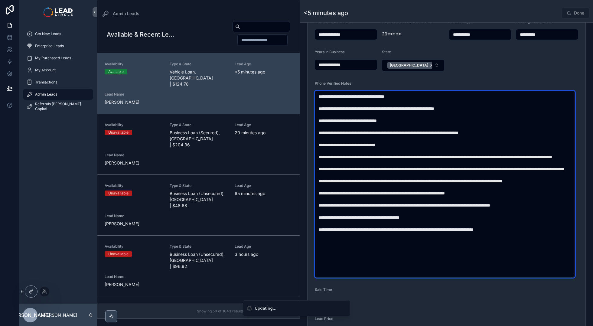
scroll to position [183, 0]
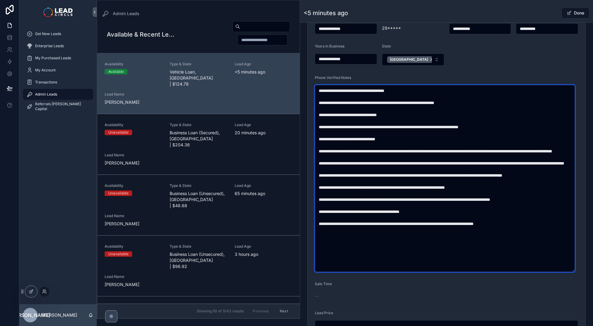
click at [443, 245] on textarea "scrollable content" at bounding box center [445, 178] width 260 height 187
type textarea "**********"
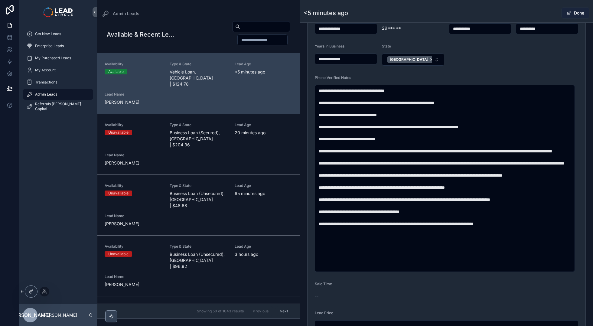
click at [570, 15] on button "Done" at bounding box center [576, 13] width 28 height 11
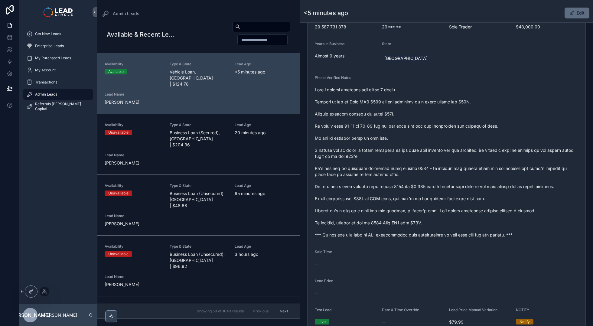
click at [582, 13] on button "Edit" at bounding box center [577, 13] width 25 height 11
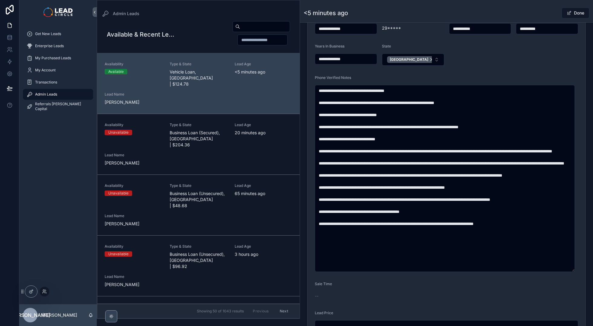
scroll to position [430, 0]
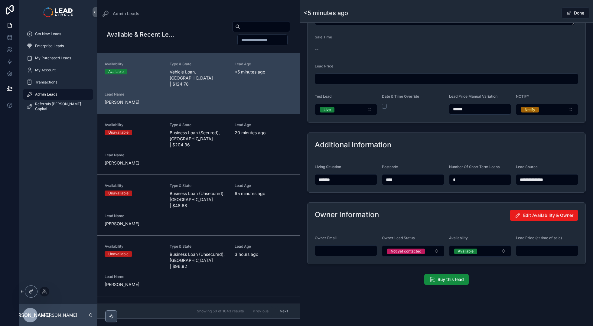
click at [458, 109] on input "******" at bounding box center [481, 109] width 62 height 8
type input "******"
click at [572, 13] on span "Done" at bounding box center [576, 13] width 28 height 11
click at [538, 12] on div "<5 minutes ago Done" at bounding box center [447, 12] width 286 height 11
click at [552, 11] on div "Done" at bounding box center [566, 12] width 45 height 11
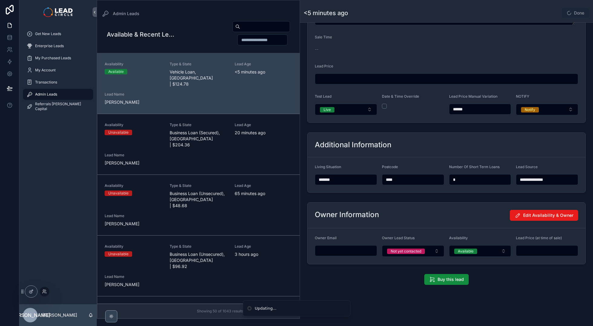
type input "*******"
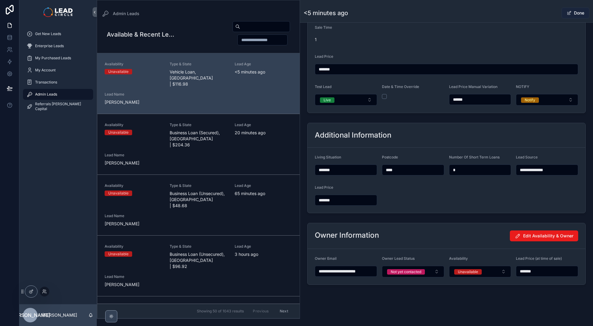
type input "**********"
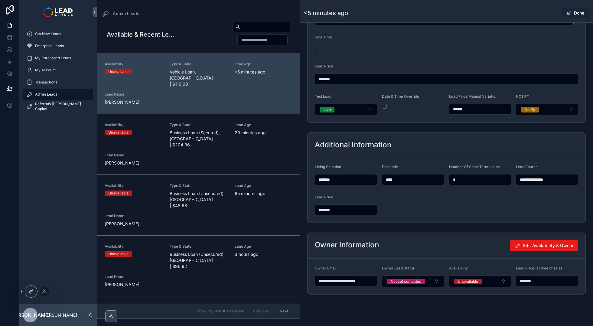
click at [569, 14] on button "Done" at bounding box center [576, 13] width 28 height 11
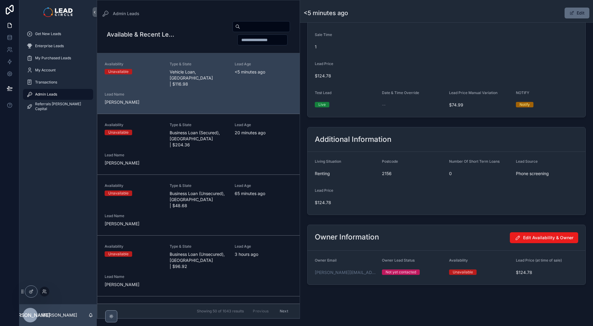
scroll to position [337, 0]
click at [68, 34] on div "Get New Leads" at bounding box center [58, 34] width 63 height 10
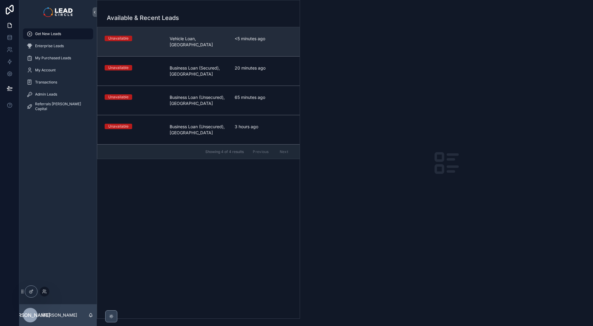
click at [192, 38] on span "Vehicle Loan, [GEOGRAPHIC_DATA]" at bounding box center [199, 42] width 58 height 12
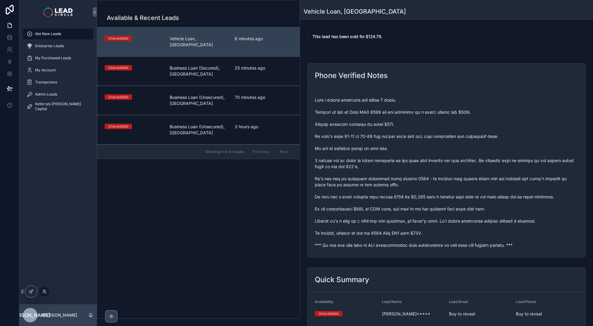
click at [362, 243] on span "scrollable content" at bounding box center [447, 172] width 264 height 151
copy span "*** If you buy this lead an SMS introduction will automatically be sent with yo…"
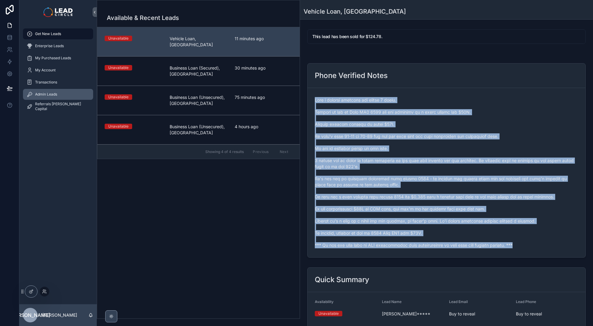
click at [51, 98] on div "Admin Leads" at bounding box center [58, 95] width 63 height 10
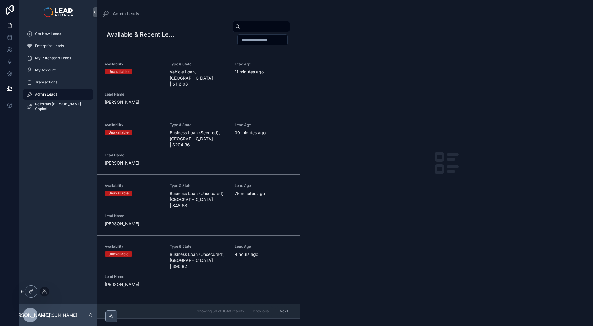
click at [83, 178] on div "Get New Leads Enterprise Leads My Purchased Leads My Account Transactions Admin…" at bounding box center [57, 164] width 77 height 280
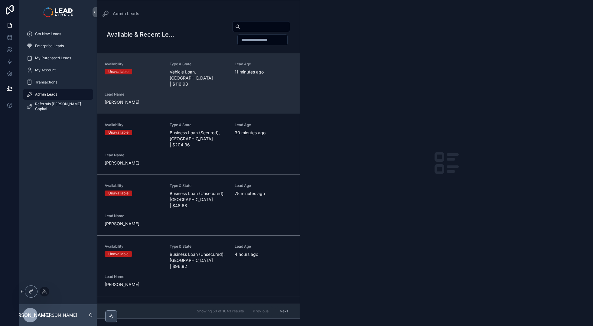
click at [150, 92] on span "Lead Name" at bounding box center [134, 94] width 58 height 5
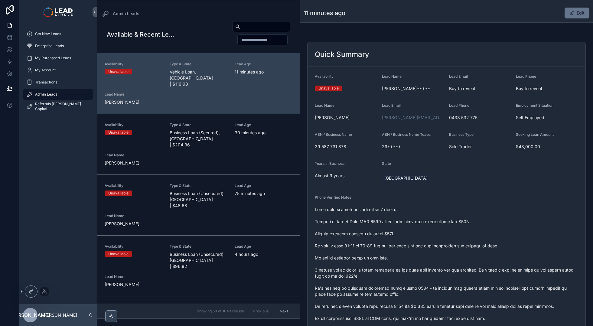
click at [412, 222] on span "scrollable content" at bounding box center [447, 282] width 264 height 151
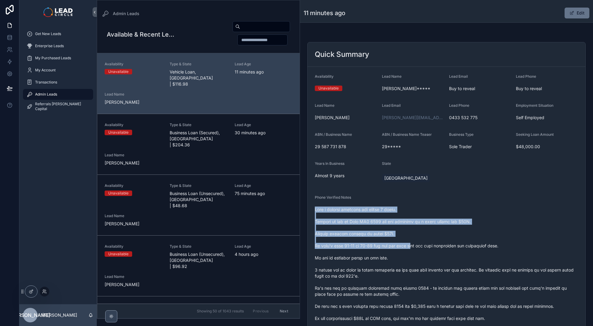
drag, startPoint x: 398, startPoint y: 206, endPoint x: 425, endPoint y: 259, distance: 59.3
click at [423, 257] on div "scrollable content" at bounding box center [447, 282] width 264 height 155
click at [425, 259] on span "scrollable content" at bounding box center [447, 282] width 264 height 151
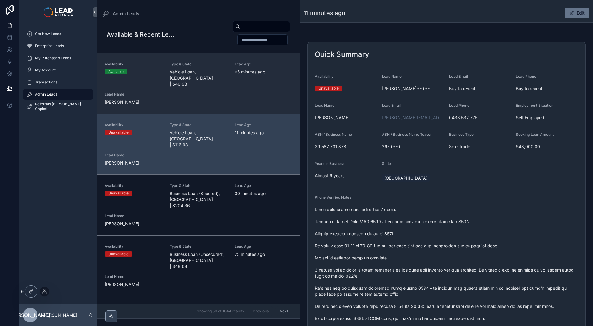
click at [182, 74] on span "Vehicle Loan, [GEOGRAPHIC_DATA] | $40.93" at bounding box center [199, 78] width 58 height 18
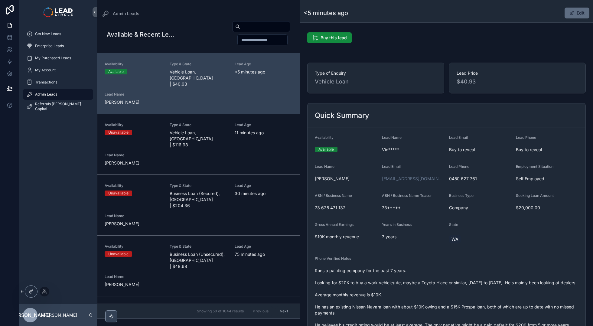
click at [576, 12] on button "Edit" at bounding box center [577, 13] width 25 height 11
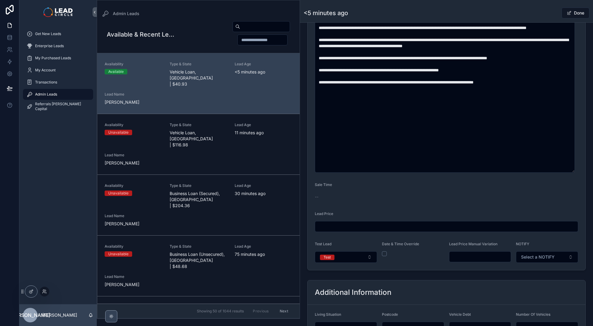
scroll to position [336, 0]
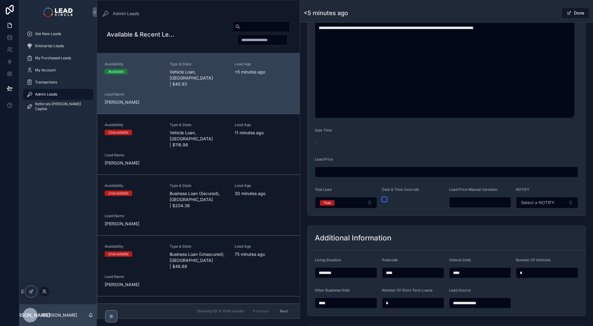
click at [385, 199] on button "scrollable content" at bounding box center [384, 199] width 5 height 5
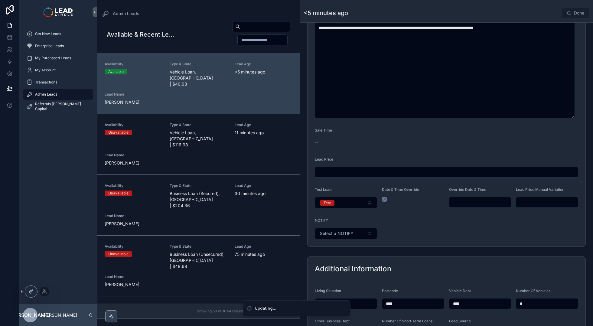
click at [460, 204] on input "scrollable content" at bounding box center [481, 202] width 62 height 8
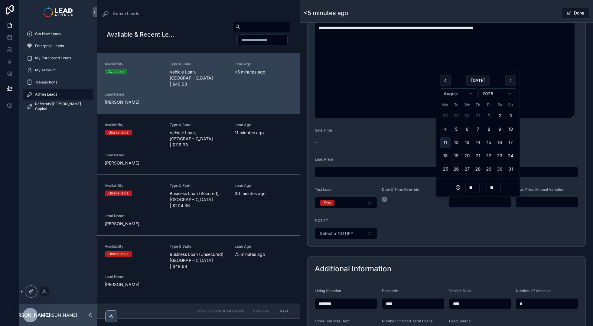
click at [444, 142] on button "11" at bounding box center [445, 142] width 11 height 11
click at [473, 185] on input "**" at bounding box center [473, 187] width 14 height 8
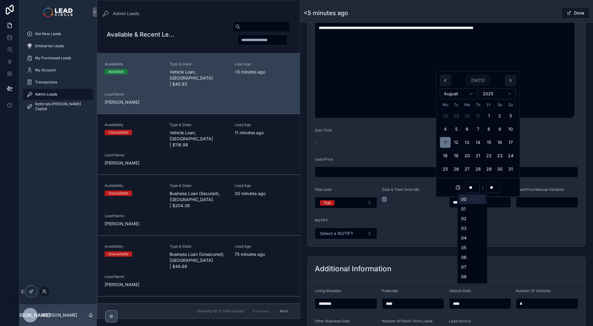
click at [473, 185] on input "**" at bounding box center [473, 187] width 14 height 8
click at [470, 249] on div "14" at bounding box center [472, 251] width 27 height 10
type input "**********"
type input "**"
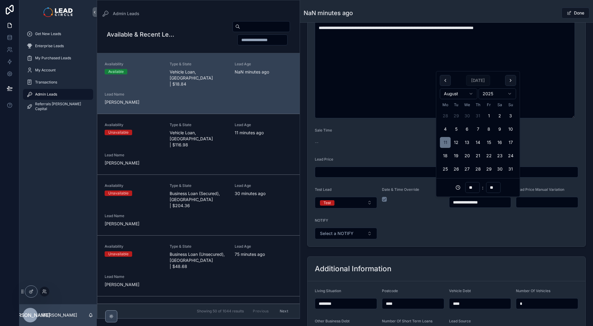
click at [492, 185] on input "**" at bounding box center [493, 187] width 14 height 8
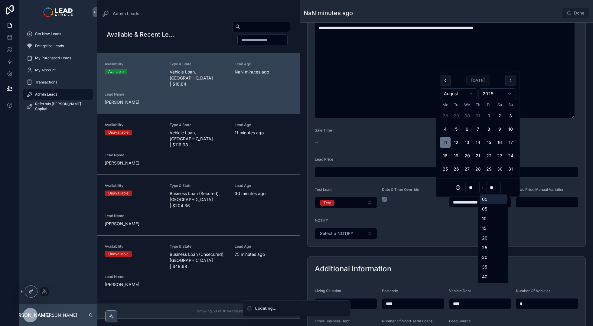
type input "**********"
type input "**"
type input "**********"
type input "**"
type input "**********"
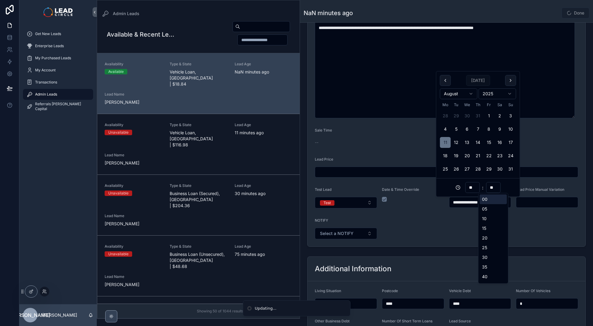
type input "**"
type input "**********"
type input "**"
click at [538, 236] on form "**********" at bounding box center [447, 19] width 278 height 455
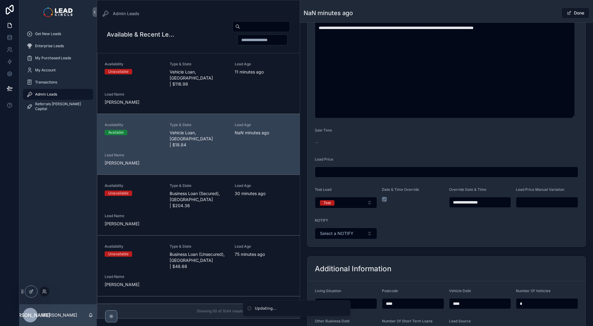
click at [541, 10] on div "NaN minutes ago Done" at bounding box center [447, 12] width 286 height 11
click at [567, 11] on span "scrollable content" at bounding box center [569, 13] width 5 height 5
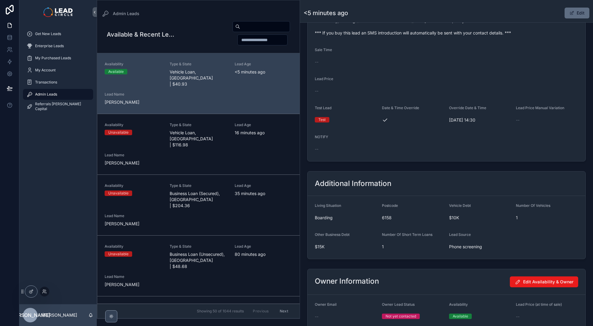
click at [571, 14] on span "scrollable content" at bounding box center [572, 13] width 5 height 5
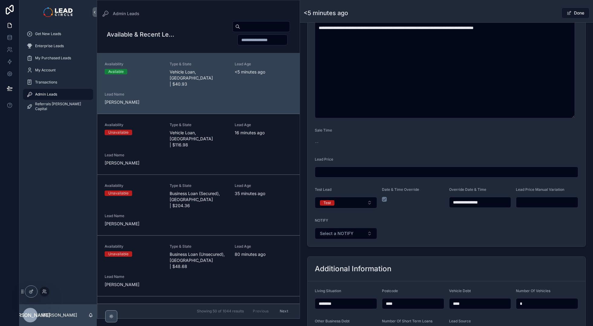
click at [530, 204] on input "scrollable content" at bounding box center [547, 202] width 62 height 8
type input "******"
click at [546, 11] on div "Done" at bounding box center [566, 12] width 45 height 11
click at [577, 11] on button "Done" at bounding box center [576, 13] width 28 height 11
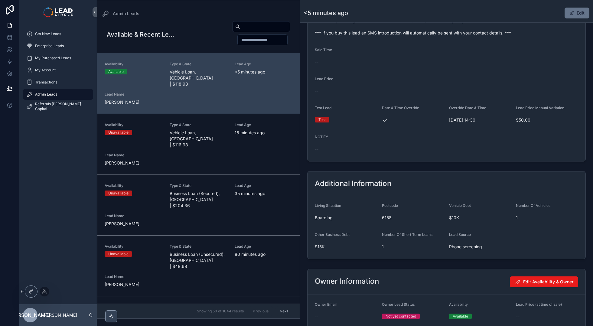
scroll to position [206, 0]
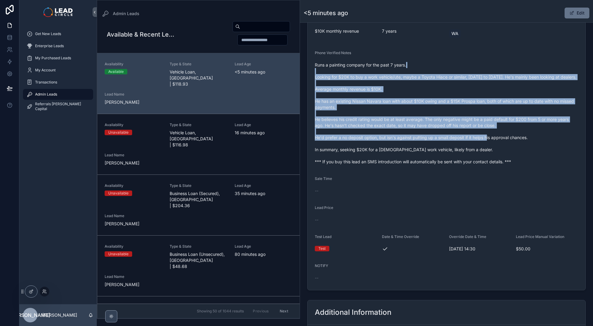
drag, startPoint x: 493, startPoint y: 129, endPoint x: 496, endPoint y: 137, distance: 8.6
click at [496, 137] on span "Runs a painting company for the past 7 years. Looking for $20K to buy a work ve…" at bounding box center [447, 113] width 264 height 103
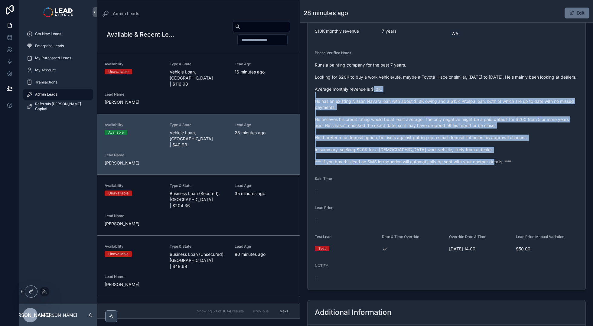
drag, startPoint x: 521, startPoint y: 155, endPoint x: 483, endPoint y: 92, distance: 73.1
click at [483, 92] on span "Runs a painting company for the past 7 years. Looking for $20K to buy a work ve…" at bounding box center [447, 113] width 264 height 103
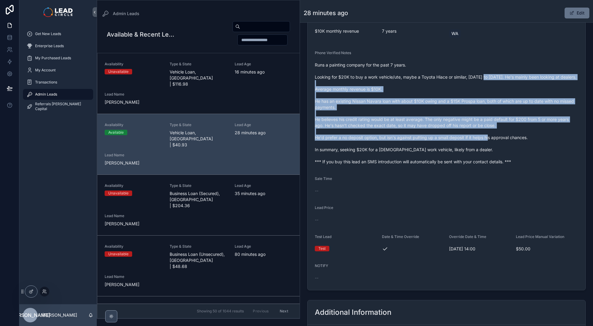
drag, startPoint x: 486, startPoint y: 81, endPoint x: 501, endPoint y: 152, distance: 72.7
click at [501, 152] on span "Runs a painting company for the past 7 years. Looking for $20K to buy a work ve…" at bounding box center [447, 113] width 264 height 103
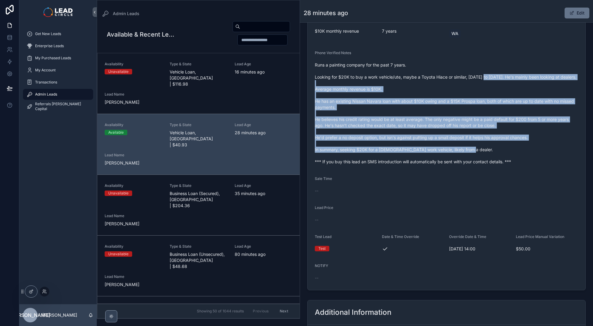
click at [501, 152] on span "Runs a painting company for the past 7 years. Looking for $20K to buy a work ve…" at bounding box center [447, 113] width 264 height 103
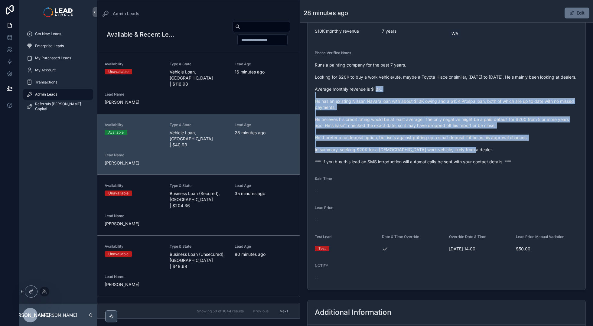
drag, startPoint x: 503, startPoint y: 156, endPoint x: 477, endPoint y: 96, distance: 65.3
click at [477, 96] on span "Runs a painting company for the past 7 years. Looking for $20K to buy a work ve…" at bounding box center [447, 113] width 264 height 103
drag, startPoint x: 477, startPoint y: 96, endPoint x: 493, endPoint y: 148, distance: 54.3
click at [493, 148] on span "Runs a painting company for the past 7 years. Looking for $20K to buy a work ve…" at bounding box center [447, 113] width 264 height 103
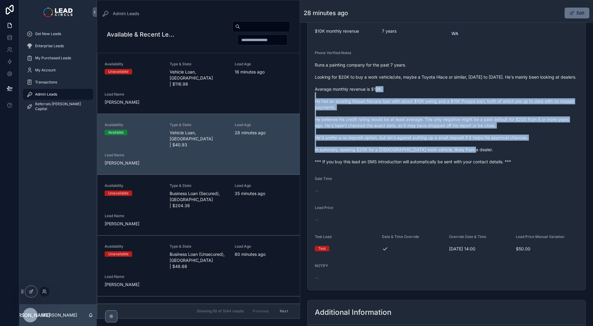
click at [493, 148] on span "Runs a painting company for the past 7 years. Looking for $20K to buy a work ve…" at bounding box center [447, 113] width 264 height 103
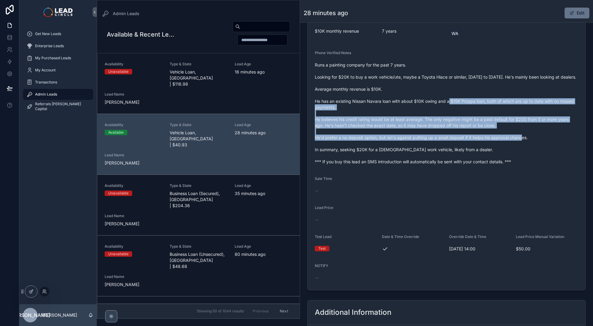
drag, startPoint x: 458, startPoint y: 100, endPoint x: 482, endPoint y: 147, distance: 53.2
click at [480, 146] on span "Runs a painting company for the past 7 years. Looking for $20K to buy a work ve…" at bounding box center [447, 113] width 264 height 103
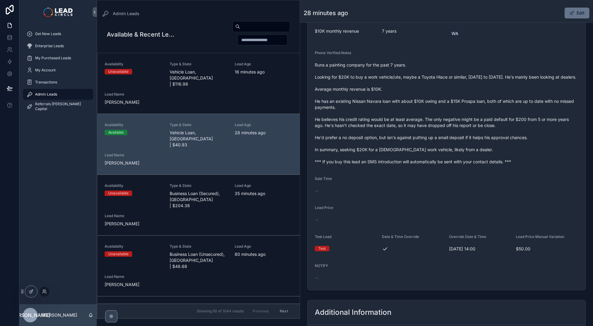
click at [482, 147] on span "Runs a painting company for the past 7 years. Looking for $20K to buy a work ve…" at bounding box center [447, 113] width 264 height 103
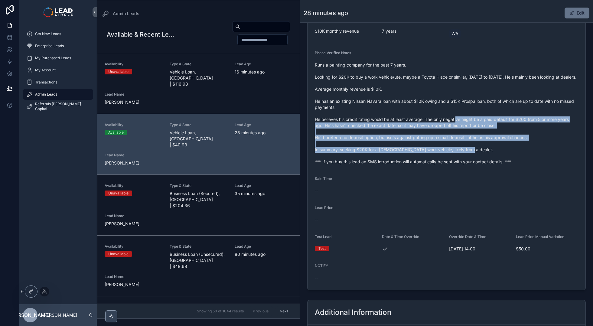
drag, startPoint x: 484, startPoint y: 147, endPoint x: 458, endPoint y: 110, distance: 45.9
click at [458, 110] on span "Runs a painting company for the past 7 years. Looking for $20K to buy a work ve…" at bounding box center [447, 113] width 264 height 103
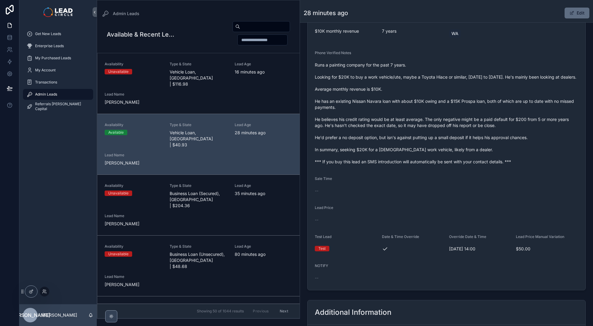
click at [576, 15] on button "Edit" at bounding box center [577, 13] width 25 height 11
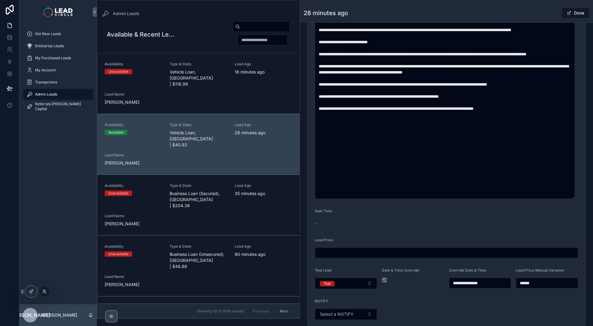
scroll to position [267, 0]
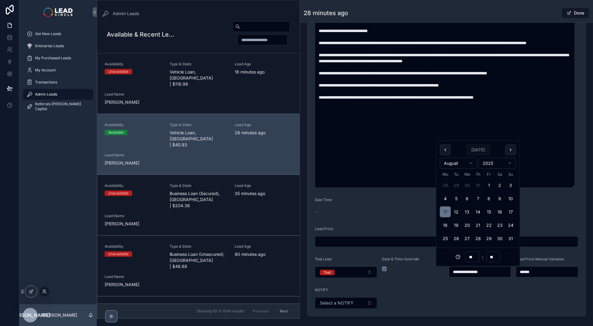
click at [488, 272] on input "**********" at bounding box center [481, 272] width 62 height 8
click at [494, 257] on input "**" at bounding box center [493, 257] width 14 height 8
type input "**"
type input "**********"
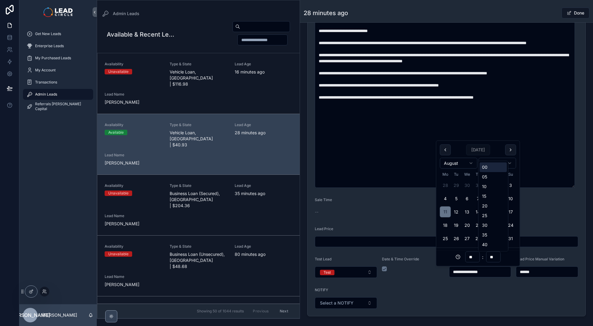
type input "**"
type input "**********"
type input "**"
type input "**********"
type input "**"
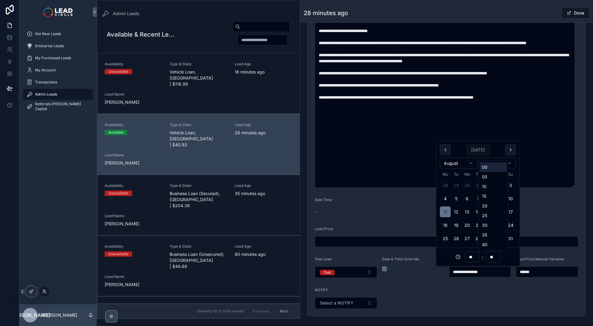
click at [503, 298] on form "**********" at bounding box center [447, 88] width 278 height 455
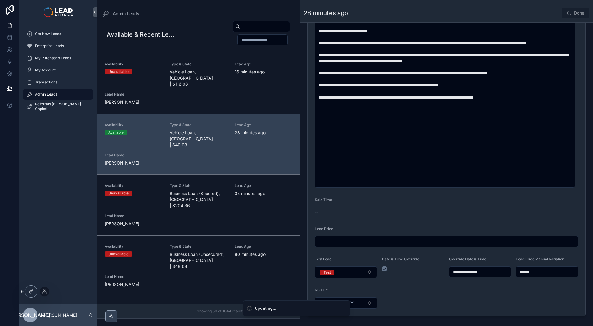
click at [545, 7] on div "Done" at bounding box center [566, 12] width 45 height 11
click at [544, 13] on div "Done" at bounding box center [566, 12] width 45 height 11
click at [574, 14] on button "Done" at bounding box center [576, 13] width 28 height 11
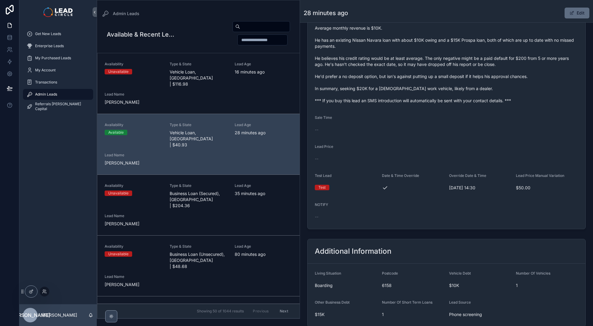
scroll to position [265, 0]
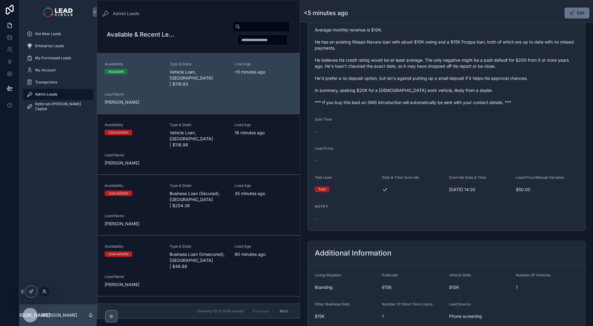
click at [540, 77] on span "Runs a painting company for the past 7 years. Looking for $20K to buy a work ve…" at bounding box center [447, 54] width 264 height 103
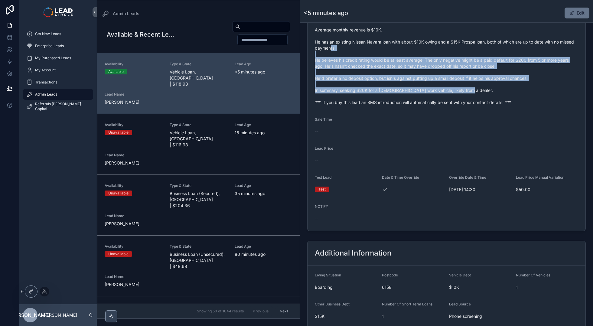
drag, startPoint x: 518, startPoint y: 53, endPoint x: 526, endPoint y: 103, distance: 51.2
click at [526, 103] on span "Runs a painting company for the past 7 years. Looking for $20K to buy a work ve…" at bounding box center [447, 54] width 264 height 103
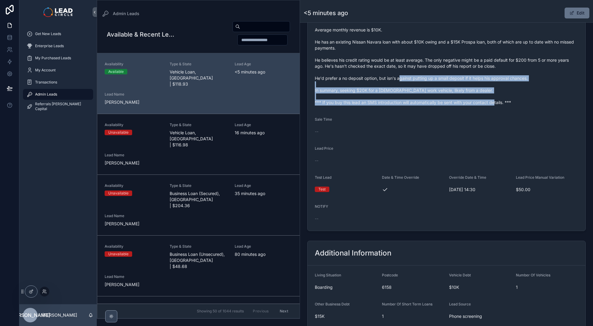
click at [450, 109] on form "Availability Available Lead Name Vin***** Lead Email Buy to reveal Lead Phone B…" at bounding box center [447, 47] width 278 height 368
drag, startPoint x: 476, startPoint y: 112, endPoint x: 427, endPoint y: 71, distance: 64.1
click at [428, 72] on form "Availability Available Lead Name Vin***** Lead Email Buy to reveal Lead Phone B…" at bounding box center [447, 47] width 278 height 368
click at [427, 71] on span "Runs a painting company for the past 7 years. Looking for $20K to buy a work ve…" at bounding box center [447, 54] width 264 height 103
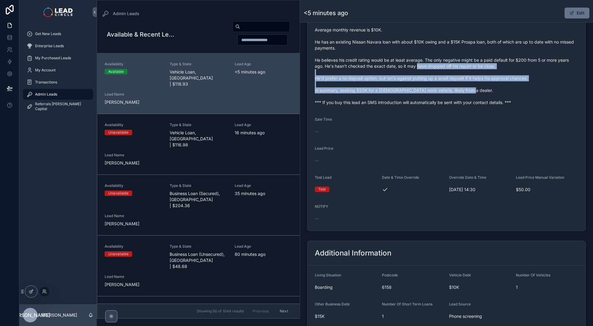
drag, startPoint x: 437, startPoint y: 74, endPoint x: 477, endPoint y: 99, distance: 47.2
click at [474, 98] on span "Runs a painting company for the past 7 years. Looking for $20K to buy a work ve…" at bounding box center [447, 54] width 264 height 103
click at [477, 99] on span "Runs a painting company for the past 7 years. Looking for $20K to buy a work ve…" at bounding box center [447, 54] width 264 height 103
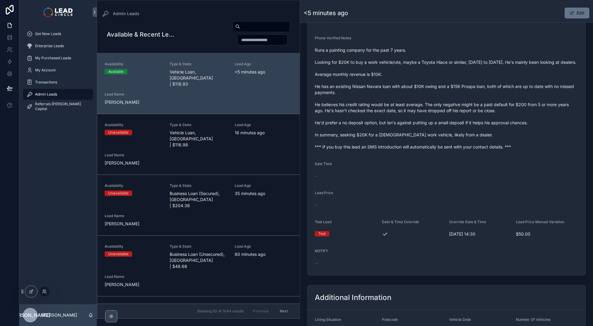
scroll to position [207, 0]
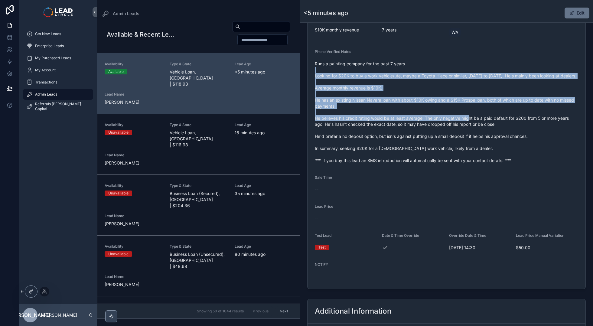
drag, startPoint x: 468, startPoint y: 108, endPoint x: 493, endPoint y: 133, distance: 35.5
click at [493, 133] on span "Runs a painting company for the past 7 years. Looking for $20K to buy a work ve…" at bounding box center [447, 112] width 264 height 103
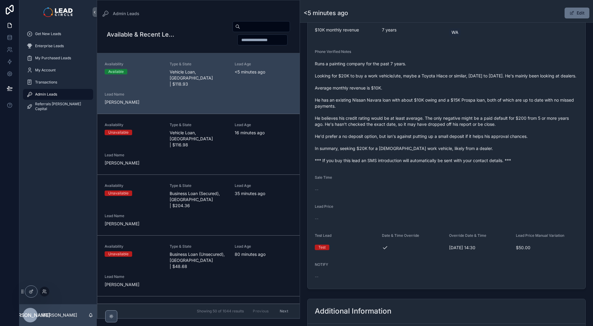
drag, startPoint x: 493, startPoint y: 133, endPoint x: 506, endPoint y: 142, distance: 16.1
click at [493, 133] on span "Runs a painting company for the past 7 years. Looking for $20K to buy a work ve…" at bounding box center [447, 112] width 264 height 103
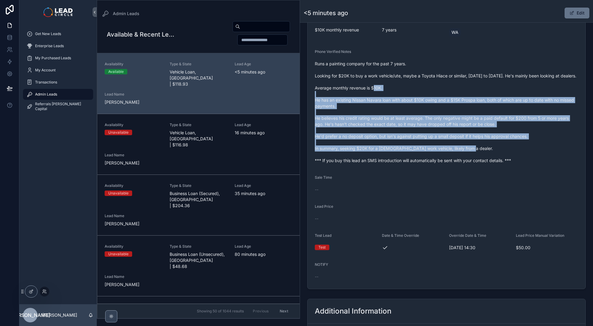
drag, startPoint x: 526, startPoint y: 155, endPoint x: 442, endPoint y: 83, distance: 111.4
click at [445, 85] on span "Runs a painting company for the past 7 years. Looking for $20K to buy a work ve…" at bounding box center [447, 112] width 264 height 103
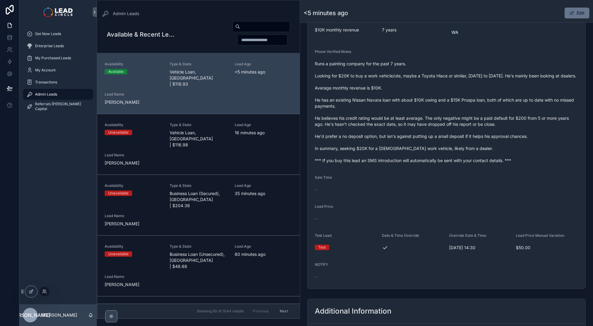
click at [442, 83] on span "Runs a painting company for the past 7 years. Looking for $20K to buy a work ve…" at bounding box center [447, 112] width 264 height 103
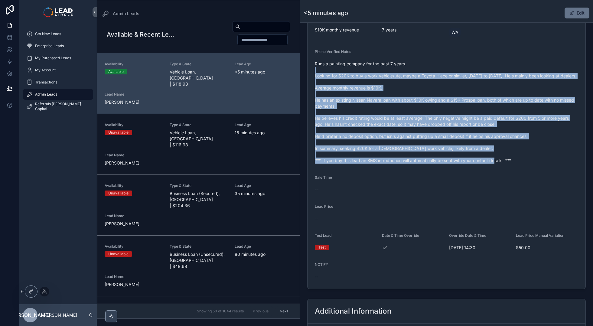
drag, startPoint x: 450, startPoint y: 80, endPoint x: 527, endPoint y: 161, distance: 111.9
click at [527, 161] on span "Runs a painting company for the past 7 years. Looking for $20K to buy a work ve…" at bounding box center [447, 112] width 264 height 103
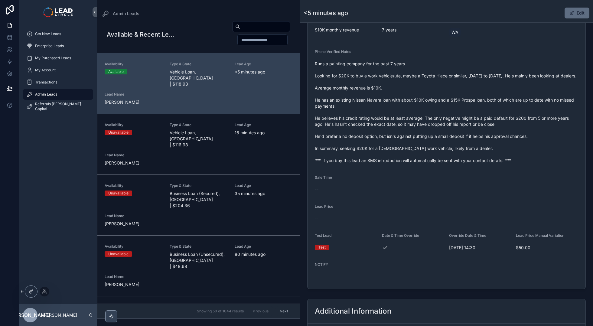
click at [579, 12] on button "Edit" at bounding box center [577, 13] width 25 height 11
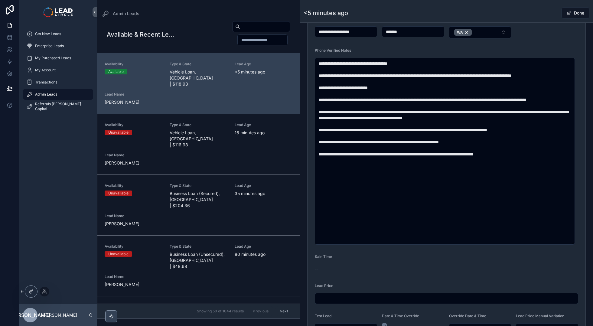
scroll to position [332, 0]
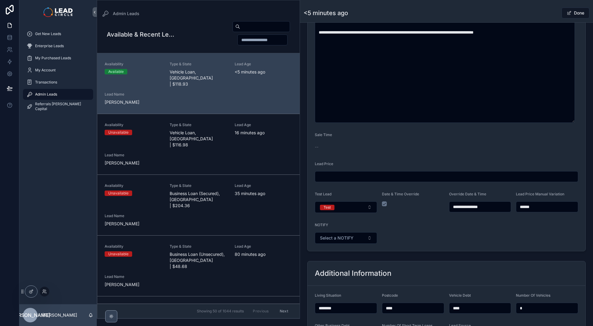
click at [523, 207] on input "******" at bounding box center [547, 207] width 62 height 8
type input "******"
click at [536, 218] on form "**********" at bounding box center [447, 23] width 278 height 455
click at [536, 10] on div "<5 minutes ago Done" at bounding box center [447, 12] width 286 height 11
click at [546, 13] on div "Done" at bounding box center [566, 12] width 45 height 11
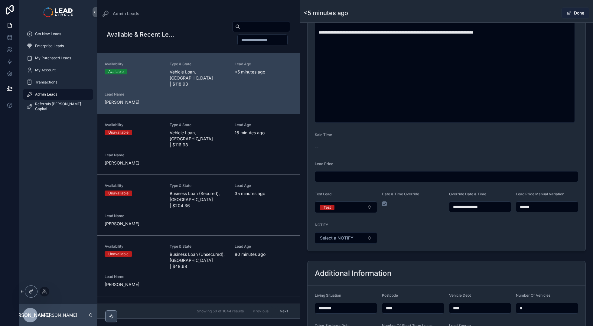
click at [571, 14] on button "Done" at bounding box center [576, 13] width 28 height 11
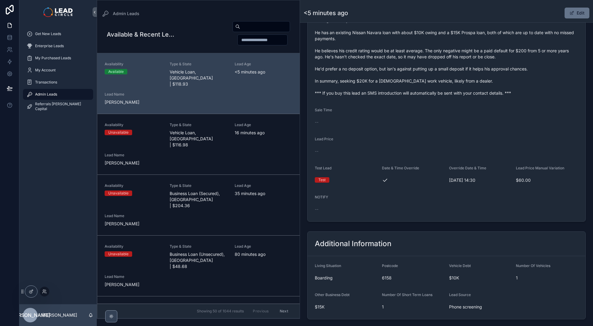
scroll to position [221, 0]
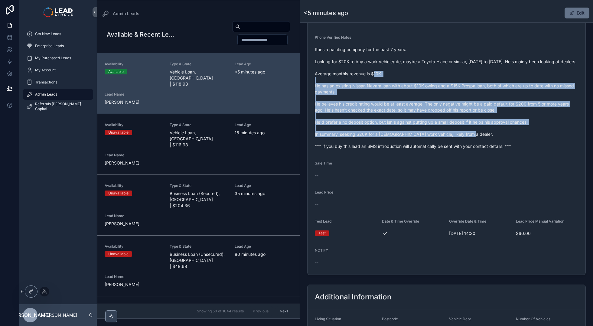
drag, startPoint x: 513, startPoint y: 78, endPoint x: 534, endPoint y: 146, distance: 70.8
click at [534, 146] on span "Runs a painting company for the past 7 years. Looking for $20K to buy a work ve…" at bounding box center [447, 98] width 264 height 103
drag, startPoint x: 548, startPoint y: 147, endPoint x: 506, endPoint y: 75, distance: 83.2
click at [507, 75] on form "Availability Available Lead Name Vin***** Lead Email Buy to reveal Lead Phone B…" at bounding box center [447, 91] width 278 height 368
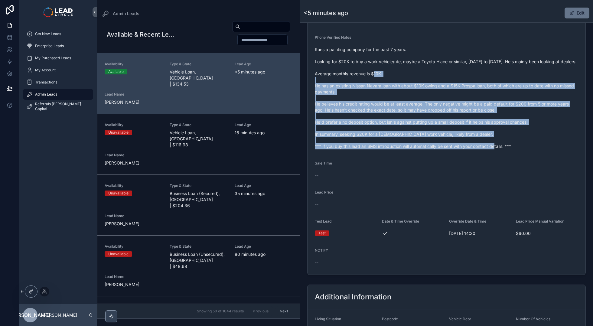
click at [506, 75] on span "Runs a painting company for the past 7 years. Looking for $20K to buy a work ve…" at bounding box center [447, 98] width 264 height 103
drag, startPoint x: 530, startPoint y: 123, endPoint x: 539, endPoint y: 140, distance: 18.8
click at [539, 140] on span "Runs a painting company for the past 7 years. Looking for $20K to buy a work ve…" at bounding box center [447, 98] width 264 height 103
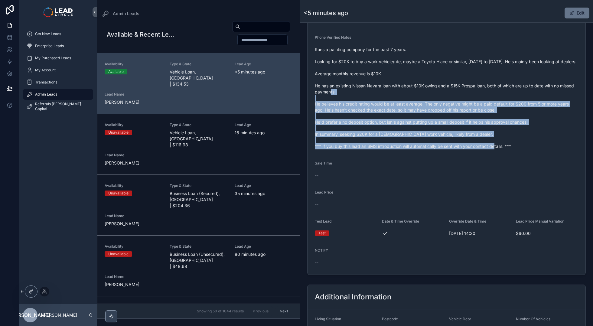
drag, startPoint x: 550, startPoint y: 148, endPoint x: 506, endPoint y: 77, distance: 83.3
click at [506, 78] on span "Runs a painting company for the past 7 years. Looking for $20K to buy a work ve…" at bounding box center [447, 98] width 264 height 103
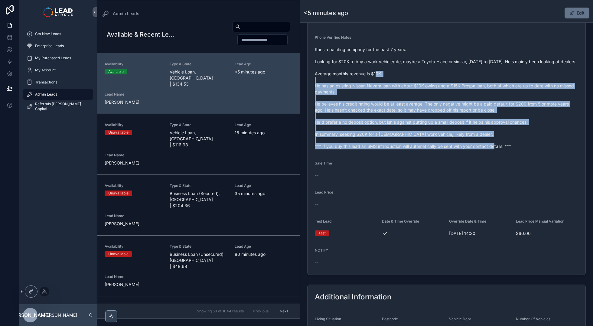
click at [506, 77] on span "Runs a painting company for the past 7 years. Looking for $20K to buy a work ve…" at bounding box center [447, 98] width 264 height 103
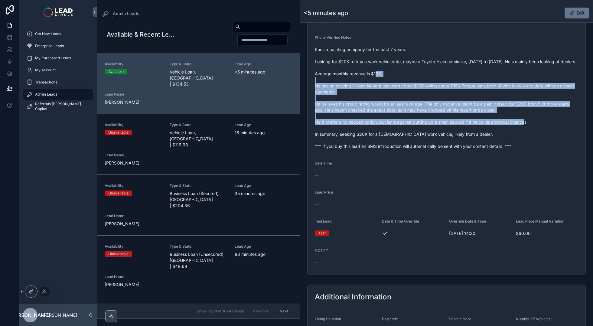
drag, startPoint x: 506, startPoint y: 77, endPoint x: 535, endPoint y: 133, distance: 62.3
click at [535, 132] on span "Runs a painting company for the past 7 years. Looking for $20K to buy a work ve…" at bounding box center [447, 98] width 264 height 103
click at [535, 133] on span "Runs a painting company for the past 7 years. Looking for $20K to buy a work ve…" at bounding box center [447, 98] width 264 height 103
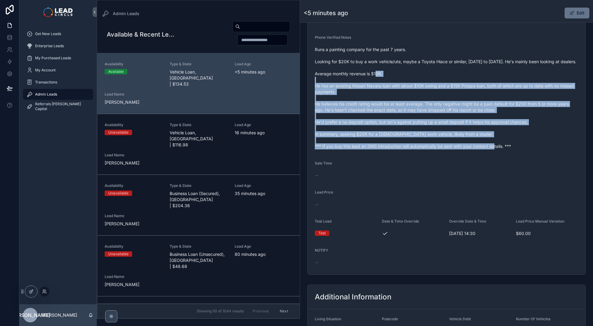
drag, startPoint x: 554, startPoint y: 148, endPoint x: 511, endPoint y: 78, distance: 81.9
click at [511, 79] on span "Runs a painting company for the past 7 years. Looking for $20K to buy a work ve…" at bounding box center [447, 98] width 264 height 103
click at [511, 78] on span "Runs a painting company for the past 7 years. Looking for $20K to buy a work ve…" at bounding box center [447, 98] width 264 height 103
drag, startPoint x: 529, startPoint y: 100, endPoint x: 556, endPoint y: 154, distance: 60.2
click at [556, 154] on form "Availability Available Lead Name Vin***** Lead Email Buy to reveal Lead Phone B…" at bounding box center [447, 91] width 278 height 368
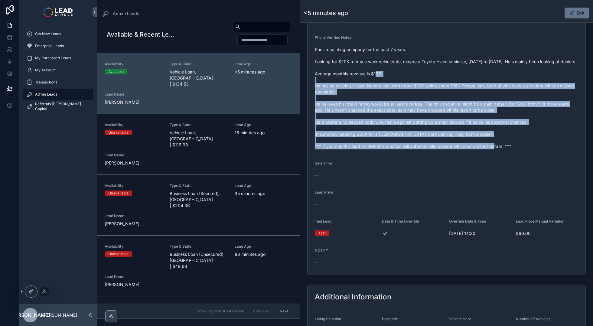
click at [556, 154] on form "Availability Available Lead Name Vin***** Lead Email Buy to reveal Lead Phone B…" at bounding box center [447, 91] width 278 height 368
drag, startPoint x: 539, startPoint y: 108, endPoint x: 518, endPoint y: 77, distance: 37.3
click at [518, 77] on form "Availability Available Lead Name Vin***** Lead Email Buy to reveal Lead Phone B…" at bounding box center [447, 91] width 278 height 368
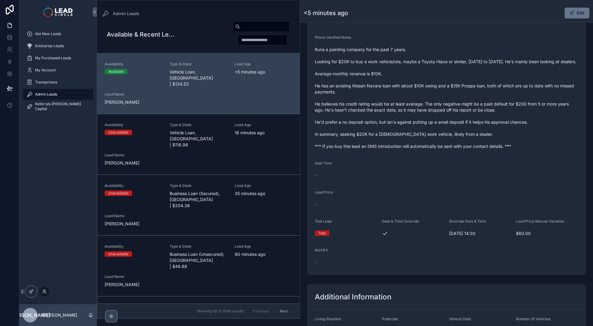
click at [518, 74] on span "Runs a painting company for the past 7 years. Looking for $20K to buy a work ve…" at bounding box center [447, 98] width 264 height 103
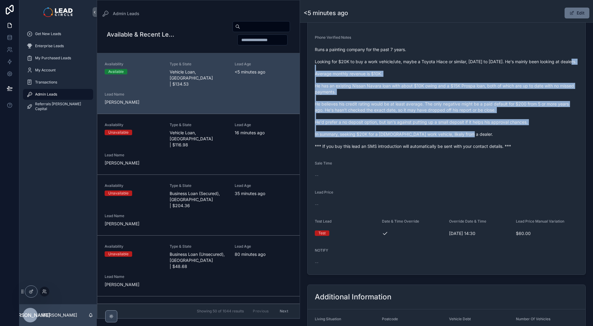
drag, startPoint x: 516, startPoint y: 68, endPoint x: 545, endPoint y: 132, distance: 70.6
click at [545, 132] on span "Runs a painting company for the past 7 years. Looking for $20K to buy a work ve…" at bounding box center [447, 98] width 264 height 103
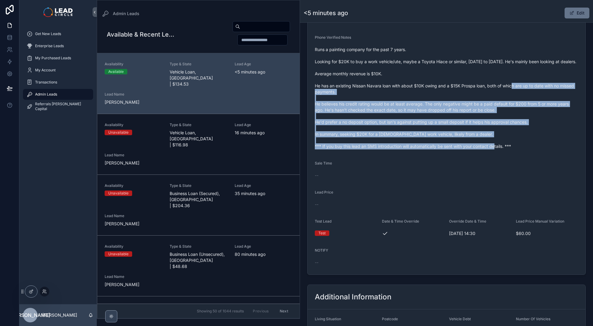
drag, startPoint x: 556, startPoint y: 148, endPoint x: 507, endPoint y: 71, distance: 90.9
click at [507, 71] on span "Runs a painting company for the past 7 years. Looking for $20K to buy a work ve…" at bounding box center [447, 98] width 264 height 103
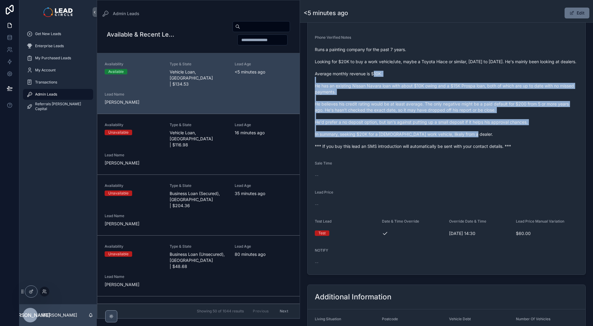
drag, startPoint x: 507, startPoint y: 71, endPoint x: 548, endPoint y: 142, distance: 82.1
click at [548, 142] on span "Runs a painting company for the past 7 years. Looking for $20K to buy a work ve…" at bounding box center [447, 98] width 264 height 103
drag, startPoint x: 549, startPoint y: 138, endPoint x: 499, endPoint y: 67, distance: 86.8
click at [500, 67] on span "Runs a painting company for the past 7 years. Looking for $20K to buy a work ve…" at bounding box center [447, 98] width 264 height 103
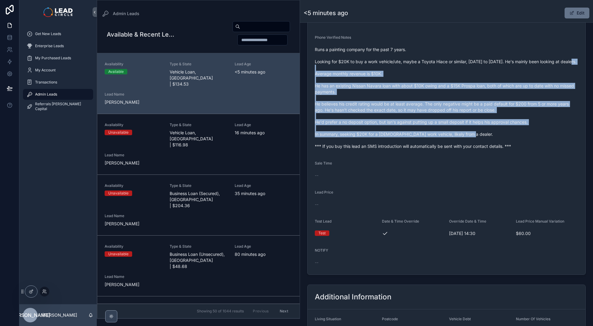
click at [499, 67] on span "Runs a painting company for the past 7 years. Looking for $20K to buy a work ve…" at bounding box center [447, 98] width 264 height 103
drag, startPoint x: 499, startPoint y: 67, endPoint x: 535, endPoint y: 134, distance: 76.0
click at [535, 134] on span "Runs a painting company for the past 7 years. Looking for $20K to buy a work ve…" at bounding box center [447, 98] width 264 height 103
drag, startPoint x: 545, startPoint y: 146, endPoint x: 482, endPoint y: 69, distance: 99.6
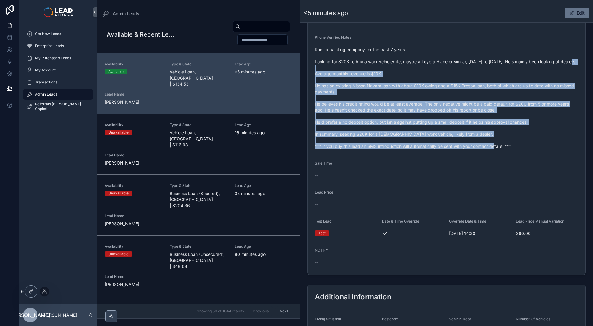
click at [483, 70] on span "Runs a painting company for the past 7 years. Looking for $20K to buy a work ve…" at bounding box center [447, 98] width 264 height 103
click at [482, 69] on span "Runs a painting company for the past 7 years. Looking for $20K to buy a work ve…" at bounding box center [447, 98] width 264 height 103
drag, startPoint x: 532, startPoint y: 129, endPoint x: 535, endPoint y: 133, distance: 5.8
click at [535, 133] on span "Runs a painting company for the past 7 years. Looking for $20K to buy a work ve…" at bounding box center [447, 98] width 264 height 103
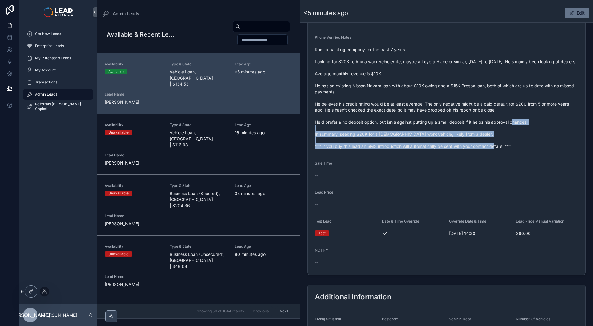
drag, startPoint x: 550, startPoint y: 148, endPoint x: 513, endPoint y: 111, distance: 52.4
click at [514, 114] on span "Runs a painting company for the past 7 years. Looking for $20K to buy a work ve…" at bounding box center [447, 98] width 264 height 103
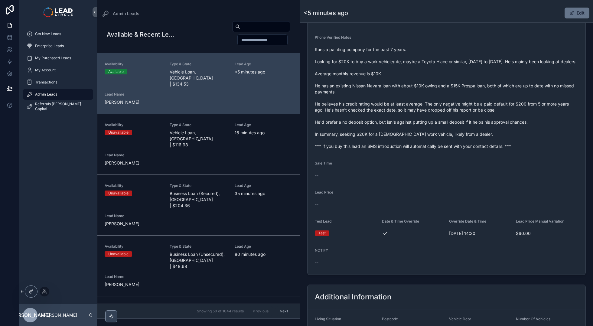
click at [510, 105] on span "Runs a painting company for the past 7 years. Looking for $20K to buy a work ve…" at bounding box center [447, 98] width 264 height 103
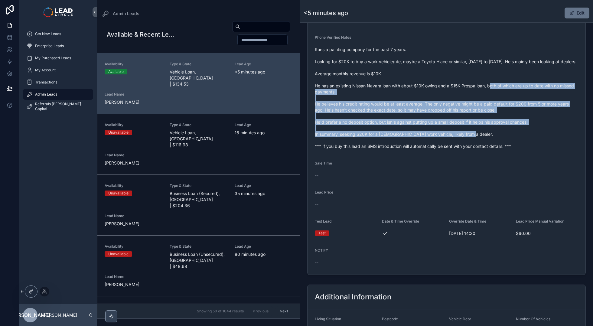
click at [535, 148] on span "Runs a painting company for the past 7 years. Looking for $20K to buy a work ve…" at bounding box center [447, 98] width 264 height 103
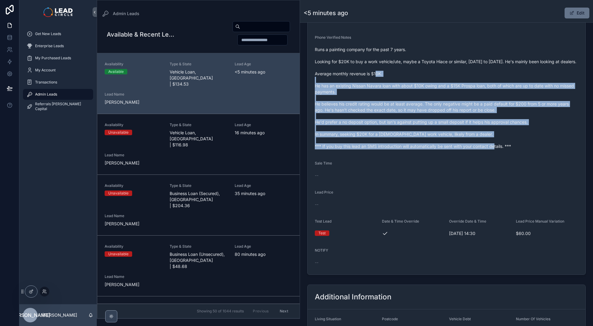
click at [492, 80] on form "Availability Available Lead Name Vin***** Lead Email Buy to reveal Lead Phone B…" at bounding box center [447, 91] width 278 height 368
click at [491, 80] on span "Runs a painting company for the past 7 years. Looking for $20K to buy a work ve…" at bounding box center [447, 98] width 264 height 103
click at [539, 147] on span "Runs a painting company for the past 7 years. Looking for $20K to buy a work ve…" at bounding box center [447, 98] width 264 height 103
click at [479, 76] on div "Runs a painting company for the past 7 years. Looking for $20K to buy a work ve…" at bounding box center [447, 98] width 264 height 106
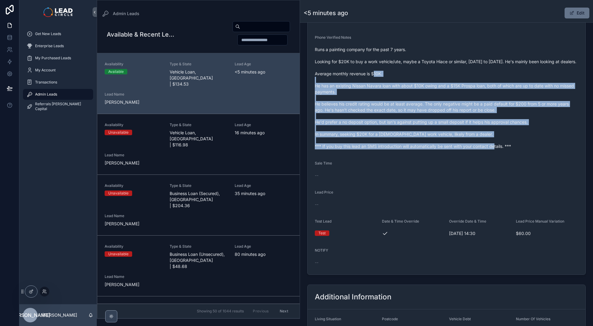
click at [479, 76] on span "Runs a painting company for the past 7 years. Looking for $20K to buy a work ve…" at bounding box center [447, 98] width 264 height 103
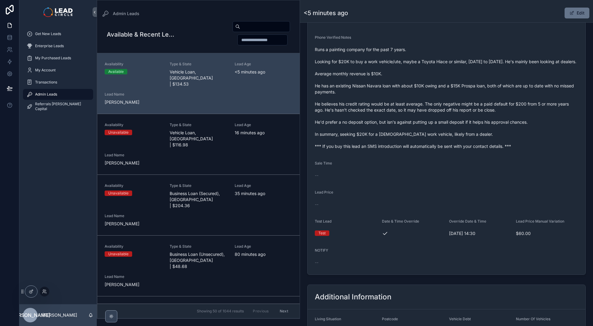
click at [480, 96] on span "Runs a painting company for the past 7 years. Looking for $20K to buy a work ve…" at bounding box center [447, 98] width 264 height 103
click at [485, 109] on span "Runs a painting company for the past 7 years. Looking for $20K to buy a work ve…" at bounding box center [447, 98] width 264 height 103
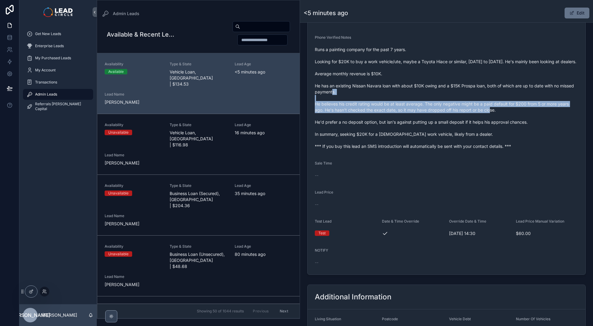
click at [485, 109] on span "Runs a painting company for the past 7 years. Looking for $20K to buy a work ve…" at bounding box center [447, 98] width 264 height 103
click at [484, 104] on span "Runs a painting company for the past 7 years. Looking for $20K to buy a work ve…" at bounding box center [447, 98] width 264 height 103
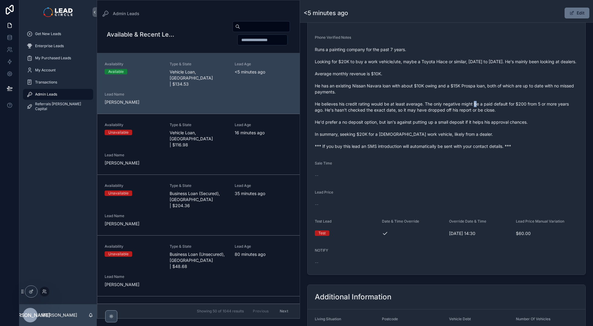
click at [484, 104] on span "Runs a painting company for the past 7 years. Looking for $20K to buy a work ve…" at bounding box center [447, 98] width 264 height 103
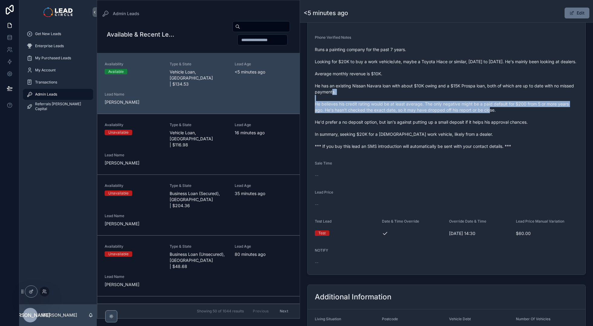
click at [484, 104] on span "Runs a painting company for the past 7 years. Looking for $20K to buy a work ve…" at bounding box center [447, 98] width 264 height 103
click at [511, 110] on span "Runs a painting company for the past 7 years. Looking for $20K to buy a work ve…" at bounding box center [447, 98] width 264 height 103
click at [460, 96] on span "Runs a painting company for the past 7 years. Looking for $20K to buy a work ve…" at bounding box center [447, 98] width 264 height 103
click at [534, 117] on span "Runs a painting company for the past 7 years. Looking for $20K to buy a work ve…" at bounding box center [447, 98] width 264 height 103
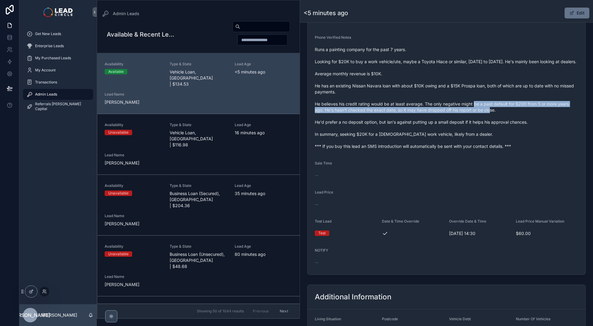
click at [545, 118] on span "Runs a painting company for the past 7 years. Looking for $20K to buy a work ve…" at bounding box center [447, 98] width 264 height 103
click at [449, 111] on span "Runs a painting company for the past 7 years. Looking for $20K to buy a work ve…" at bounding box center [447, 98] width 264 height 103
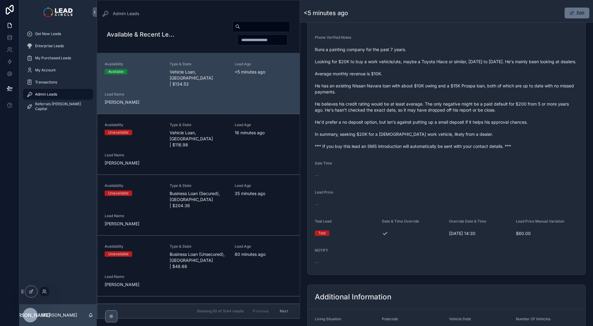
click at [463, 111] on span "Runs a painting company for the past 7 years. Looking for $20K to buy a work ve…" at bounding box center [447, 98] width 264 height 103
click at [415, 114] on span "Runs a painting company for the past 7 years. Looking for $20K to buy a work ve…" at bounding box center [447, 98] width 264 height 103
click at [421, 114] on span "Runs a painting company for the past 7 years. Looking for $20K to buy a work ve…" at bounding box center [447, 98] width 264 height 103
click at [391, 112] on span "Runs a painting company for the past 7 years. Looking for $20K to buy a work ve…" at bounding box center [447, 98] width 264 height 103
click at [388, 112] on span "Runs a painting company for the past 7 years. Looking for $20K to buy a work ve…" at bounding box center [447, 98] width 264 height 103
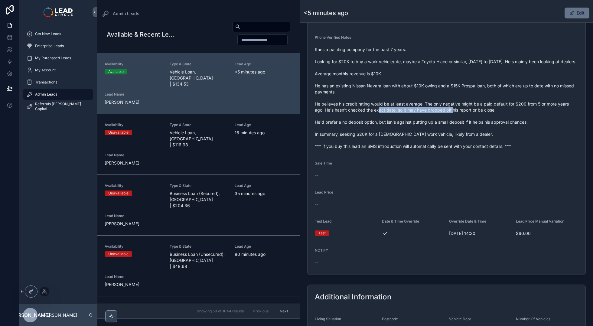
click at [463, 112] on span "Runs a painting company for the past 7 years. Looking for $20K to buy a work ve…" at bounding box center [447, 98] width 264 height 103
click at [464, 112] on span "Runs a painting company for the past 7 years. Looking for $20K to buy a work ve…" at bounding box center [447, 98] width 264 height 103
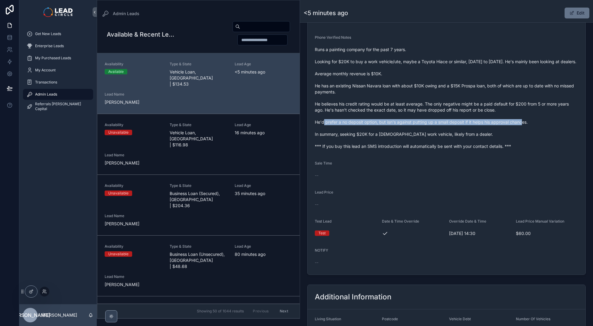
click at [370, 127] on span "Runs a painting company for the past 7 years. Looking for $20K to buy a work ve…" at bounding box center [447, 98] width 264 height 103
click at [379, 127] on span "Runs a painting company for the past 7 years. Looking for $20K to buy a work ve…" at bounding box center [447, 98] width 264 height 103
click at [343, 124] on span "Runs a painting company for the past 7 years. Looking for $20K to buy a work ve…" at bounding box center [447, 98] width 264 height 103
click at [339, 123] on span "Runs a painting company for the past 7 years. Looking for $20K to buy a work ve…" at bounding box center [447, 98] width 264 height 103
click at [395, 123] on span "Runs a painting company for the past 7 years. Looking for $20K to buy a work ve…" at bounding box center [447, 98] width 264 height 103
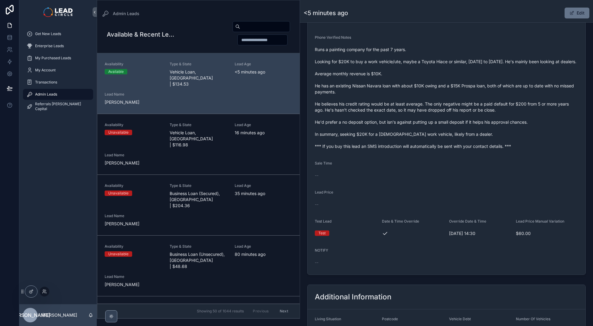
click at [397, 123] on span "Runs a painting company for the past 7 years. Looking for $20K to buy a work ve…" at bounding box center [447, 98] width 264 height 103
click at [452, 124] on span "Runs a painting company for the past 7 years. Looking for $20K to buy a work ve…" at bounding box center [447, 98] width 264 height 103
click at [466, 125] on span "Runs a painting company for the past 7 years. Looking for $20K to buy a work ve…" at bounding box center [447, 98] width 264 height 103
click at [431, 124] on span "Runs a painting company for the past 7 years. Looking for $20K to buy a work ve…" at bounding box center [447, 98] width 264 height 103
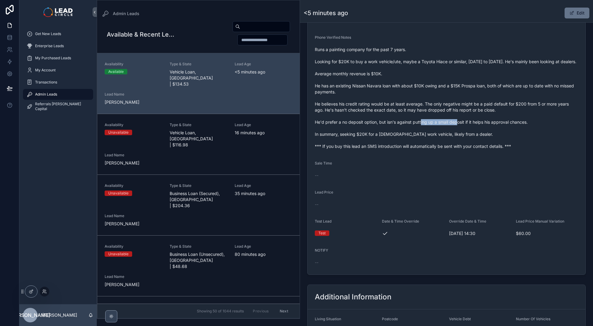
click at [467, 124] on span "Runs a painting company for the past 7 years. Looking for $20K to buy a work ve…" at bounding box center [447, 98] width 264 height 103
click at [473, 123] on span "Runs a painting company for the past 7 years. Looking for $20K to buy a work ve…" at bounding box center [447, 98] width 264 height 103
click at [394, 134] on span "Runs a painting company for the past 7 years. Looking for $20K to buy a work ve…" at bounding box center [447, 98] width 264 height 103
click at [396, 134] on span "Runs a painting company for the past 7 years. Looking for $20K to buy a work ve…" at bounding box center [447, 98] width 264 height 103
click at [365, 136] on span "Runs a painting company for the past 7 years. Looking for $20K to buy a work ve…" at bounding box center [447, 98] width 264 height 103
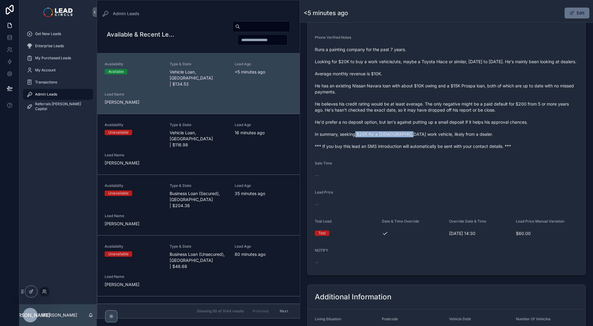
click at [365, 136] on span "Runs a painting company for the past 7 years. Looking for $20K to buy a work ve…" at bounding box center [447, 98] width 264 height 103
click at [410, 136] on span "Runs a painting company for the past 7 years. Looking for $20K to buy a work ve…" at bounding box center [447, 98] width 264 height 103
click at [413, 135] on span "Runs a painting company for the past 7 years. Looking for $20K to buy a work ve…" at bounding box center [447, 98] width 264 height 103
click at [477, 142] on span "Runs a painting company for the past 7 years. Looking for $20K to buy a work ve…" at bounding box center [447, 98] width 264 height 103
click at [482, 144] on span "Runs a painting company for the past 7 years. Looking for $20K to buy a work ve…" at bounding box center [447, 98] width 264 height 103
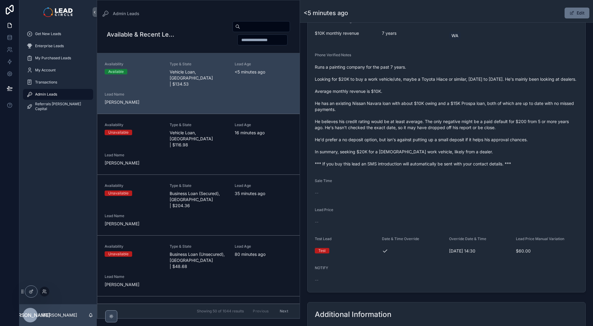
scroll to position [170, 0]
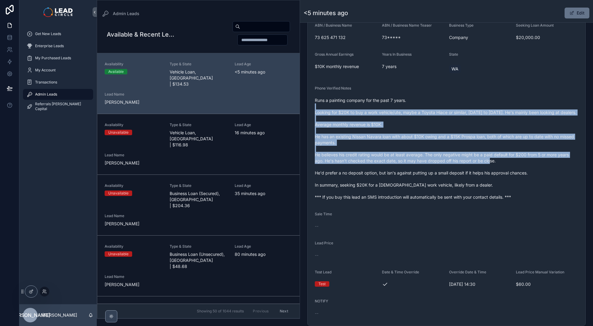
click at [488, 169] on span "Runs a painting company for the past 7 years. Looking for $20K to buy a work ve…" at bounding box center [447, 148] width 264 height 103
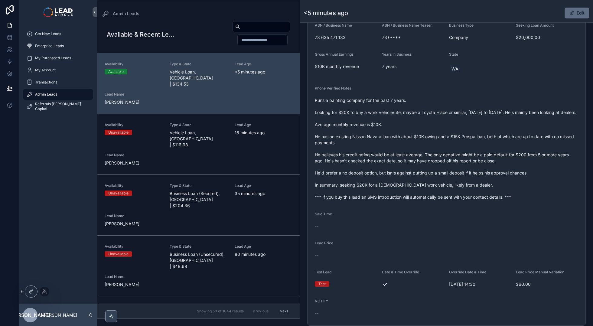
click at [573, 15] on button "Edit" at bounding box center [577, 13] width 25 height 11
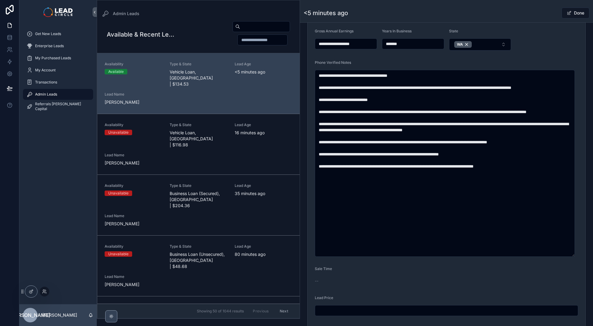
scroll to position [230, 0]
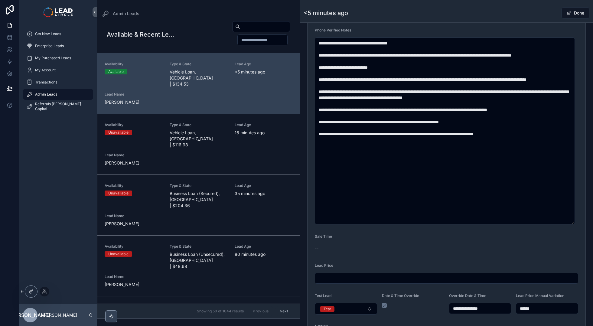
click at [537, 307] on input "******" at bounding box center [547, 308] width 62 height 8
click at [536, 307] on input "******" at bounding box center [547, 308] width 62 height 8
type input "******"
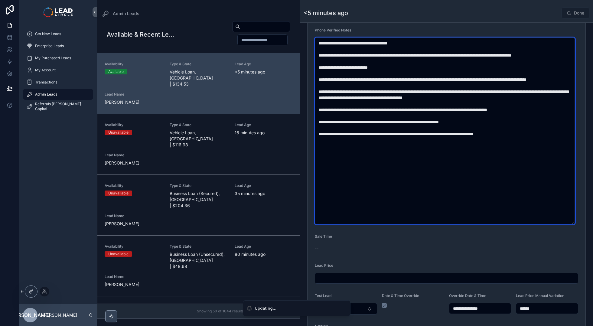
click at [424, 152] on textarea "**********" at bounding box center [445, 131] width 260 height 187
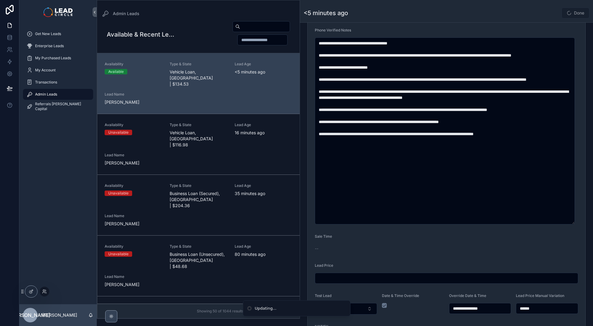
click at [537, 11] on div "<5 minutes ago Done" at bounding box center [447, 12] width 286 height 11
click at [577, 14] on button "Done" at bounding box center [576, 13] width 28 height 11
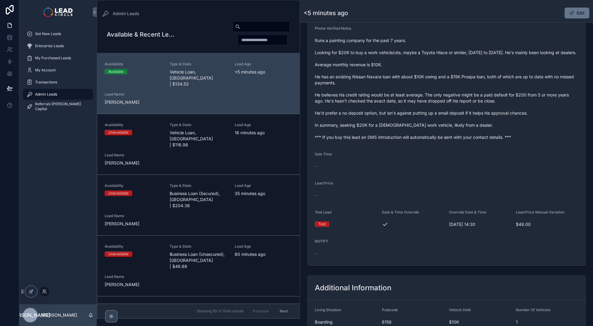
scroll to position [226, 0]
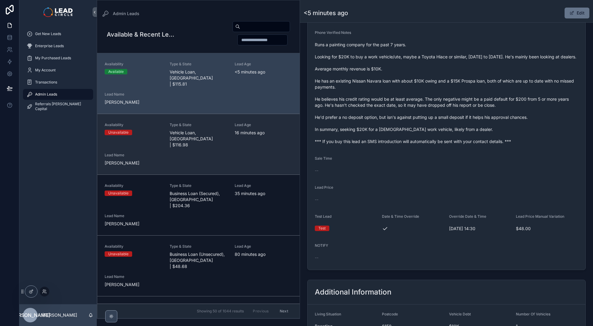
click at [244, 123] on span "Lead Age" at bounding box center [264, 125] width 58 height 5
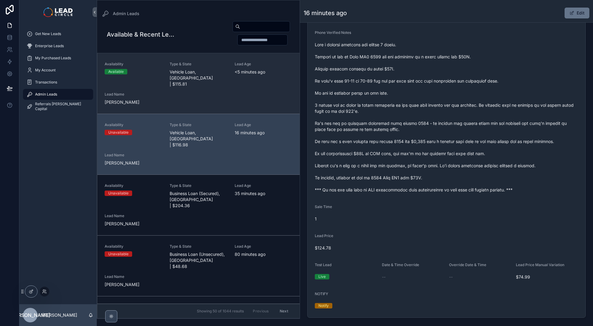
click at [241, 79] on div "Availability Available Type & State Vehicle Loan, [GEOGRAPHIC_DATA] | $115.81 L…" at bounding box center [199, 84] width 188 height 44
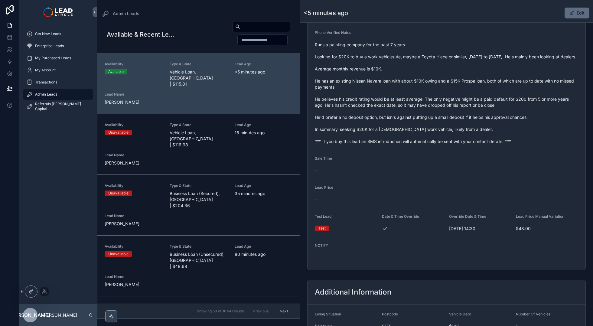
click at [572, 15] on button "Edit" at bounding box center [577, 13] width 25 height 11
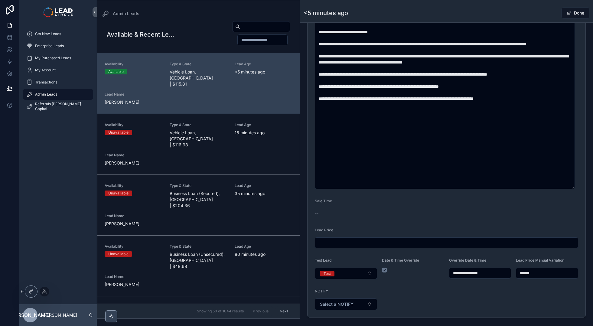
scroll to position [289, 0]
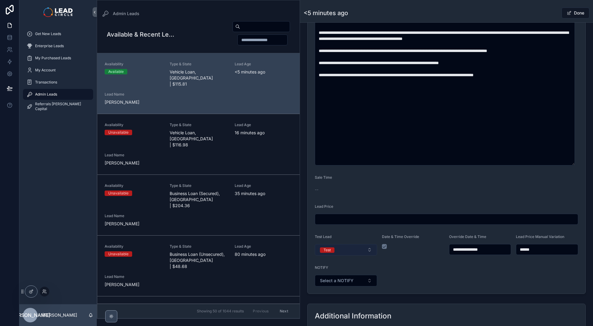
click at [337, 257] on form "**********" at bounding box center [447, 66] width 278 height 455
click at [348, 252] on button "Test" at bounding box center [346, 249] width 62 height 11
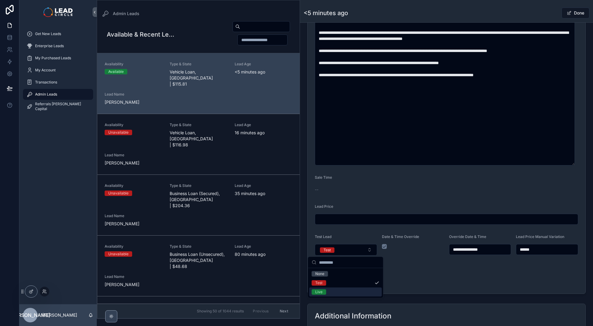
click at [336, 292] on div "Live" at bounding box center [345, 292] width 73 height 9
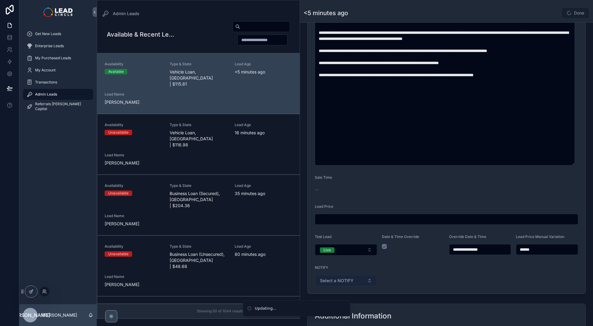
click at [359, 280] on button "Select a NOTIFY" at bounding box center [346, 280] width 62 height 11
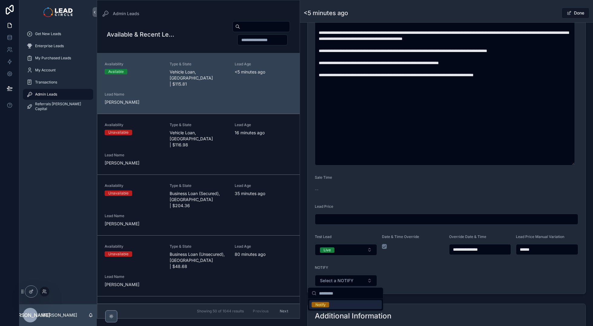
click at [354, 303] on div "Notify" at bounding box center [345, 304] width 73 height 9
click at [431, 291] on form "**********" at bounding box center [447, 66] width 278 height 455
click at [544, 11] on div "Done" at bounding box center [566, 12] width 45 height 11
click at [580, 12] on button "Done" at bounding box center [576, 13] width 28 height 11
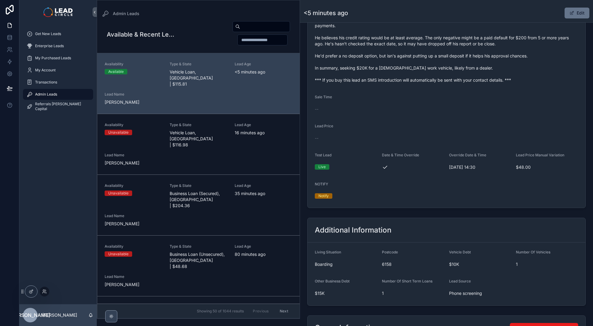
scroll to position [226, 0]
click at [71, 35] on div "Get New Leads" at bounding box center [58, 34] width 63 height 10
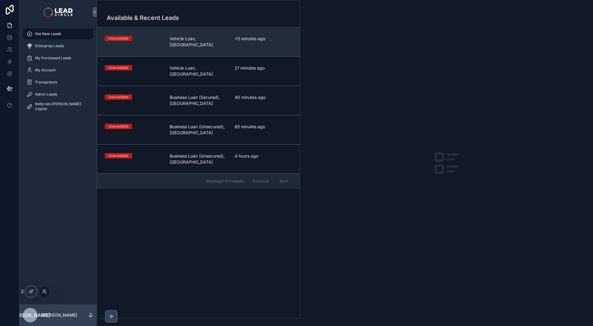
click at [259, 36] on span "<5 minutes ago" at bounding box center [264, 39] width 58 height 6
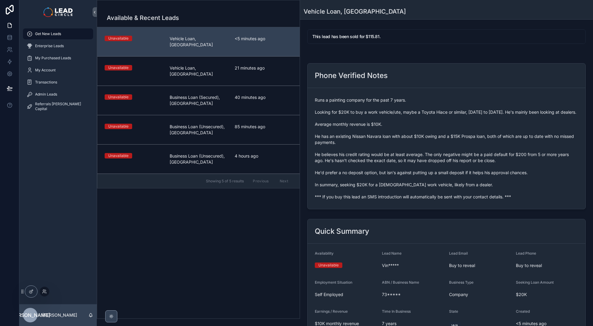
click at [260, 49] on link "Unavailable Vehicle Loan, [GEOGRAPHIC_DATA] <5 minutes ago" at bounding box center [198, 41] width 202 height 29
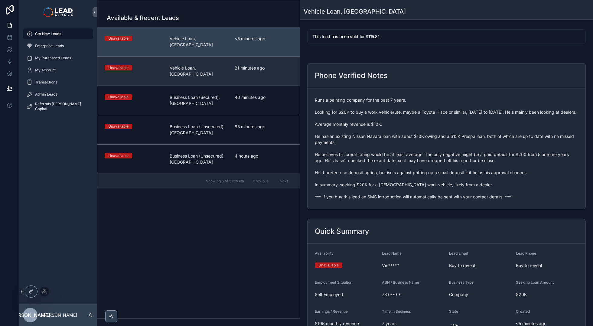
click at [262, 59] on link "Unavailable Vehicle Loan, [GEOGRAPHIC_DATA] 21 minutes ago" at bounding box center [198, 70] width 202 height 29
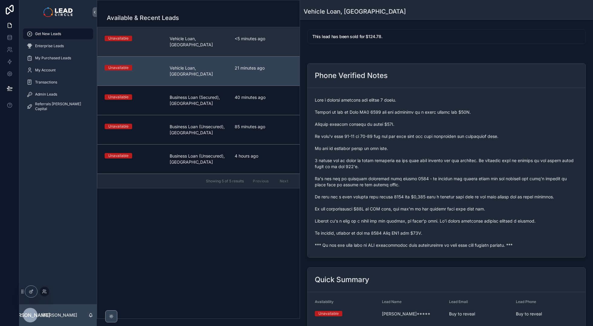
click at [262, 38] on span "<5 minutes ago" at bounding box center [264, 39] width 58 height 6
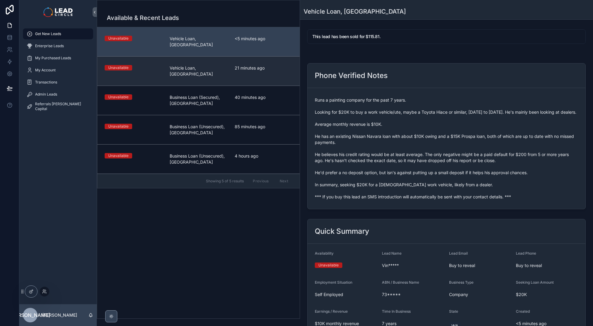
click at [265, 57] on link "Unavailable Vehicle Loan, [GEOGRAPHIC_DATA] 21 minutes ago" at bounding box center [198, 70] width 202 height 29
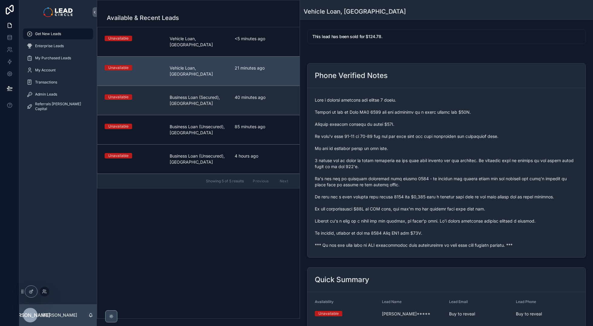
click at [259, 94] on span "40 minutes ago" at bounding box center [264, 97] width 58 height 6
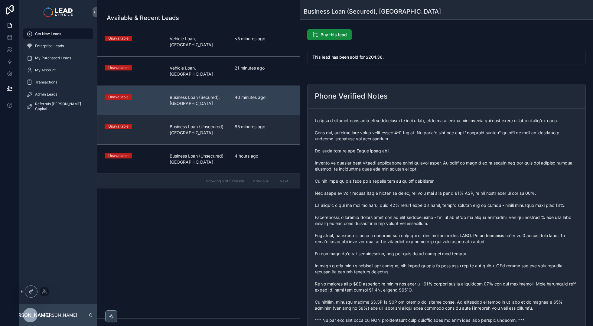
click at [264, 124] on span "85 minutes ago" at bounding box center [264, 127] width 58 height 6
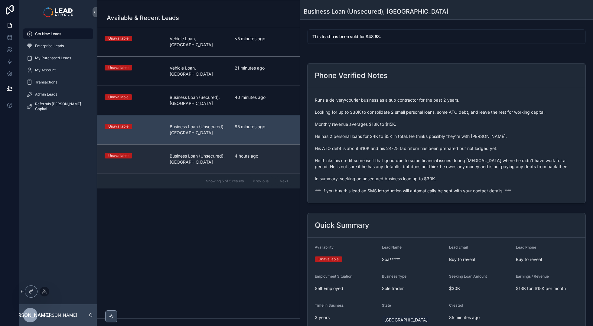
click at [265, 153] on span "4 hours ago" at bounding box center [264, 156] width 58 height 6
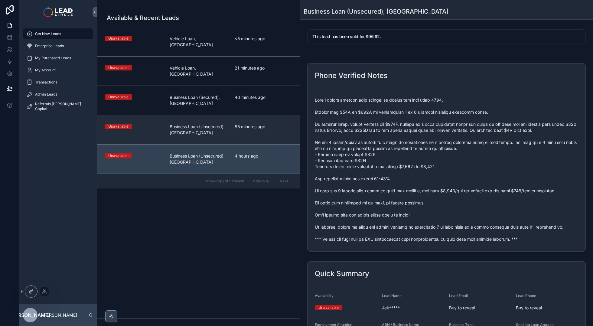
click at [266, 124] on div "85 minutes ago" at bounding box center [264, 130] width 58 height 12
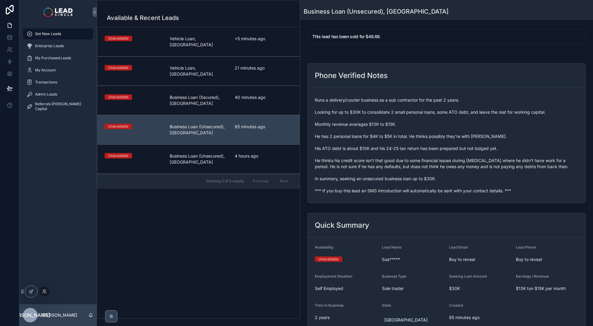
click at [264, 94] on div "40 minutes ago" at bounding box center [264, 100] width 58 height 12
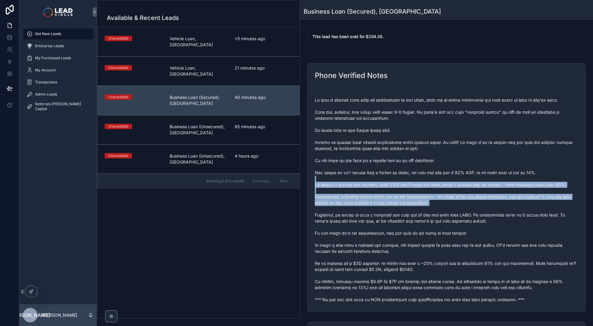
drag, startPoint x: 373, startPoint y: 211, endPoint x: 396, endPoint y: 241, distance: 37.2
click at [394, 240] on span "scrollable content" at bounding box center [447, 200] width 264 height 206
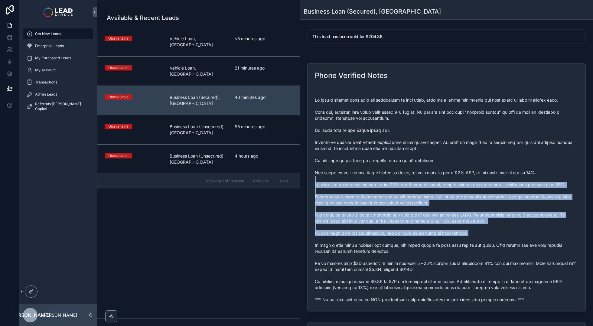
click at [396, 241] on span "scrollable content" at bounding box center [447, 200] width 264 height 206
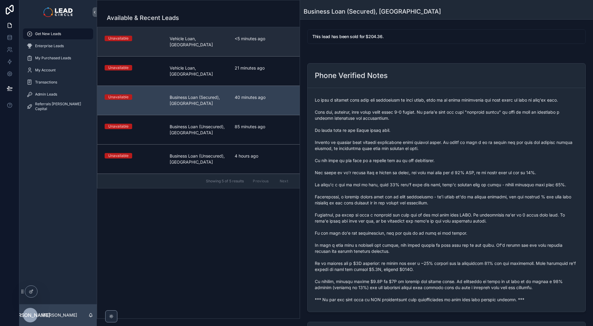
click at [199, 50] on link "Unavailable Vehicle Loan, [GEOGRAPHIC_DATA] <5 minutes ago" at bounding box center [198, 41] width 202 height 29
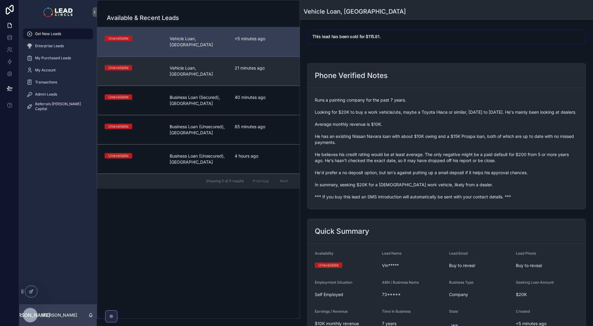
click at [209, 65] on span "Vehicle Loan, [GEOGRAPHIC_DATA]" at bounding box center [199, 71] width 58 height 12
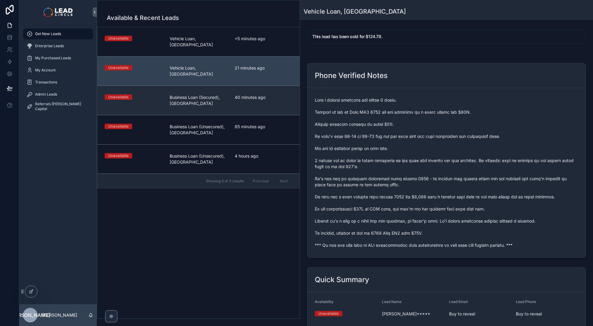
click at [214, 94] on span "Business Loan (Secured), [GEOGRAPHIC_DATA]" at bounding box center [199, 100] width 58 height 12
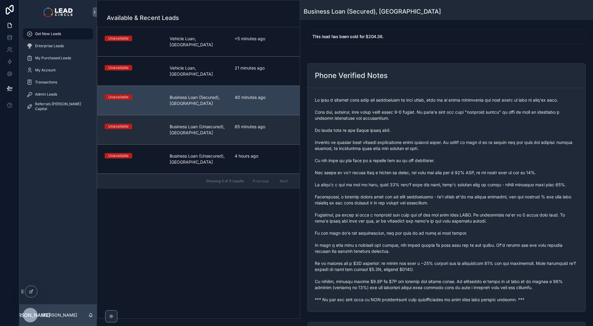
click at [218, 124] on span "Business Loan (Unsecured), [GEOGRAPHIC_DATA]" at bounding box center [199, 130] width 58 height 12
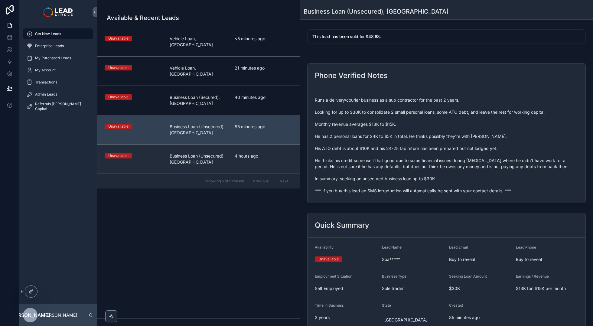
click at [221, 153] on span "Business Loan (Unsecured), [GEOGRAPHIC_DATA]" at bounding box center [199, 159] width 58 height 12
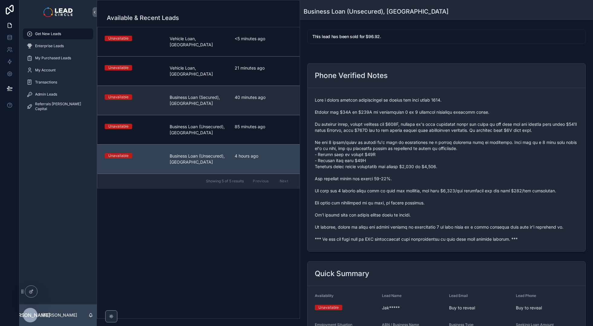
click at [225, 95] on link "Unavailable Business Loan (Secured), [GEOGRAPHIC_DATA] 40 minutes ago" at bounding box center [198, 100] width 202 height 29
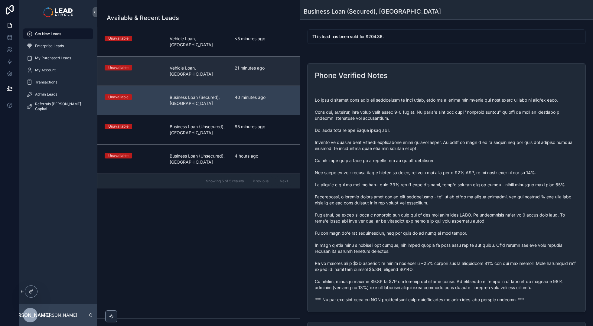
click at [233, 69] on link "Unavailable Vehicle Loan, [GEOGRAPHIC_DATA] 21 minutes ago" at bounding box center [198, 70] width 202 height 29
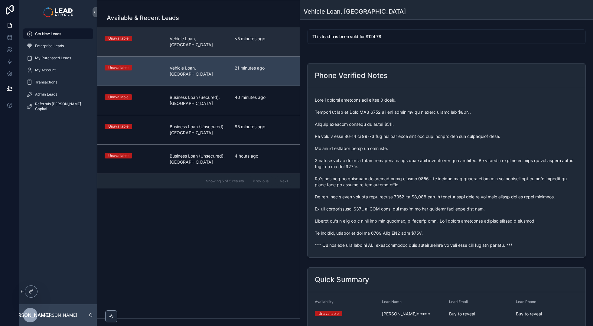
click at [232, 47] on link "Unavailable Vehicle Loan, [GEOGRAPHIC_DATA] <5 minutes ago" at bounding box center [198, 41] width 202 height 29
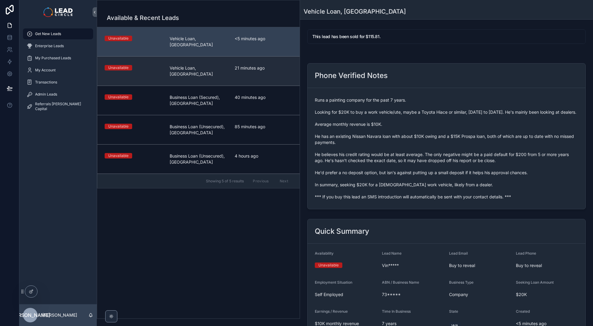
click at [231, 66] on link "Unavailable Vehicle Loan, [GEOGRAPHIC_DATA] 21 minutes ago" at bounding box center [198, 70] width 202 height 29
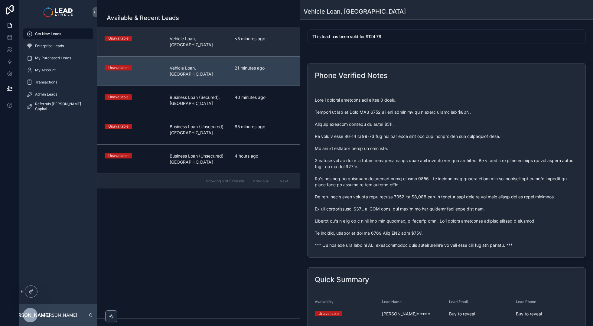
click at [229, 37] on div "Unavailable Vehicle Loan, [GEOGRAPHIC_DATA] <5 minutes ago" at bounding box center [199, 42] width 188 height 12
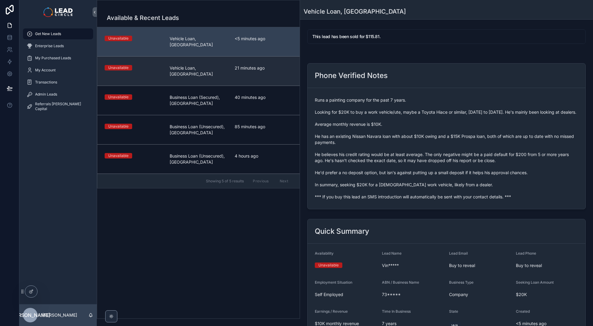
click at [223, 65] on span "Vehicle Loan, [GEOGRAPHIC_DATA]" at bounding box center [199, 71] width 58 height 12
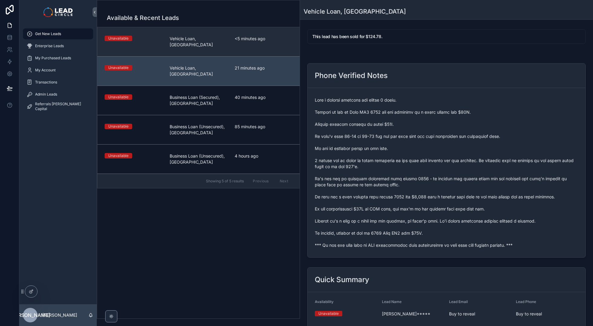
click at [223, 35] on link "Unavailable Vehicle Loan, [GEOGRAPHIC_DATA] <5 minutes ago" at bounding box center [198, 41] width 202 height 29
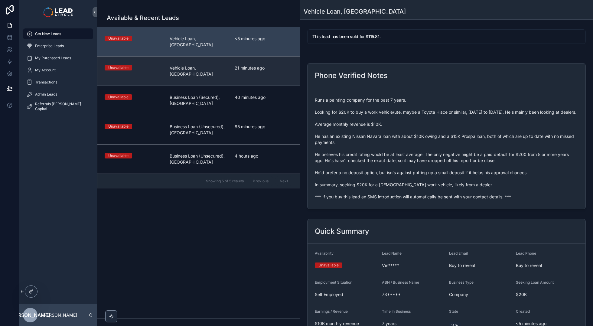
click at [237, 65] on span "21 minutes ago" at bounding box center [264, 68] width 58 height 6
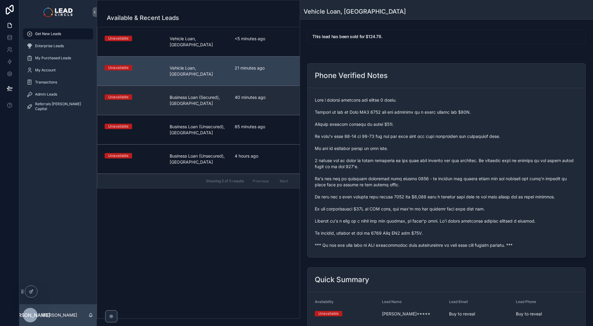
click at [246, 86] on link "Unavailable Business Loan (Secured), [GEOGRAPHIC_DATA] 40 minutes ago" at bounding box center [198, 100] width 202 height 29
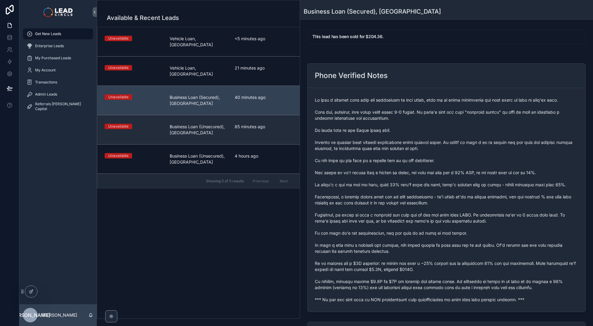
click at [251, 124] on div "85 minutes ago" at bounding box center [264, 130] width 58 height 12
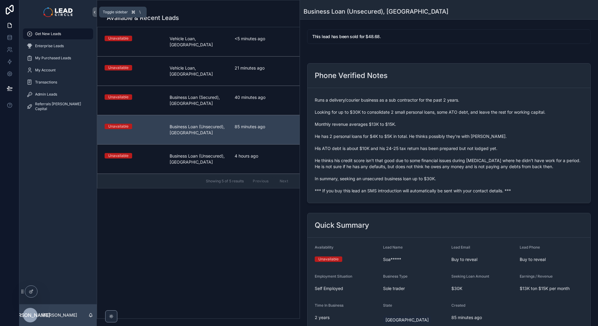
click at [95, 15] on button "scrollable content" at bounding box center [95, 12] width 4 height 10
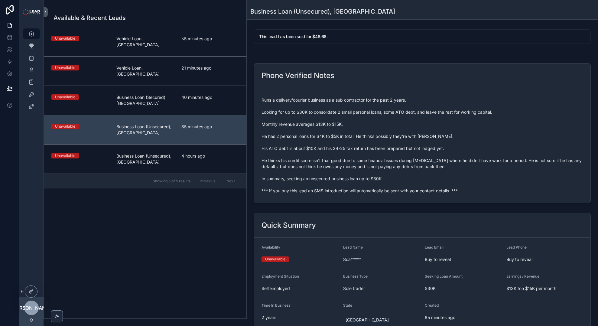
click at [1, 185] on div at bounding box center [9, 163] width 19 height 326
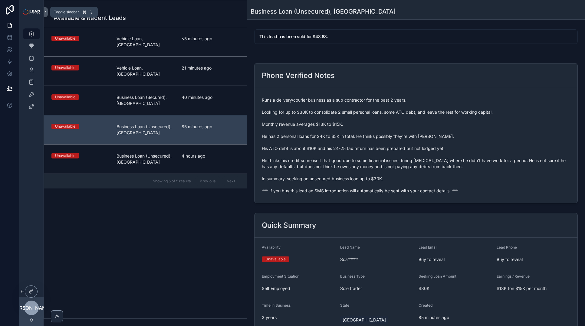
click at [47, 9] on button "scrollable content" at bounding box center [46, 12] width 4 height 10
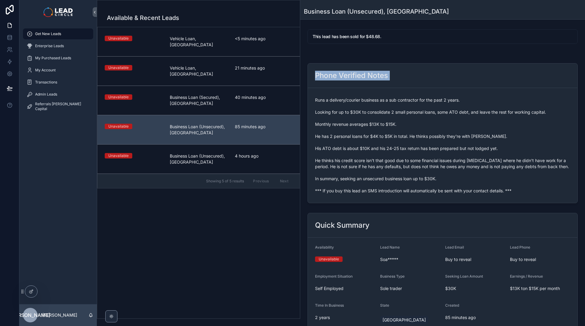
drag, startPoint x: 381, startPoint y: 47, endPoint x: 405, endPoint y: 94, distance: 52.6
click at [405, 94] on div "This lead has been sold for $48.68. Phone Verified Notes Runs a delivery/courie…" at bounding box center [442, 231] width 285 height 408
click at [405, 94] on form "Runs a delivery/courier business as a sub contractor for the past 2 years. Look…" at bounding box center [443, 145] width 270 height 115
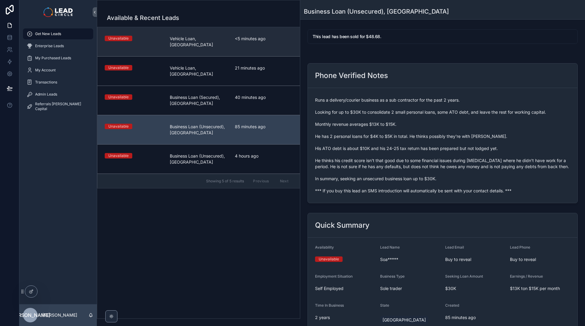
click at [263, 40] on span "<5 minutes ago" at bounding box center [264, 39] width 58 height 6
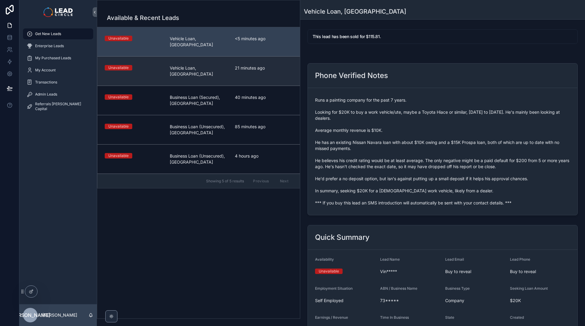
click at [263, 65] on span "21 minutes ago" at bounding box center [264, 68] width 58 height 6
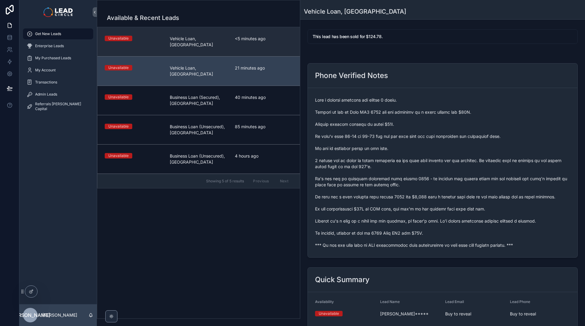
click at [264, 46] on link "Unavailable Vehicle Loan, [GEOGRAPHIC_DATA] <5 minutes ago" at bounding box center [198, 41] width 202 height 29
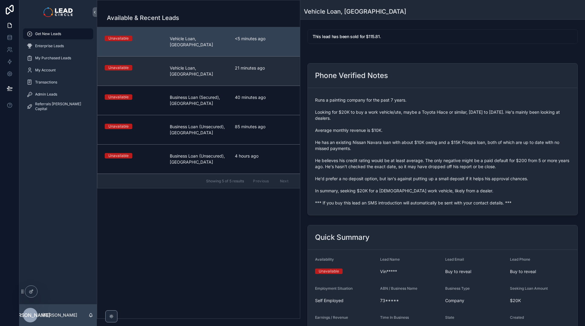
click at [266, 66] on link "Unavailable Vehicle Loan, [GEOGRAPHIC_DATA] 21 minutes ago" at bounding box center [198, 70] width 202 height 29
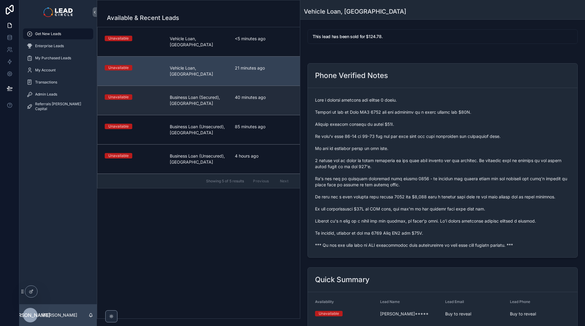
click at [266, 94] on span "40 minutes ago" at bounding box center [264, 97] width 58 height 6
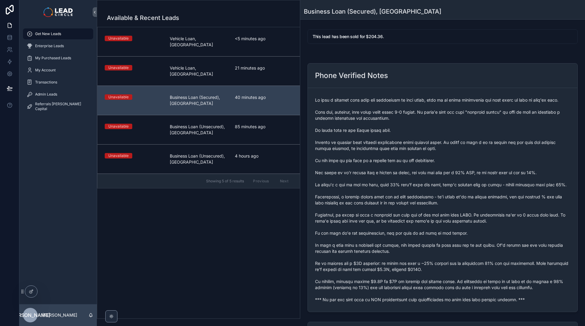
click at [265, 124] on span "85 minutes ago" at bounding box center [264, 127] width 58 height 6
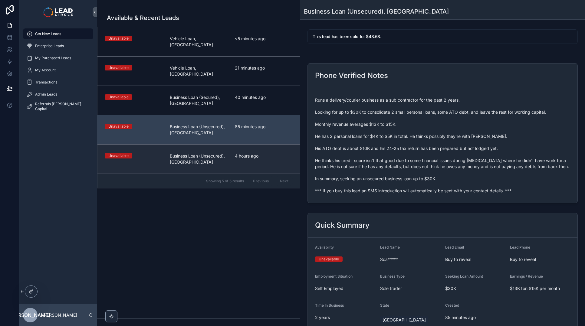
click at [264, 144] on link "Unavailable Business Loan (Unsecured), [GEOGRAPHIC_DATA] 4 hours ago" at bounding box center [198, 158] width 202 height 29
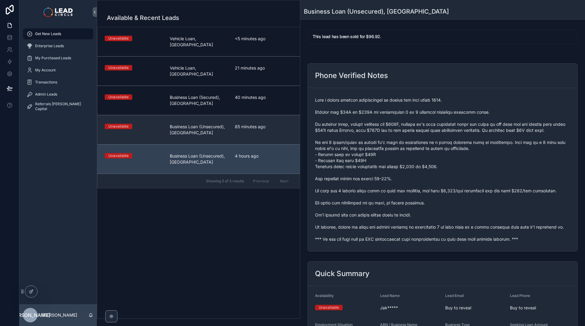
click at [264, 124] on div "85 minutes ago" at bounding box center [264, 130] width 58 height 12
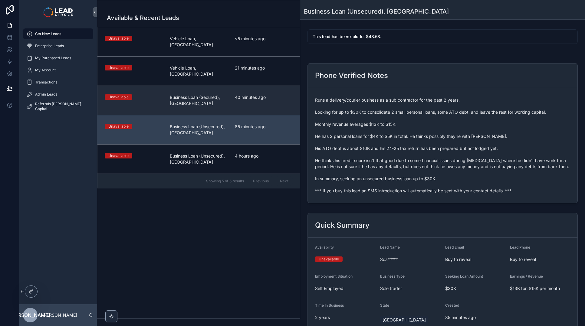
click at [265, 96] on link "Unavailable Business Loan (Secured), [GEOGRAPHIC_DATA] 40 minutes ago" at bounding box center [198, 100] width 202 height 29
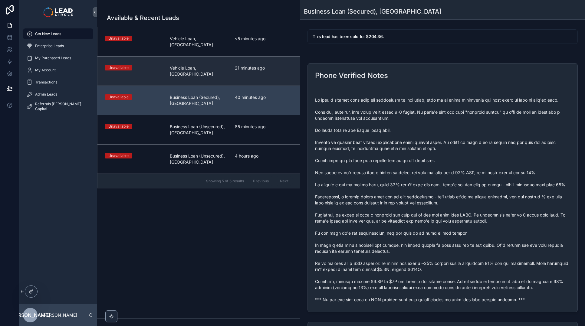
click at [259, 65] on span "21 minutes ago" at bounding box center [264, 68] width 58 height 6
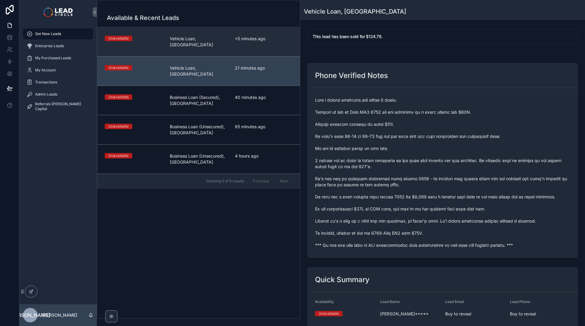
click at [258, 46] on link "Unavailable Vehicle Loan, [GEOGRAPHIC_DATA] <5 minutes ago" at bounding box center [198, 41] width 202 height 29
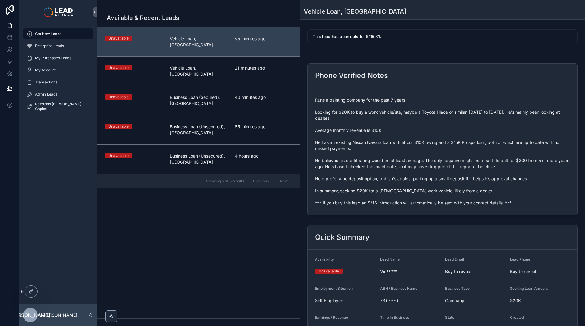
click at [67, 36] on div "Get New Leads" at bounding box center [58, 34] width 63 height 10
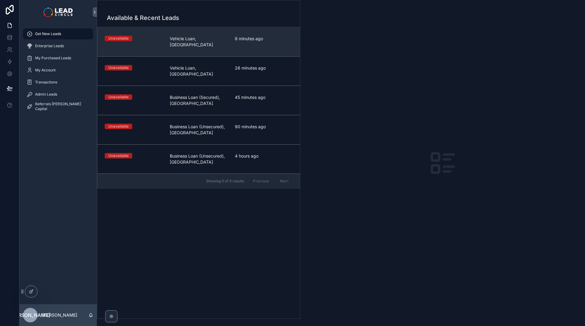
click at [228, 39] on div "Unavailable Vehicle Loan, WA 8 minutes ago" at bounding box center [199, 42] width 188 height 12
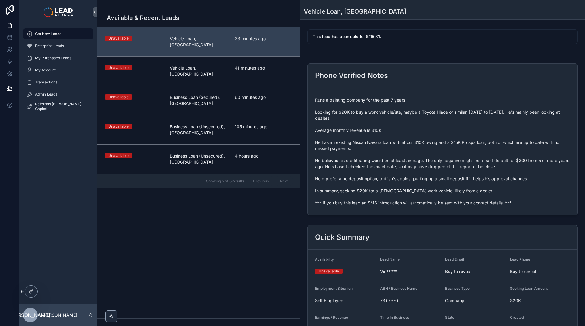
click at [367, 203] on span "Runs a painting company for the past 7 years. Looking for $20K to buy a work ve…" at bounding box center [442, 151] width 255 height 109
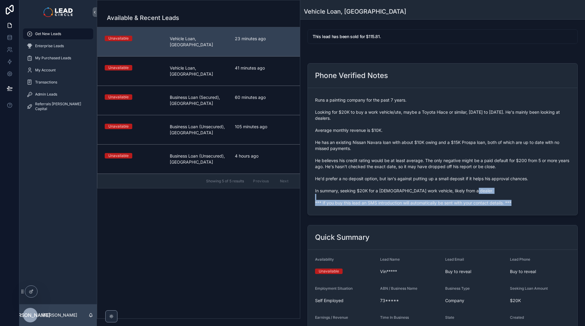
click at [367, 203] on span "Runs a painting company for the past 7 years. Looking for $20K to buy a work ve…" at bounding box center [442, 151] width 255 height 109
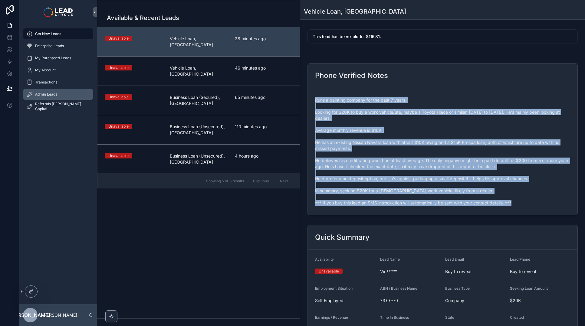
click at [57, 96] on div "Admin Leads" at bounding box center [58, 95] width 63 height 10
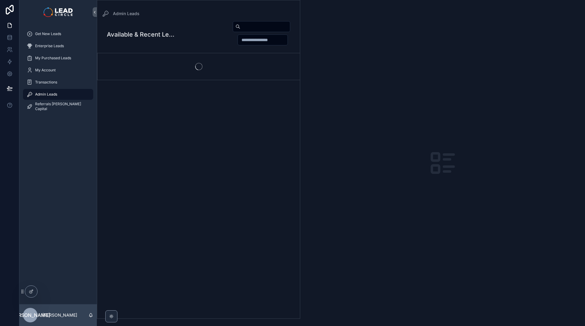
click at [36, 189] on div "Get New Leads Enterprise Leads My Purchased Leads My Account Transactions Admin…" at bounding box center [57, 164] width 77 height 280
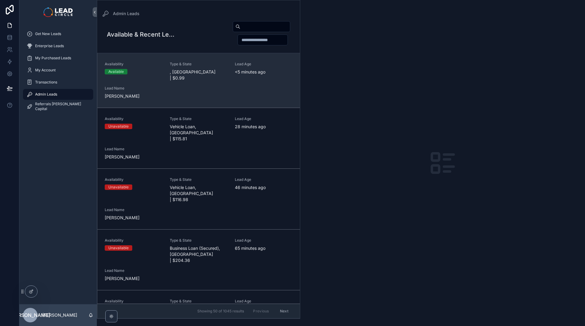
click at [172, 67] on div "Type & State , NSW | $0.99" at bounding box center [199, 71] width 58 height 19
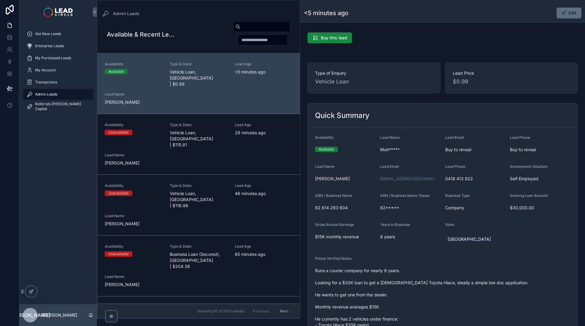
click at [564, 14] on button "Edit" at bounding box center [568, 13] width 25 height 11
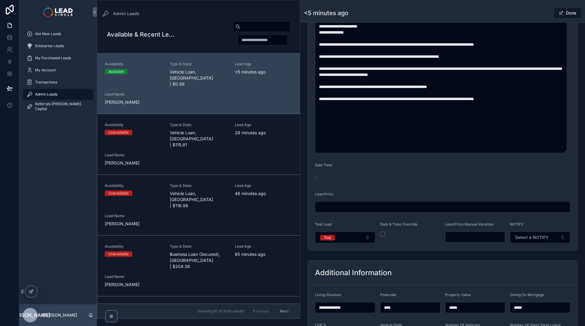
scroll to position [314, 0]
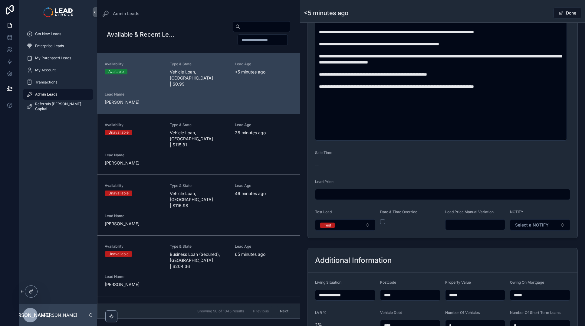
click at [479, 231] on div "Lead Price Manual Variation" at bounding box center [475, 220] width 60 height 21
click at [480, 227] on input "scrollable content" at bounding box center [475, 225] width 60 height 8
type input "******"
click at [480, 251] on div "Additional Information" at bounding box center [443, 260] width 270 height 25
click at [540, 21] on div "Admin Leads <5 minutes ago Done" at bounding box center [442, 11] width 277 height 22
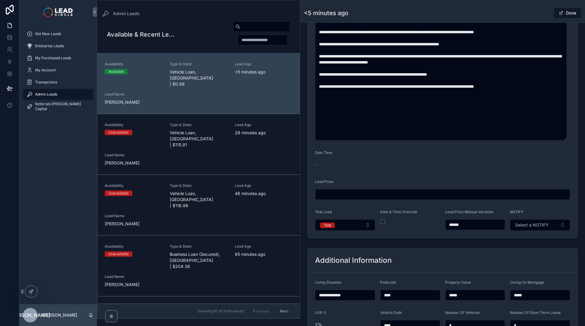
click at [548, 14] on div "Done" at bounding box center [558, 12] width 45 height 11
click at [562, 13] on button "Done" at bounding box center [567, 13] width 28 height 11
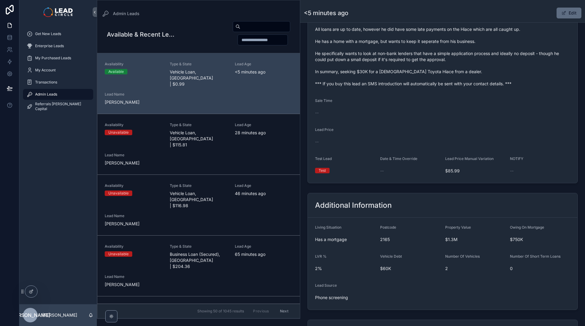
scroll to position [312, 0]
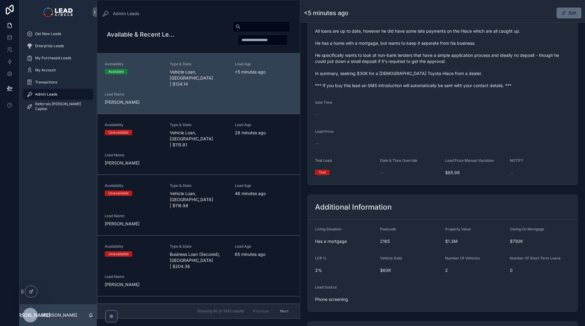
click at [563, 14] on span "scrollable content" at bounding box center [563, 13] width 5 height 5
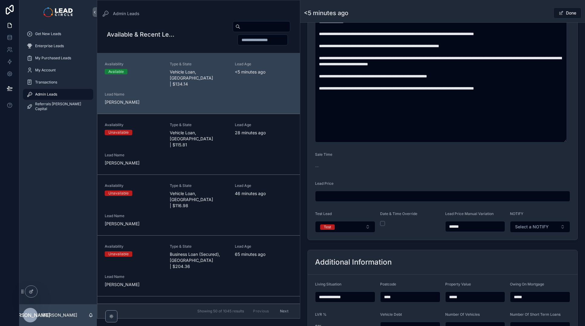
scroll to position [314, 0]
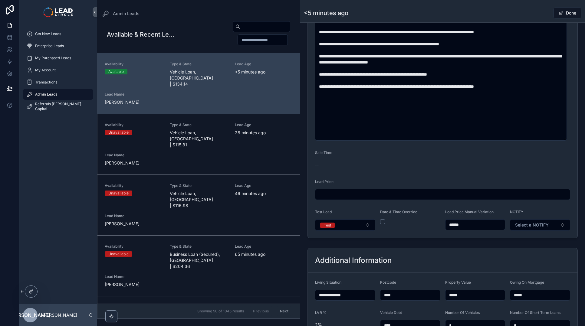
click at [453, 225] on input "******" at bounding box center [475, 225] width 60 height 8
click at [455, 224] on input "******" at bounding box center [475, 225] width 60 height 8
click at [475, 239] on div "**********" at bounding box center [443, 14] width 280 height 454
drag, startPoint x: 471, startPoint y: 225, endPoint x: 438, endPoint y: 225, distance: 33.3
click at [438, 225] on form "**********" at bounding box center [443, 26] width 270 height 424
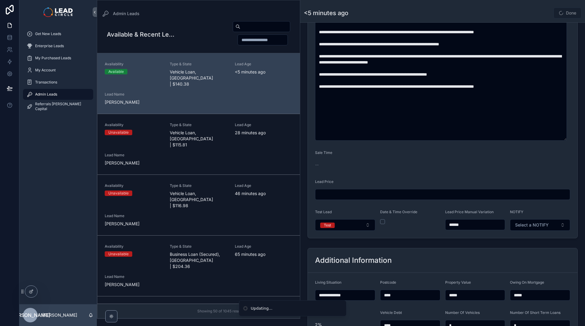
type input "******"
click at [445, 237] on form "**********" at bounding box center [443, 26] width 270 height 424
click at [566, 15] on button "Done" at bounding box center [567, 13] width 28 height 11
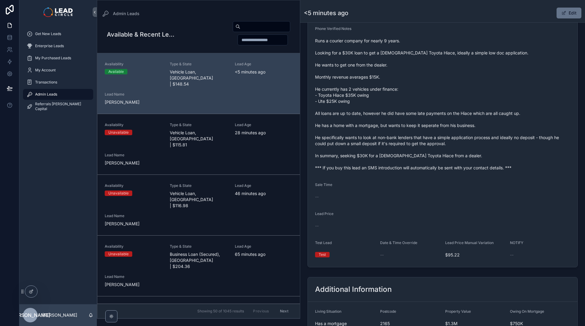
scroll to position [97, 0]
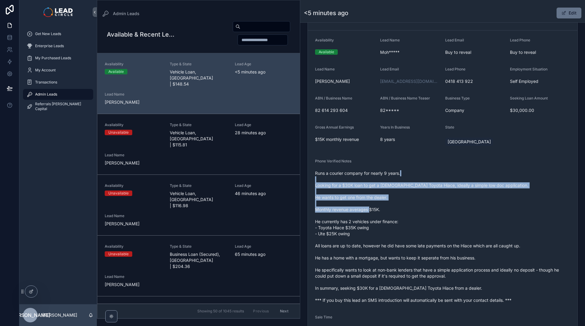
drag, startPoint x: 416, startPoint y: 174, endPoint x: 444, endPoint y: 226, distance: 59.2
click at [444, 226] on span "Runs a courier company for nearly 9 years. Looking for a $30K loan to get a 5-6…" at bounding box center [442, 236] width 255 height 133
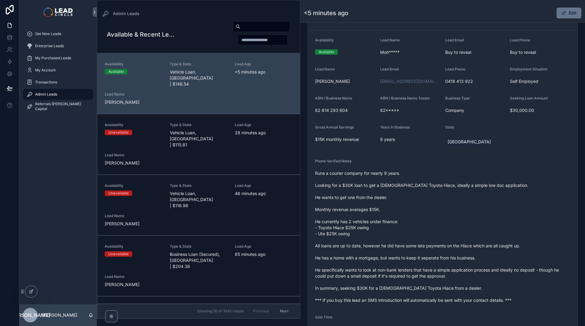
click at [415, 173] on span "Runs a courier company for nearly 9 years. Looking for a $30K loan to get a 5-6…" at bounding box center [442, 236] width 255 height 133
click at [416, 184] on span "Runs a courier company for nearly 9 years. Looking for a $30K loan to get a 5-6…" at bounding box center [442, 236] width 255 height 133
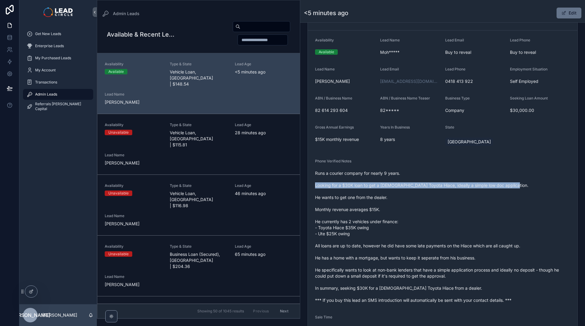
click at [416, 184] on span "Runs a courier company for nearly 9 years. Looking for a $30K loan to get a 5-6…" at bounding box center [442, 236] width 255 height 133
click at [382, 170] on div "Runs a courier company for nearly 9 years. Looking for a $30K loan to get a 5-6…" at bounding box center [442, 237] width 255 height 137
drag, startPoint x: 393, startPoint y: 189, endPoint x: 445, endPoint y: 188, distance: 51.7
click at [443, 189] on span "Runs a courier company for nearly 9 years. Looking for a $30K loan to get a 5-6…" at bounding box center [442, 236] width 255 height 133
click at [445, 188] on span "Runs a courier company for nearly 9 years. Looking for a $30K loan to get a 5-6…" at bounding box center [442, 236] width 255 height 133
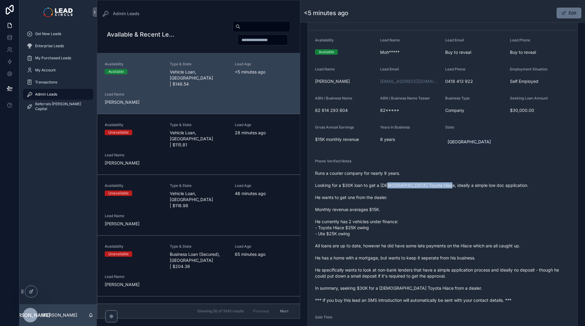
drag, startPoint x: 434, startPoint y: 185, endPoint x: 381, endPoint y: 184, distance: 52.9
click at [382, 184] on span "Runs a courier company for nearly 9 years. Looking for a $30K loan to get a 5-6…" at bounding box center [442, 236] width 255 height 133
click at [381, 184] on span "Runs a courier company for nearly 9 years. Looking for a $30K loan to get a 5-6…" at bounding box center [442, 236] width 255 height 133
drag, startPoint x: 381, startPoint y: 184, endPoint x: 462, endPoint y: 184, distance: 81.1
click at [460, 184] on span "Runs a courier company for nearly 9 years. Looking for a $30K loan to get a 5-6…" at bounding box center [442, 236] width 255 height 133
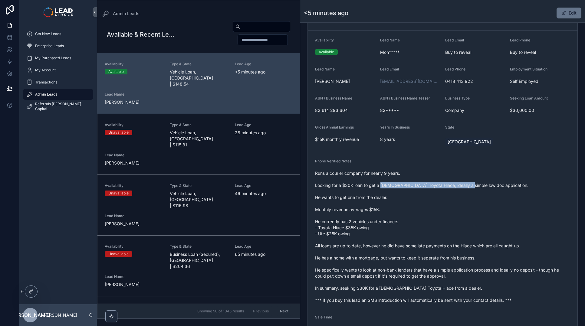
click at [462, 184] on span "Runs a courier company for nearly 9 years. Looking for a $30K loan to get a 5-6…" at bounding box center [442, 236] width 255 height 133
drag, startPoint x: 467, startPoint y: 184, endPoint x: 388, endPoint y: 184, distance: 79.0
click at [391, 184] on span "Runs a courier company for nearly 9 years. Looking for a $30K loan to get a 5-6…" at bounding box center [442, 236] width 255 height 133
click at [381, 182] on span "Runs a courier company for nearly 9 years. Looking for a $30K loan to get a 5-6…" at bounding box center [442, 236] width 255 height 133
drag, startPoint x: 383, startPoint y: 183, endPoint x: 428, endPoint y: 181, distance: 45.1
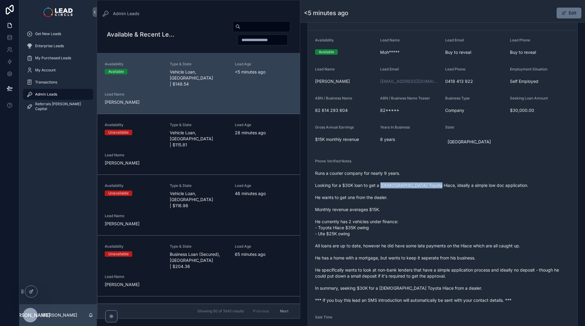
click at [426, 182] on span "Runs a courier company for nearly 9 years. Looking for a $30K loan to get a 5-6…" at bounding box center [442, 236] width 255 height 133
click at [428, 181] on span "Runs a courier company for nearly 9 years. Looking for a $30K loan to get a 5-6…" at bounding box center [442, 236] width 255 height 133
click at [347, 197] on span "Runs a courier company for nearly 9 years. Looking for a $30K loan to get a 5-6…" at bounding box center [442, 236] width 255 height 133
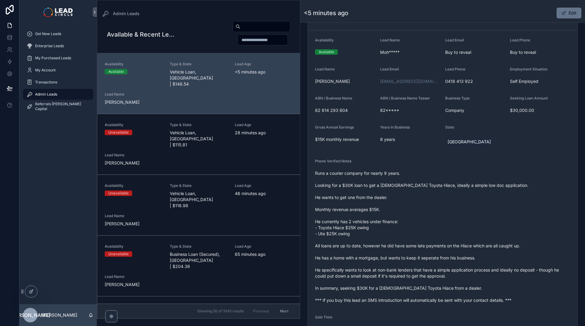
click at [353, 176] on span "Runs a courier company for nearly 9 years. Looking for a $30K loan to get a 5-6…" at bounding box center [442, 236] width 255 height 133
drag, startPoint x: 345, startPoint y: 198, endPoint x: 422, endPoint y: 198, distance: 77.1
click at [420, 198] on span "Runs a courier company for nearly 9 years. Looking for a $30K loan to get a 5-6…" at bounding box center [442, 236] width 255 height 133
click at [422, 198] on span "Runs a courier company for nearly 9 years. Looking for a $30K loan to get a 5-6…" at bounding box center [442, 236] width 255 height 133
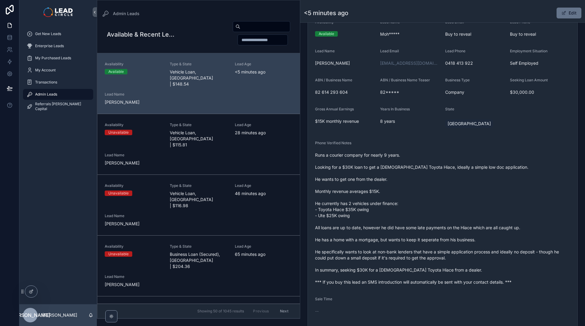
scroll to position [116, 0]
drag, startPoint x: 388, startPoint y: 191, endPoint x: 403, endPoint y: 218, distance: 30.5
click at [403, 218] on span "Runs a courier company for nearly 9 years. Looking for a $30K loan to get a 5-6…" at bounding box center [442, 218] width 255 height 133
drag, startPoint x: 407, startPoint y: 219, endPoint x: 380, endPoint y: 195, distance: 35.6
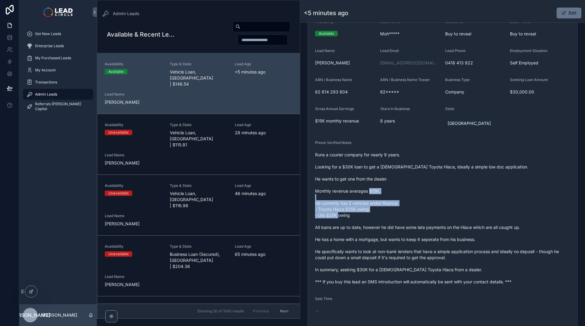
click at [382, 196] on span "Runs a courier company for nearly 9 years. Looking for a $30K loan to get a 5-6…" at bounding box center [442, 218] width 255 height 133
click at [380, 195] on span "Runs a courier company for nearly 9 years. Looking for a $30K loan to get a 5-6…" at bounding box center [442, 218] width 255 height 133
drag, startPoint x: 398, startPoint y: 208, endPoint x: 414, endPoint y: 220, distance: 19.7
click at [414, 220] on span "Runs a courier company for nearly 9 years. Looking for a $30K loan to get a 5-6…" at bounding box center [442, 218] width 255 height 133
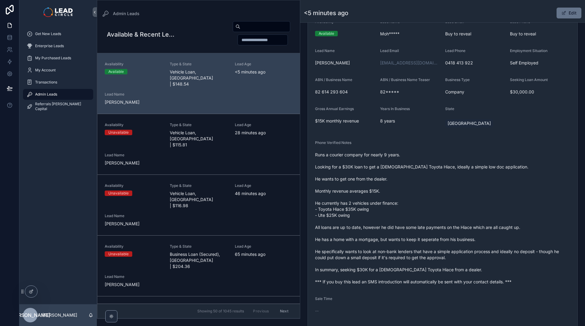
drag, startPoint x: 391, startPoint y: 228, endPoint x: 431, endPoint y: 230, distance: 40.9
click at [416, 230] on span "Runs a courier company for nearly 9 years. Looking for a $30K loan to get a 5-6…" at bounding box center [442, 218] width 255 height 133
click at [431, 230] on span "Runs a courier company for nearly 9 years. Looking for a $30K loan to get a 5-6…" at bounding box center [442, 218] width 255 height 133
drag, startPoint x: 436, startPoint y: 229, endPoint x: 401, endPoint y: 229, distance: 35.4
click at [402, 229] on span "Runs a courier company for nearly 9 years. Looking for a $30K loan to get a 5-6…" at bounding box center [442, 218] width 255 height 133
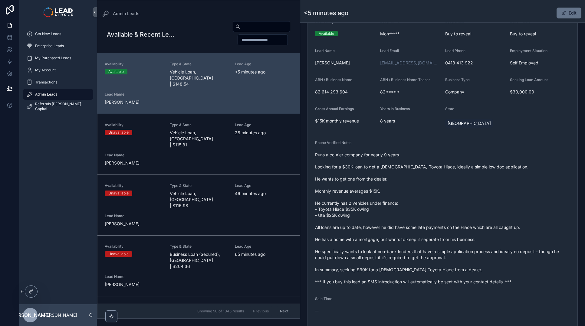
click at [401, 229] on span "Runs a courier company for nearly 9 years. Looking for a $30K loan to get a 5-6…" at bounding box center [442, 218] width 255 height 133
drag, startPoint x: 401, startPoint y: 229, endPoint x: 451, endPoint y: 227, distance: 50.8
click at [446, 228] on span "Runs a courier company for nearly 9 years. Looking for a $30K loan to get a 5-6…" at bounding box center [442, 218] width 255 height 133
click at [451, 227] on span "Runs a courier company for nearly 9 years. Looking for a $30K loan to get a 5-6…" at bounding box center [442, 218] width 255 height 133
drag, startPoint x: 453, startPoint y: 227, endPoint x: 407, endPoint y: 228, distance: 46.0
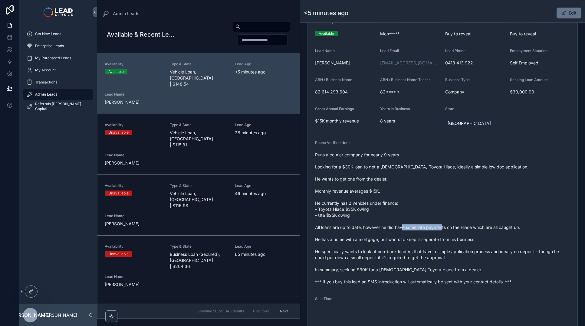
click at [407, 228] on span "Runs a courier company for nearly 9 years. Looking for a $30K loan to get a 5-6…" at bounding box center [442, 218] width 255 height 133
drag, startPoint x: 362, startPoint y: 240, endPoint x: 401, endPoint y: 240, distance: 39.0
click at [399, 240] on span "Runs a courier company for nearly 9 years. Looking for a $30K loan to get a 5-6…" at bounding box center [442, 218] width 255 height 133
click at [403, 239] on span "Runs a courier company for nearly 9 years. Looking for a $30K loan to get a 5-6…" at bounding box center [442, 218] width 255 height 133
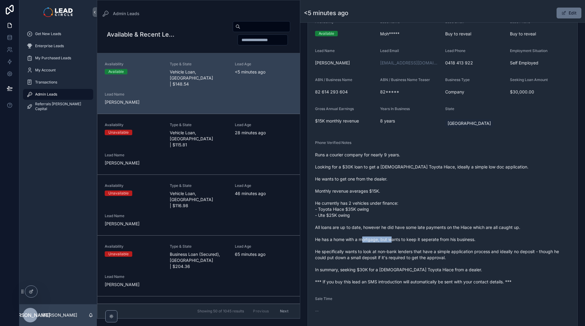
drag, startPoint x: 404, startPoint y: 240, endPoint x: 367, endPoint y: 241, distance: 37.2
click at [368, 241] on span "Runs a courier company for nearly 9 years. Looking for a $30K loan to get a 5-6…" at bounding box center [442, 218] width 255 height 133
click at [367, 241] on span "Runs a courier company for nearly 9 years. Looking for a $30K loan to get a 5-6…" at bounding box center [442, 218] width 255 height 133
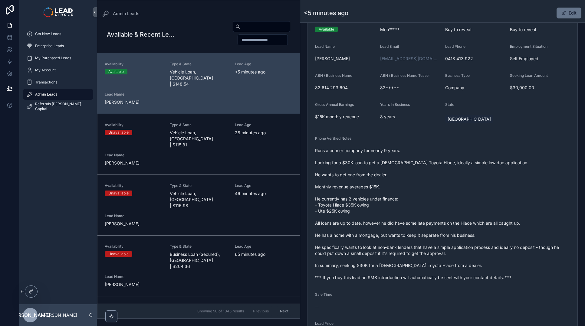
scroll to position [126, 0]
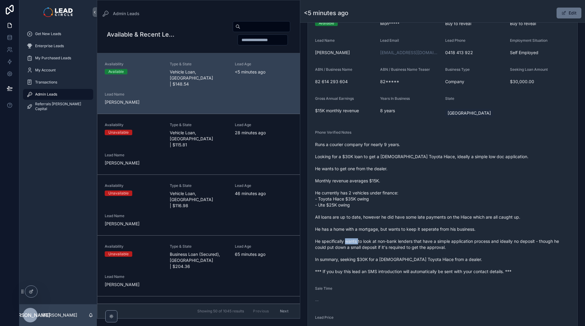
drag, startPoint x: 359, startPoint y: 242, endPoint x: 418, endPoint y: 241, distance: 59.6
click at [417, 241] on span "Runs a courier company for nearly 9 years. Looking for a $30K loan to get a 5-6…" at bounding box center [442, 208] width 255 height 133
click at [418, 241] on span "Runs a courier company for nearly 9 years. Looking for a $30K loan to get a 5-6…" at bounding box center [442, 208] width 255 height 133
drag, startPoint x: 431, startPoint y: 241, endPoint x: 393, endPoint y: 242, distance: 38.1
click at [394, 242] on span "Runs a courier company for nearly 9 years. Looking for a $30K loan to get a 5-6…" at bounding box center [442, 208] width 255 height 133
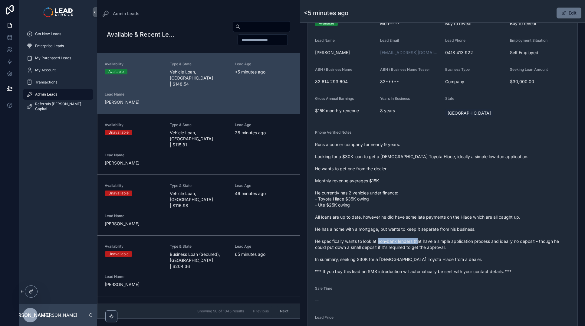
click at [393, 242] on span "Runs a courier company for nearly 9 years. Looking for a $30K loan to get a 5-6…" at bounding box center [442, 208] width 255 height 133
drag, startPoint x: 393, startPoint y: 242, endPoint x: 464, endPoint y: 242, distance: 71.1
click at [454, 242] on span "Runs a courier company for nearly 9 years. Looking for a $30K loan to get a 5-6…" at bounding box center [442, 208] width 255 height 133
click at [465, 242] on span "Runs a courier company for nearly 9 years. Looking for a $30K loan to get a 5-6…" at bounding box center [442, 208] width 255 height 133
drag, startPoint x: 469, startPoint y: 242, endPoint x: 423, endPoint y: 242, distance: 46.0
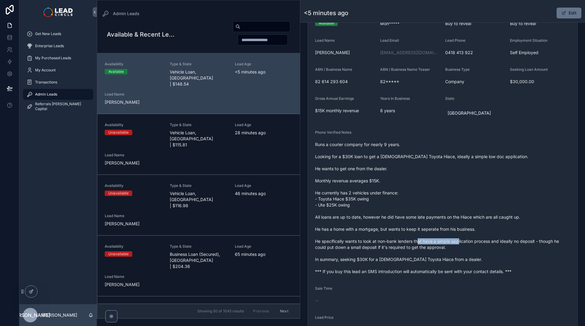
click at [424, 242] on span "Runs a courier company for nearly 9 years. Looking for a $30K loan to get a 5-6…" at bounding box center [442, 208] width 255 height 133
click at [423, 242] on span "Runs a courier company for nearly 9 years. Looking for a $30K loan to get a 5-6…" at bounding box center [442, 208] width 255 height 133
drag, startPoint x: 447, startPoint y: 244, endPoint x: 457, endPoint y: 244, distance: 10.0
click at [450, 244] on span "Runs a courier company for nearly 9 years. Looking for a $30K loan to get a 5-6…" at bounding box center [442, 208] width 255 height 133
click at [458, 244] on span "Runs a courier company for nearly 9 years. Looking for a $30K loan to get a 5-6…" at bounding box center [442, 208] width 255 height 133
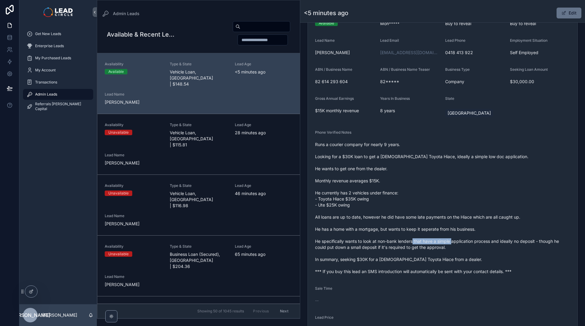
drag, startPoint x: 465, startPoint y: 241, endPoint x: 423, endPoint y: 241, distance: 42.4
click at [425, 241] on span "Runs a courier company for nearly 9 years. Looking for a $30K loan to get a 5-6…" at bounding box center [442, 208] width 255 height 133
click at [423, 241] on span "Runs a courier company for nearly 9 years. Looking for a $30K loan to get a 5-6…" at bounding box center [442, 208] width 255 height 133
click at [564, 13] on button "Edit" at bounding box center [568, 13] width 25 height 11
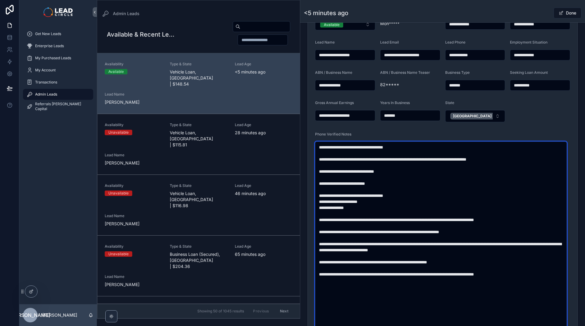
click at [401, 243] on textarea "**********" at bounding box center [441, 235] width 252 height 187
drag, startPoint x: 474, startPoint y: 244, endPoint x: 504, endPoint y: 250, distance: 31.0
click at [504, 250] on textarea "**********" at bounding box center [441, 235] width 252 height 187
click at [473, 244] on textarea "**********" at bounding box center [441, 235] width 252 height 187
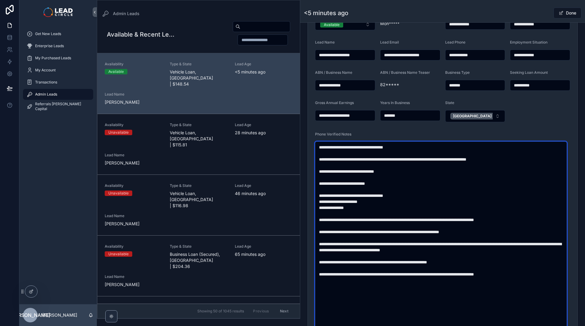
click at [473, 245] on textarea "**********" at bounding box center [441, 235] width 252 height 187
drag, startPoint x: 377, startPoint y: 251, endPoint x: 433, endPoint y: 250, distance: 56.6
click at [424, 251] on textarea "**********" at bounding box center [441, 235] width 252 height 187
click at [434, 250] on textarea "**********" at bounding box center [441, 235] width 252 height 187
drag, startPoint x: 400, startPoint y: 250, endPoint x: 389, endPoint y: 250, distance: 10.9
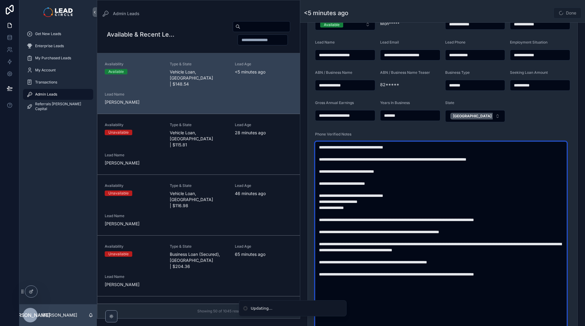
click at [391, 250] on textarea "**********" at bounding box center [441, 235] width 252 height 187
click at [389, 250] on textarea "**********" at bounding box center [441, 235] width 252 height 187
drag, startPoint x: 444, startPoint y: 250, endPoint x: 473, endPoint y: 249, distance: 29.4
click at [473, 249] on textarea "**********" at bounding box center [441, 235] width 252 height 187
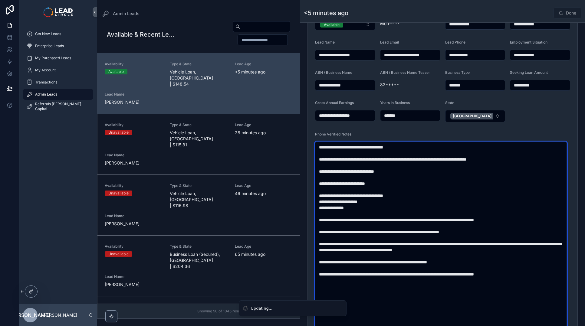
drag, startPoint x: 429, startPoint y: 261, endPoint x: 478, endPoint y: 260, distance: 49.6
click at [478, 260] on textarea "**********" at bounding box center [441, 235] width 252 height 187
type textarea "**********"
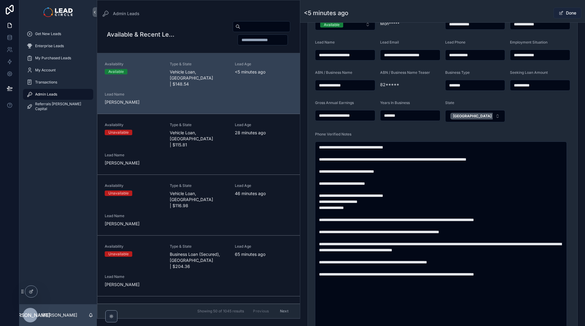
click at [561, 12] on button "Done" at bounding box center [567, 13] width 28 height 11
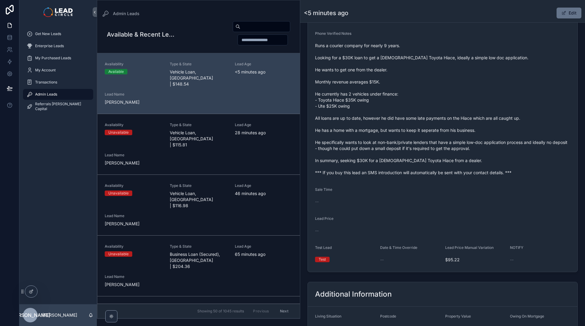
scroll to position [331, 0]
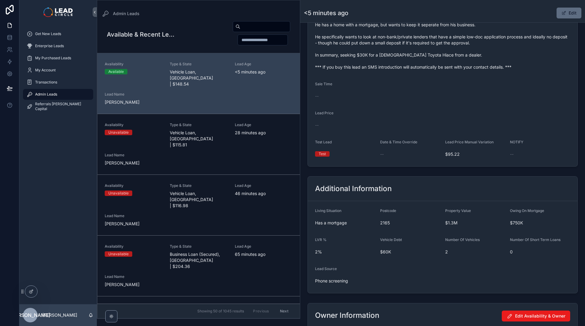
click at [566, 16] on button "Edit" at bounding box center [568, 13] width 25 height 11
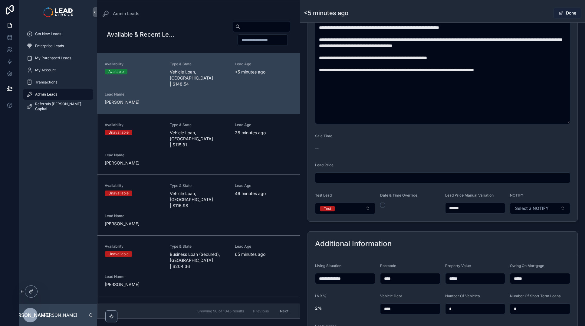
scroll to position [332, 0]
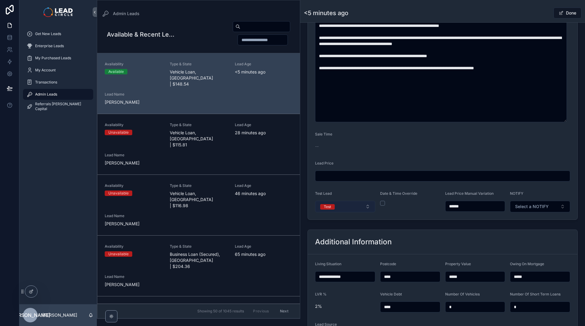
click at [348, 211] on button "Test" at bounding box center [345, 206] width 60 height 11
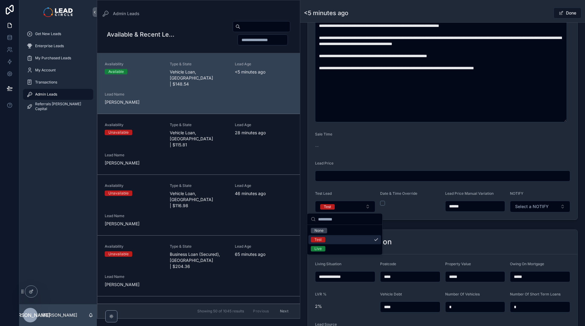
click at [454, 207] on input "******" at bounding box center [475, 206] width 60 height 8
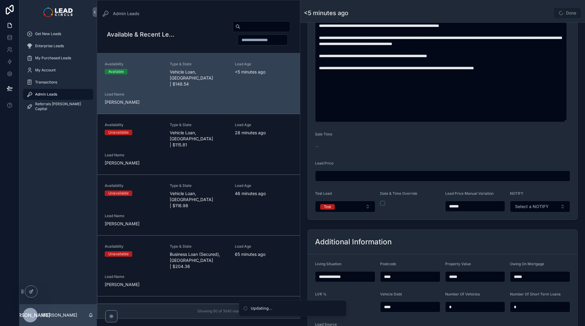
click at [347, 209] on button "Test" at bounding box center [345, 206] width 60 height 11
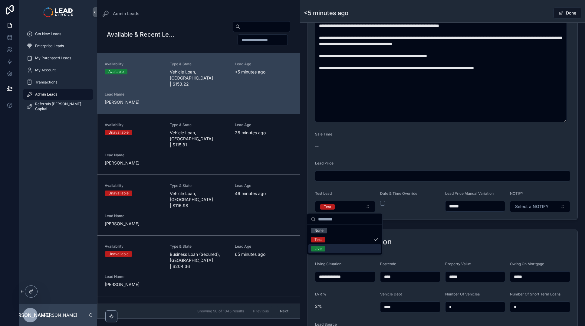
click at [337, 249] on div "Live" at bounding box center [344, 248] width 73 height 9
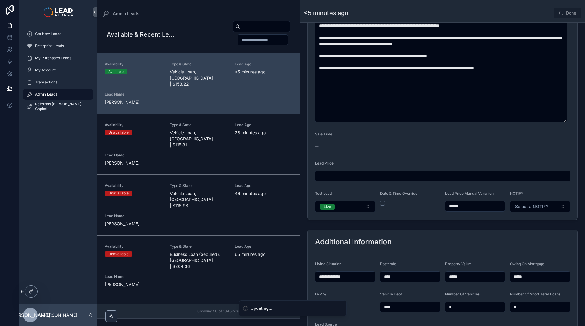
click at [533, 223] on div "**********" at bounding box center [442, 71] width 285 height 748
click at [536, 210] on button "Select a NOTIFY" at bounding box center [540, 206] width 60 height 11
click at [455, 207] on input "******" at bounding box center [475, 206] width 60 height 8
type input "******"
click at [466, 217] on form "**********" at bounding box center [443, 7] width 270 height 424
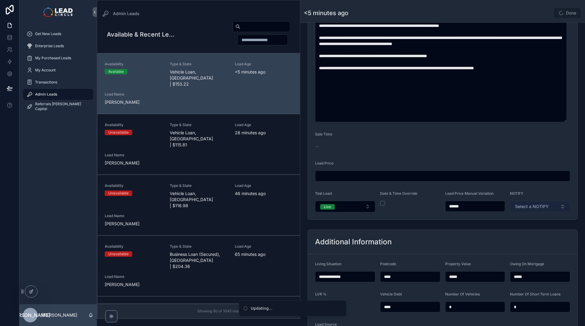
click at [529, 211] on button "Select a NOTIFY" at bounding box center [540, 206] width 60 height 11
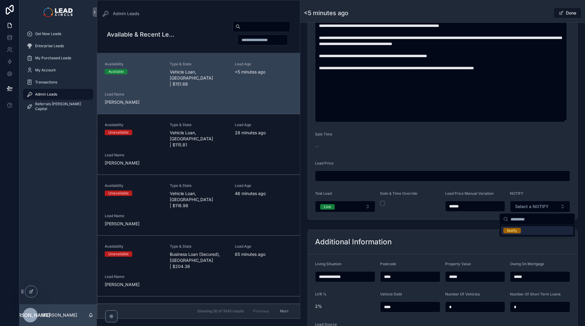
click at [524, 232] on div "Notify" at bounding box center [537, 230] width 73 height 9
click at [488, 227] on div "**********" at bounding box center [442, 71] width 285 height 748
click at [527, 5] on div "Admin Leads <5 minutes ago Done" at bounding box center [442, 11] width 277 height 22
click at [559, 12] on span "scrollable content" at bounding box center [560, 13] width 5 height 5
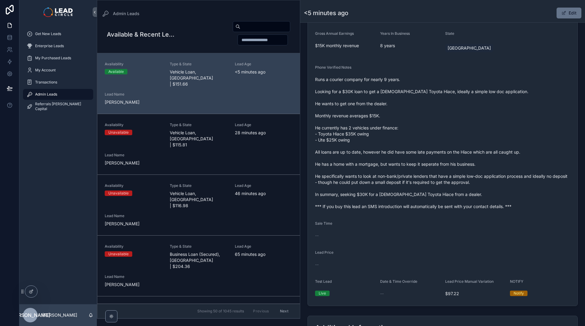
scroll to position [120, 0]
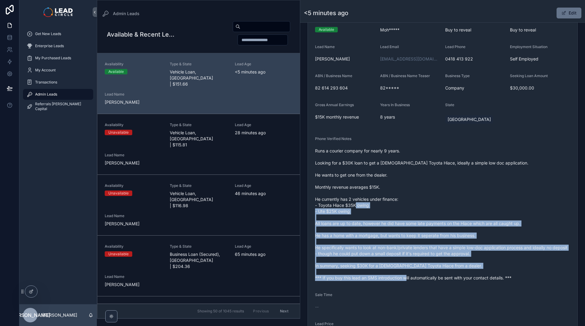
click at [428, 277] on span "Runs a courier company for nearly 9 years. Looking for a $30K loan to get a 5-6…" at bounding box center [442, 214] width 255 height 133
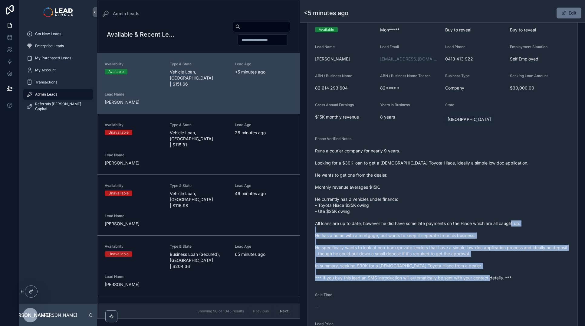
drag, startPoint x: 442, startPoint y: 285, endPoint x: 405, endPoint y: 210, distance: 83.7
click at [408, 215] on form "Availability Available Lead Name Moh***** Lead Email Buy to reveal Lead Phone B…" at bounding box center [443, 192] width 270 height 369
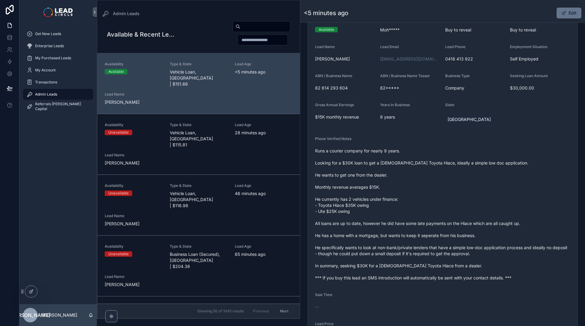
click at [405, 210] on span "Runs a courier company for nearly 9 years. Looking for a $30K loan to get a 5-6…" at bounding box center [442, 214] width 255 height 133
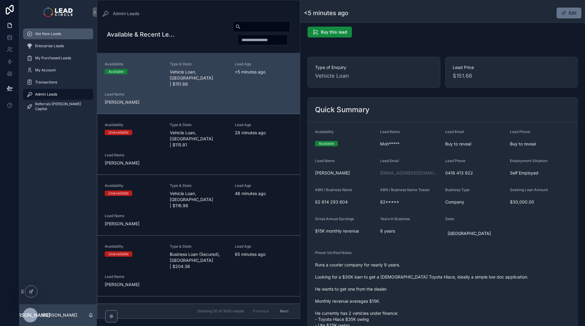
click at [62, 31] on div "Get New Leads" at bounding box center [58, 34] width 63 height 10
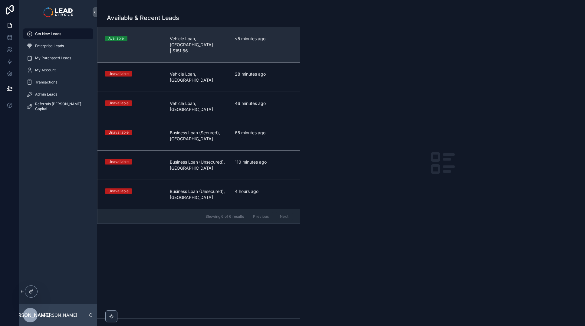
click at [197, 46] on link "Available Vehicle Loan, NSW | $151.66 <5 minutes ago" at bounding box center [198, 44] width 202 height 35
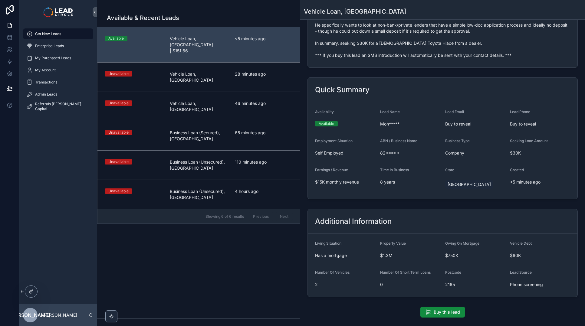
scroll to position [203, 0]
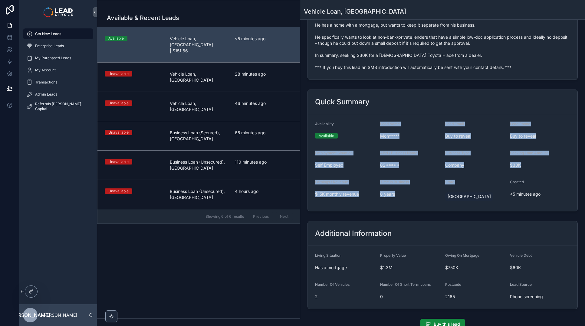
drag, startPoint x: 423, startPoint y: 125, endPoint x: 452, endPoint y: 190, distance: 70.8
click at [452, 190] on form "Availability Available Lead Name Moh***** Lead Email Buy to reveal Lead Phone B…" at bounding box center [443, 162] width 270 height 97
click at [452, 190] on div "[GEOGRAPHIC_DATA]" at bounding box center [475, 196] width 60 height 15
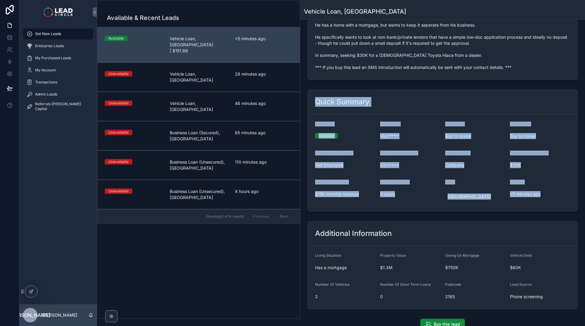
drag, startPoint x: 535, startPoint y: 155, endPoint x: 514, endPoint y: 85, distance: 73.1
click at [514, 85] on div "Buy this lead Type of Enquiry Vehicle Loan Lead Price Refresh to update $151.66…" at bounding box center [442, 92] width 285 height 536
click at [519, 110] on div "Quick Summary" at bounding box center [443, 102] width 270 height 25
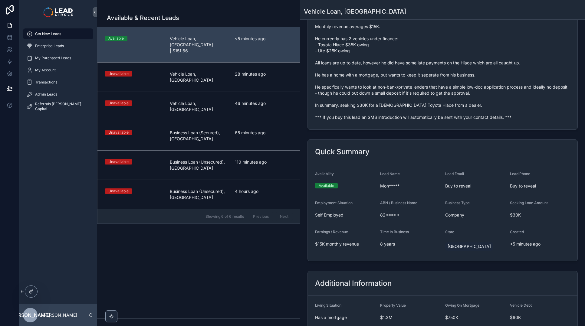
scroll to position [48, 0]
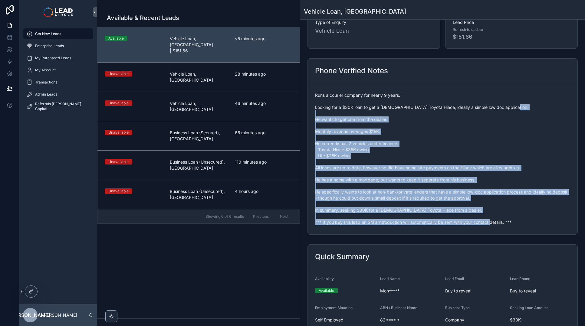
drag, startPoint x: 451, startPoint y: 145, endPoint x: 539, endPoint y: 227, distance: 120.5
click at [539, 228] on form "Runs a courier company for nearly 9 years. Looking for a $30K loan to get a 5-6…" at bounding box center [443, 158] width 270 height 151
click at [539, 227] on div "Runs a courier company for nearly 9 years. Looking for a $30K loan to get a 5-6…" at bounding box center [442, 158] width 255 height 137
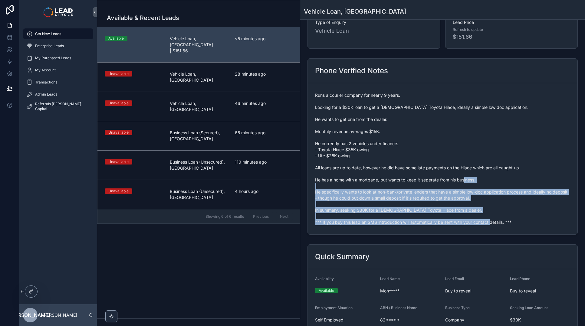
drag, startPoint x: 551, startPoint y: 231, endPoint x: 481, endPoint y: 174, distance: 89.3
click at [481, 175] on form "Runs a courier company for nearly 9 years. Looking for a $30K loan to get a 5-6…" at bounding box center [443, 158] width 270 height 151
click at [481, 174] on span "Runs a courier company for nearly 9 years. Looking for a $30K loan to get a 5-6…" at bounding box center [442, 158] width 255 height 133
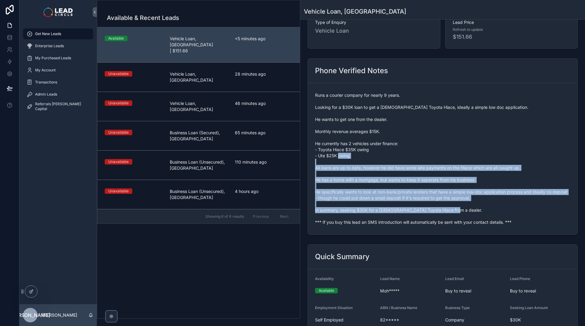
drag, startPoint x: 485, startPoint y: 176, endPoint x: 525, endPoint y: 224, distance: 62.6
click at [525, 224] on span "Runs a courier company for nearly 9 years. Looking for a $30K loan to get a 5-6…" at bounding box center [442, 158] width 255 height 133
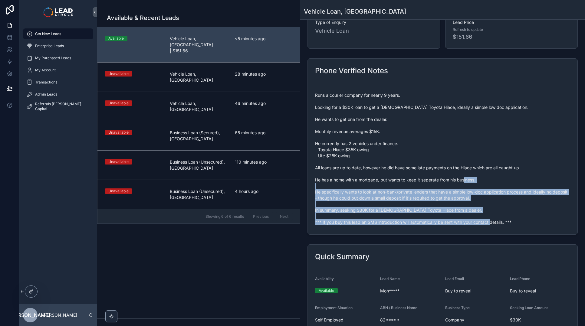
drag, startPoint x: 531, startPoint y: 224, endPoint x: 478, endPoint y: 175, distance: 72.1
click at [478, 175] on span "Runs a courier company for nearly 9 years. Looking for a $30K loan to get a 5-6…" at bounding box center [442, 158] width 255 height 133
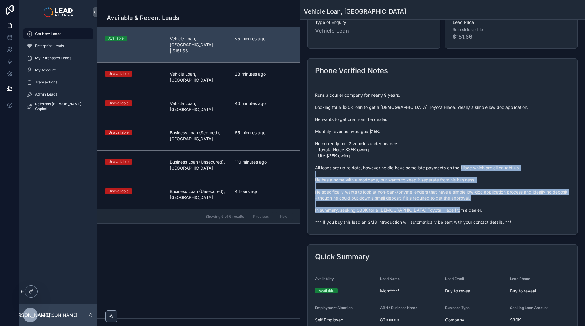
drag, startPoint x: 474, startPoint y: 165, endPoint x: 518, endPoint y: 220, distance: 70.0
click at [518, 220] on span "Runs a courier company for nearly 9 years. Looking for a $30K loan to get a 5-6…" at bounding box center [442, 158] width 255 height 133
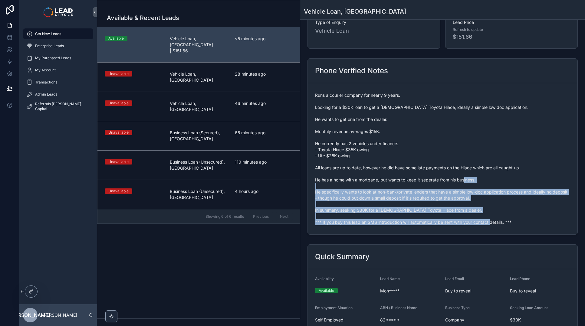
drag, startPoint x: 534, startPoint y: 222, endPoint x: 481, endPoint y: 178, distance: 68.5
click at [481, 178] on span "Runs a courier company for nearly 9 years. Looking for a $30K loan to get a 5-6…" at bounding box center [442, 158] width 255 height 133
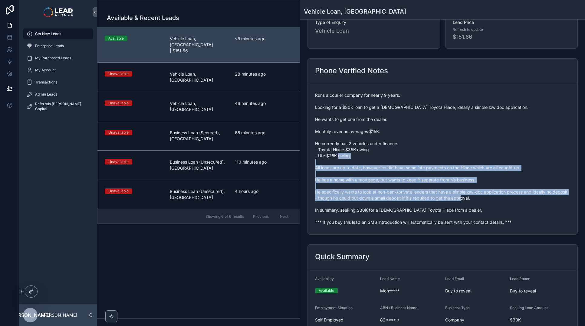
drag, startPoint x: 473, startPoint y: 160, endPoint x: 523, endPoint y: 209, distance: 70.4
click at [522, 209] on span "Runs a courier company for nearly 9 years. Looking for a $30K loan to get a 5-6…" at bounding box center [442, 158] width 255 height 133
drag, startPoint x: 524, startPoint y: 209, endPoint x: 540, endPoint y: 224, distance: 22.3
click at [525, 210] on span "Runs a courier company for nearly 9 years. Looking for a $30K loan to get a 5-6…" at bounding box center [442, 158] width 255 height 133
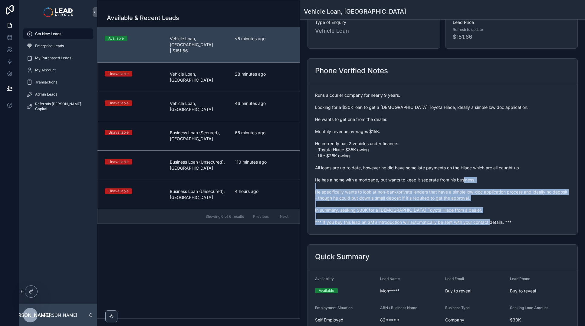
drag, startPoint x: 540, startPoint y: 224, endPoint x: 468, endPoint y: 165, distance: 93.1
click at [469, 166] on span "Runs a courier company for nearly 9 years. Looking for a $30K loan to get a 5-6…" at bounding box center [442, 158] width 255 height 133
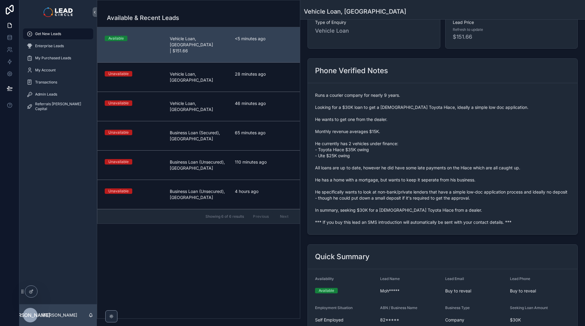
click at [468, 165] on span "Runs a courier company for nearly 9 years. Looking for a $30K loan to get a 5-6…" at bounding box center [442, 158] width 255 height 133
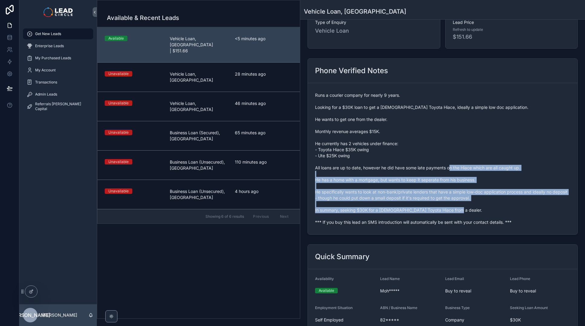
drag, startPoint x: 468, startPoint y: 165, endPoint x: 511, endPoint y: 214, distance: 64.7
click at [511, 214] on span "Runs a courier company for nearly 9 years. Looking for a $30K loan to get a 5-6…" at bounding box center [442, 158] width 255 height 133
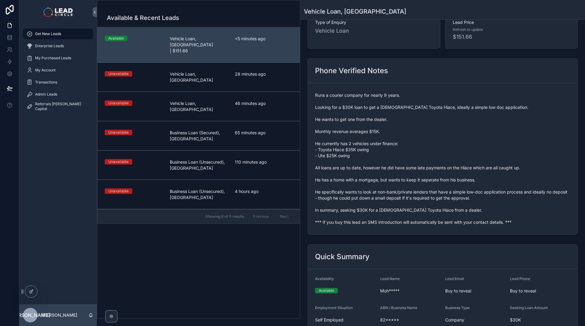
scroll to position [0, 0]
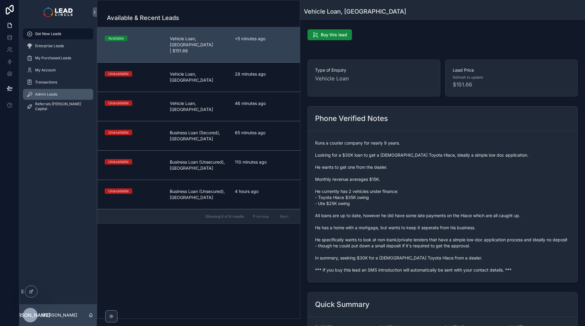
click at [60, 90] on div "Admin Leads" at bounding box center [58, 95] width 63 height 10
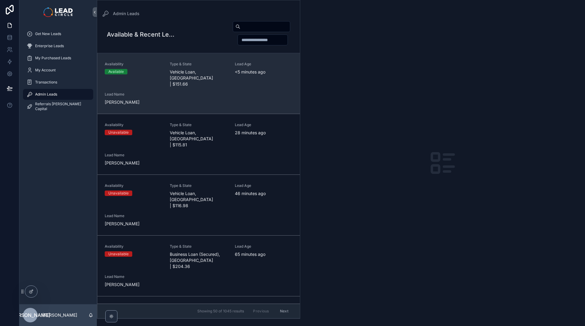
click at [163, 99] on div "Availability Available Type & State Vehicle Loan, NSW | $151.66 Lead Age <5 min…" at bounding box center [199, 84] width 188 height 44
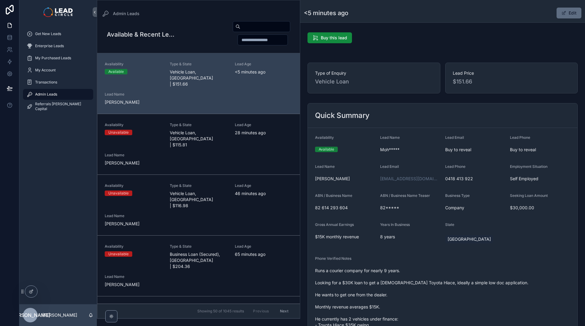
click at [568, 12] on button "Edit" at bounding box center [568, 13] width 25 height 11
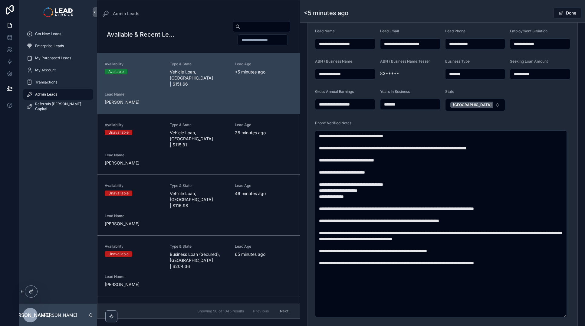
scroll to position [209, 0]
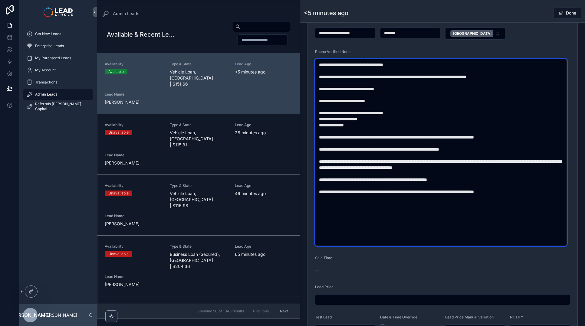
click at [481, 180] on textarea "**********" at bounding box center [441, 152] width 252 height 187
click at [480, 180] on textarea "**********" at bounding box center [441, 152] width 252 height 187
type textarea "**********"
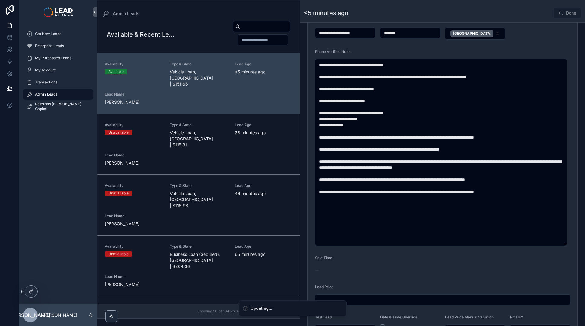
click at [561, 11] on span "Done" at bounding box center [567, 13] width 28 height 11
click at [536, 13] on div "Done" at bounding box center [558, 12] width 45 height 11
click at [566, 14] on button "Done" at bounding box center [567, 13] width 28 height 11
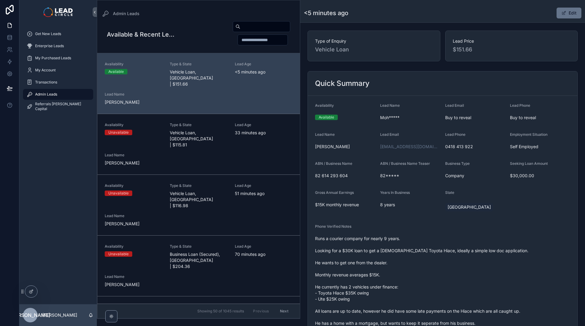
scroll to position [0, 0]
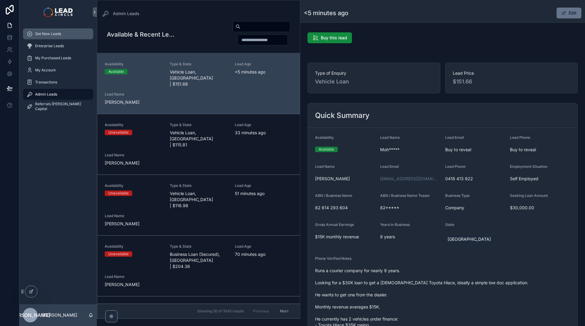
click at [67, 34] on div "Get New Leads" at bounding box center [58, 34] width 63 height 10
